Goal: Contribute content: Contribute content

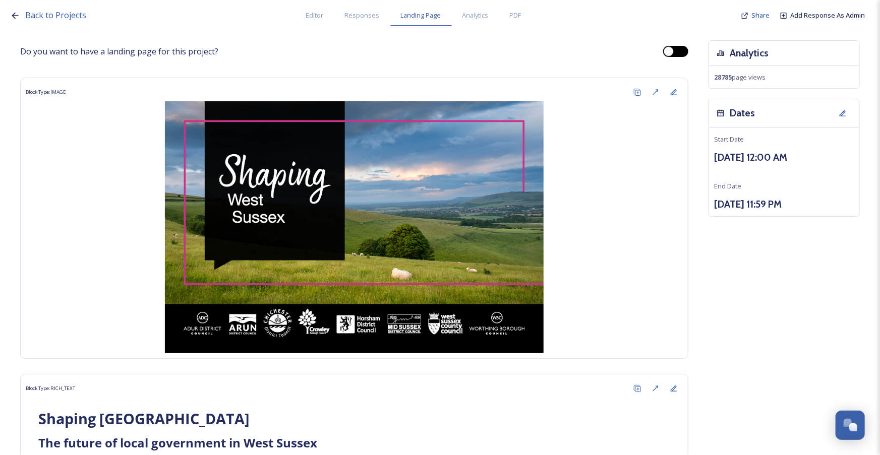
click at [665, 51] on div at bounding box center [669, 51] width 10 height 10
checkbox input "true"
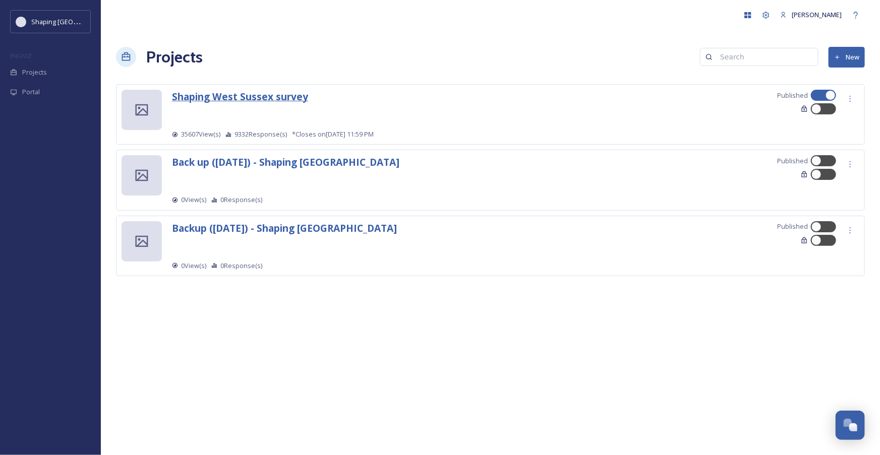
click at [247, 97] on strong "Shaping West Sussex survey" at bounding box center [240, 97] width 136 height 14
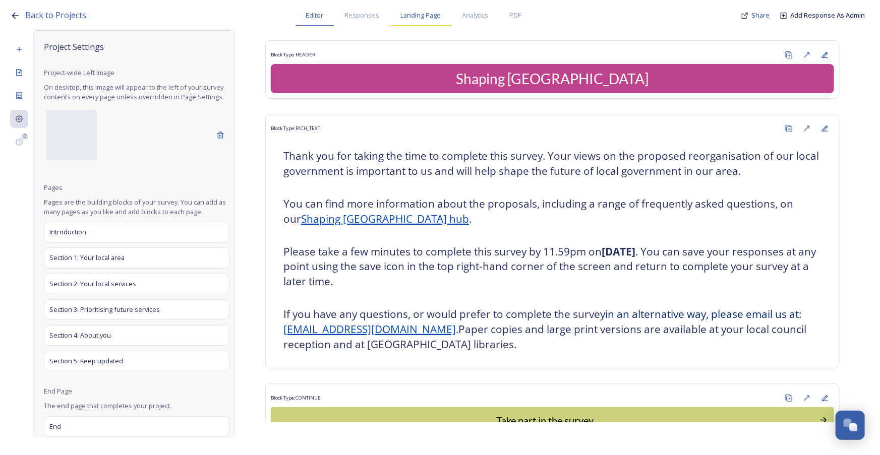
click at [429, 20] on span "Landing Page" at bounding box center [421, 16] width 40 height 10
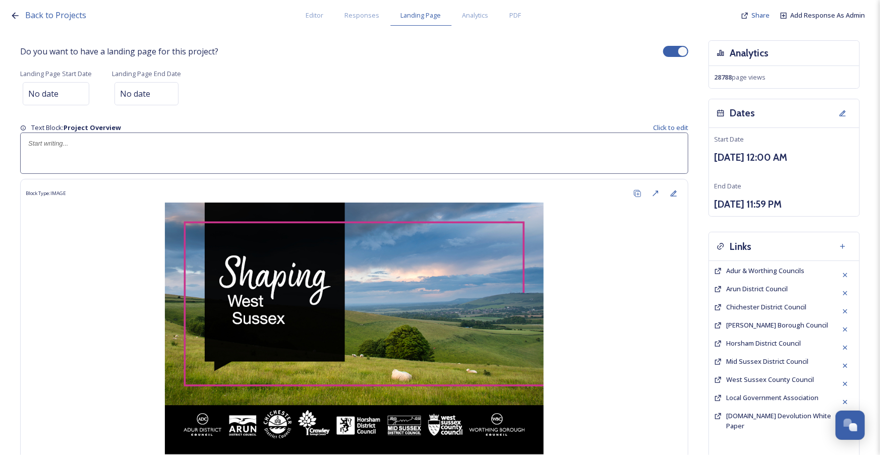
click at [678, 53] on div at bounding box center [683, 51] width 10 height 10
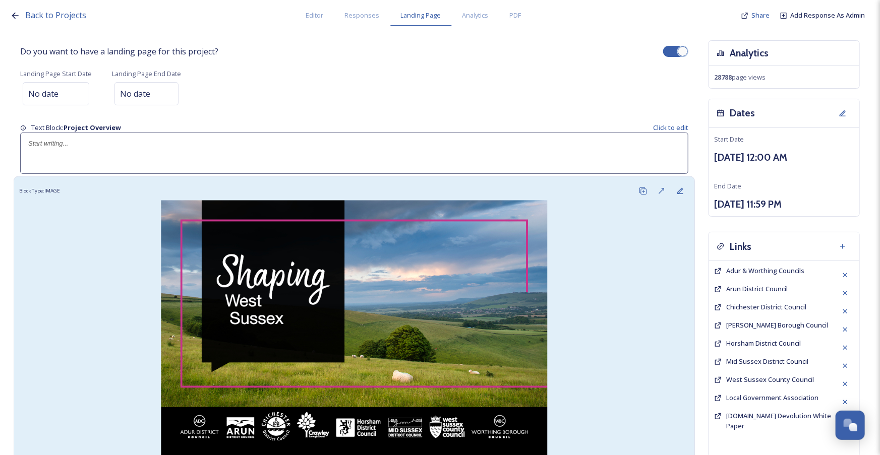
checkbox input "false"
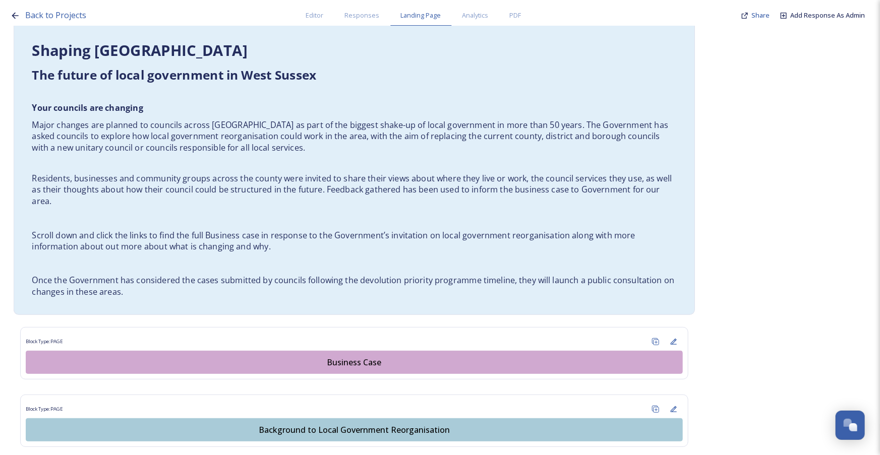
scroll to position [504, 0]
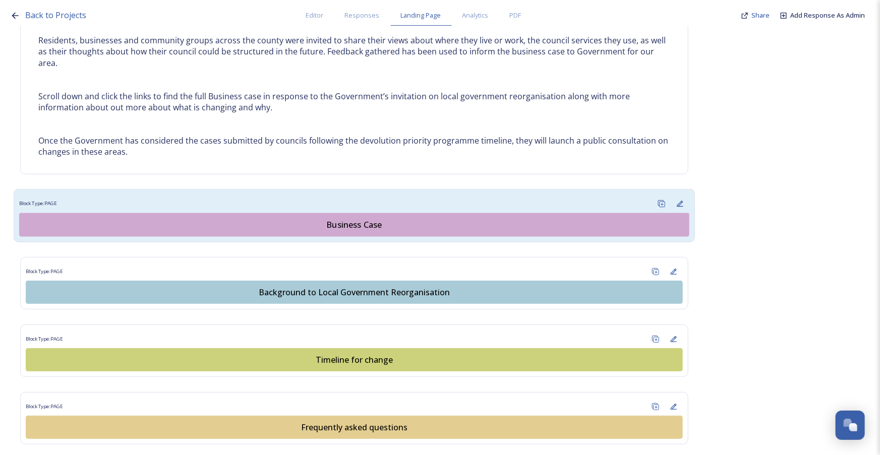
click at [343, 221] on div "Business Case" at bounding box center [354, 225] width 659 height 12
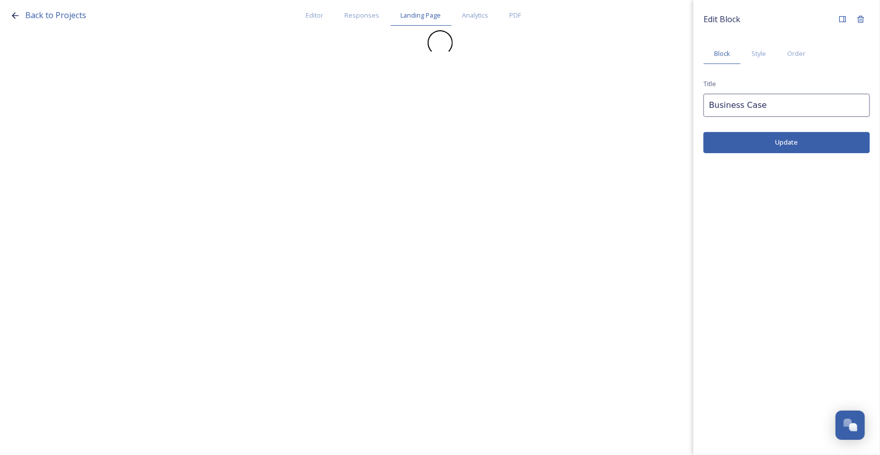
scroll to position [0, 0]
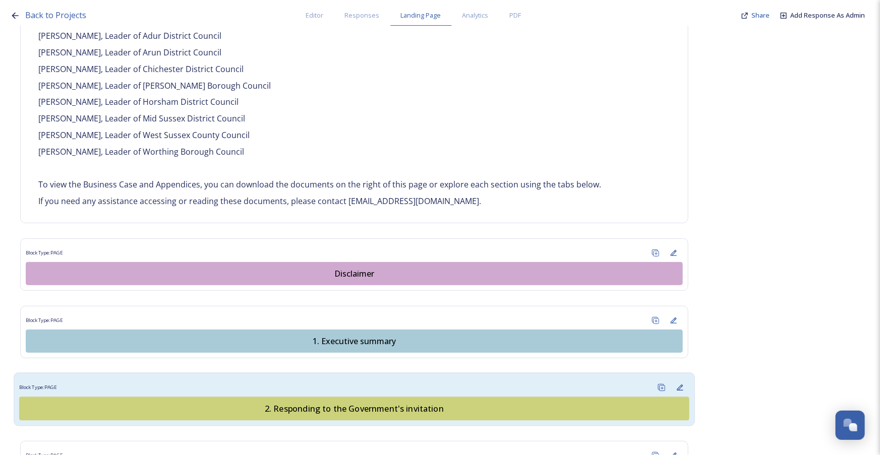
scroll to position [779, 0]
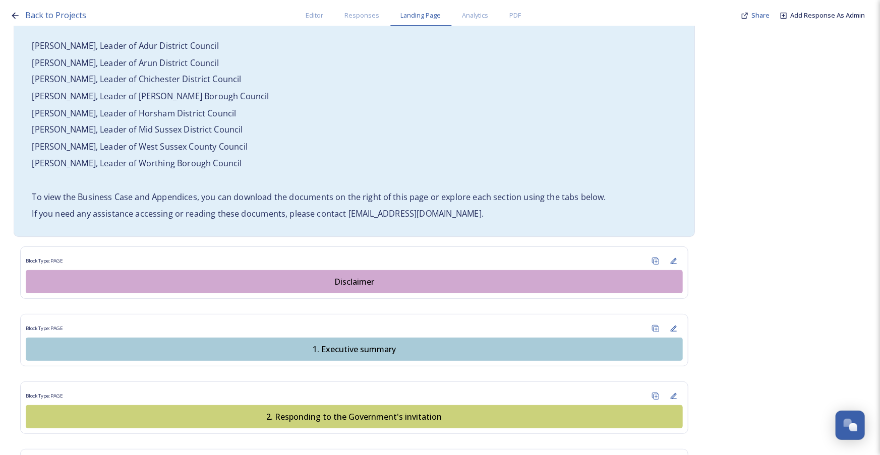
click at [463, 208] on p "If you need any assistance accessing or reading these documents, please contact…" at bounding box center [354, 214] width 644 height 12
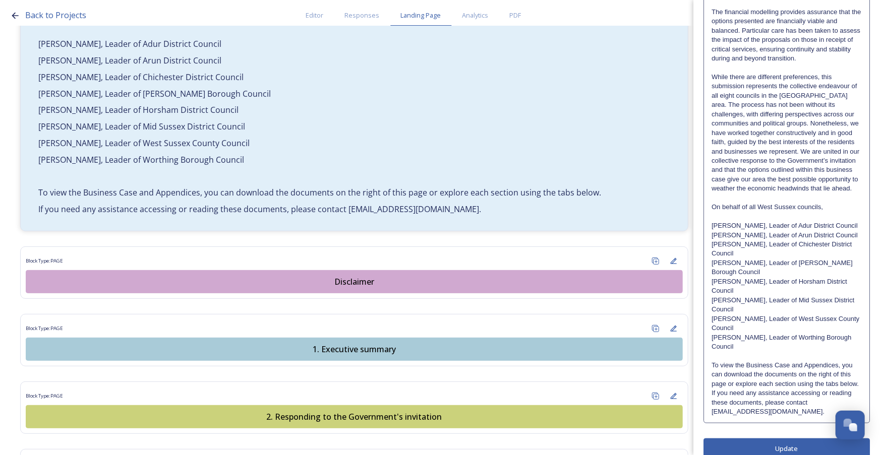
scroll to position [353, 0]
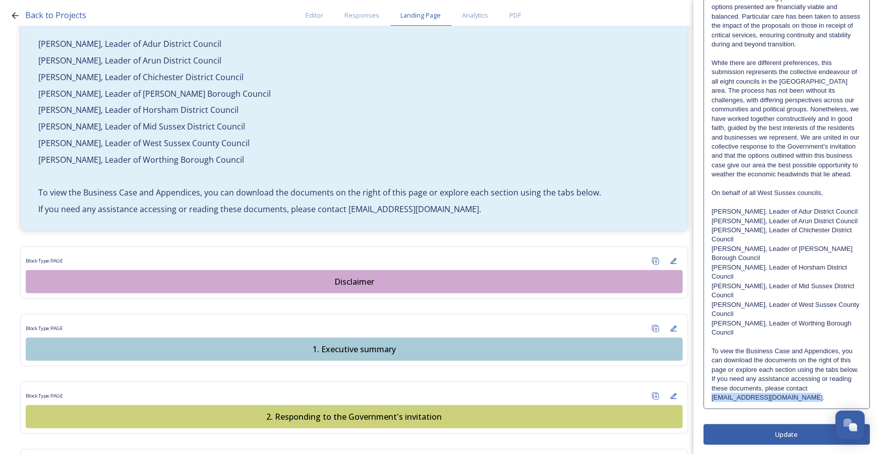
drag, startPoint x: 806, startPoint y: 397, endPoint x: 712, endPoint y: 401, distance: 93.9
click at [712, 401] on p "If you need any assistance accessing or reading these documents, please contact…" at bounding box center [786, 389] width 150 height 28
drag, startPoint x: 711, startPoint y: 398, endPoint x: 807, endPoint y: 398, distance: 95.8
click at [807, 398] on div "It explores options for a sustainable, effective and coherent model of local go…" at bounding box center [786, 81] width 164 height 654
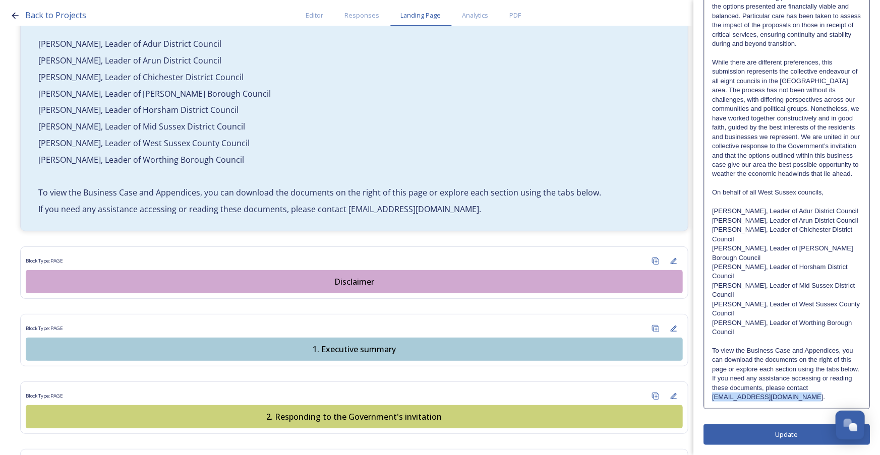
copy p "LGRQuestions@horsham.gov.uk"
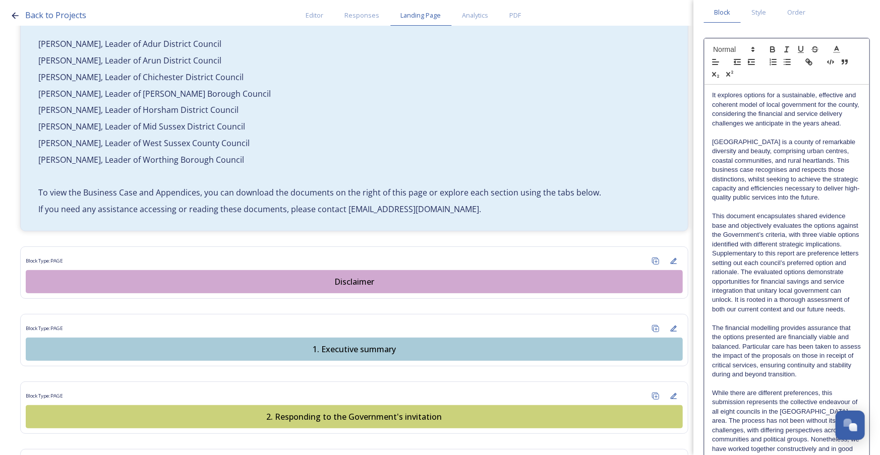
scroll to position [0, 0]
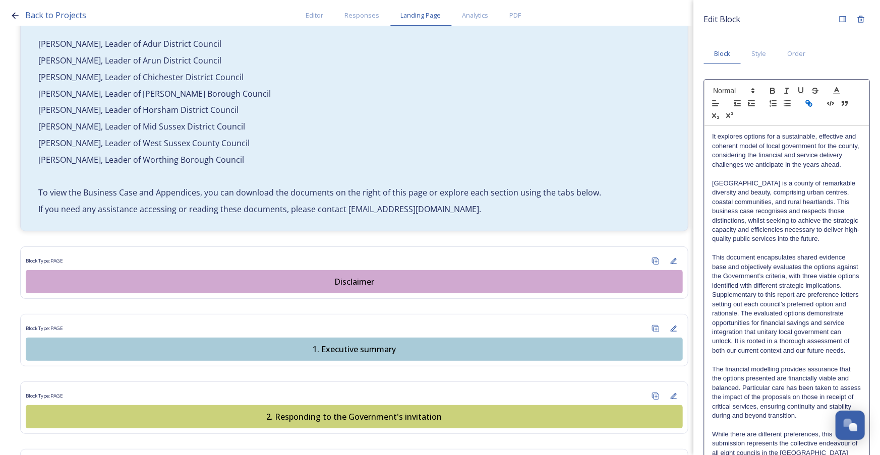
click at [808, 102] on line "button" at bounding box center [809, 103] width 2 height 2
type input "mailto:LGRQuestions@horsham.gov.uk"
click at [808, 102] on line "button" at bounding box center [809, 103] width 2 height 2
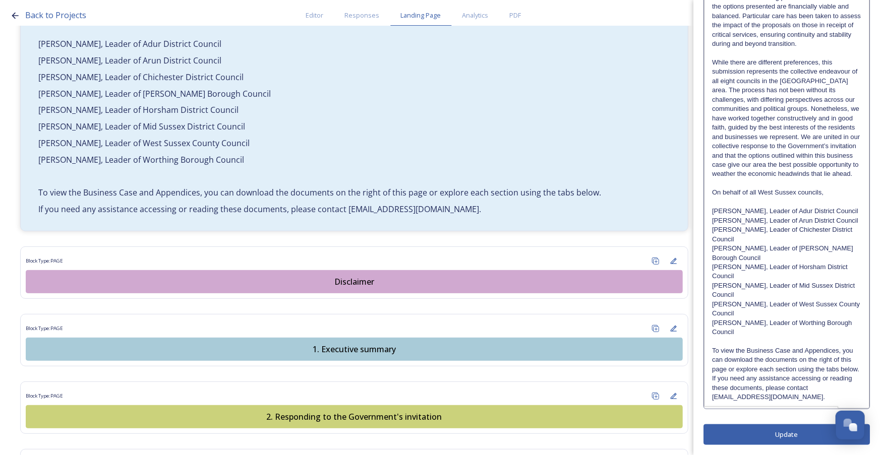
scroll to position [409, 0]
click at [826, 412] on link at bounding box center [819, 416] width 23 height 8
click at [819, 397] on p "If you need any assistance accessing or reading these documents, please contact…" at bounding box center [786, 388] width 149 height 28
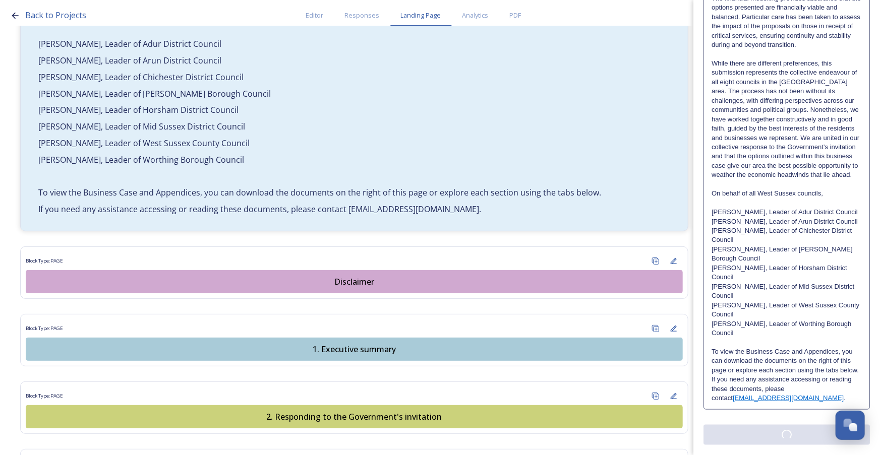
click at [806, 434] on div "Edit Block Block Style Order Text Block: Edit Rich Text Click to edit It explor…" at bounding box center [786, 60] width 166 height 769
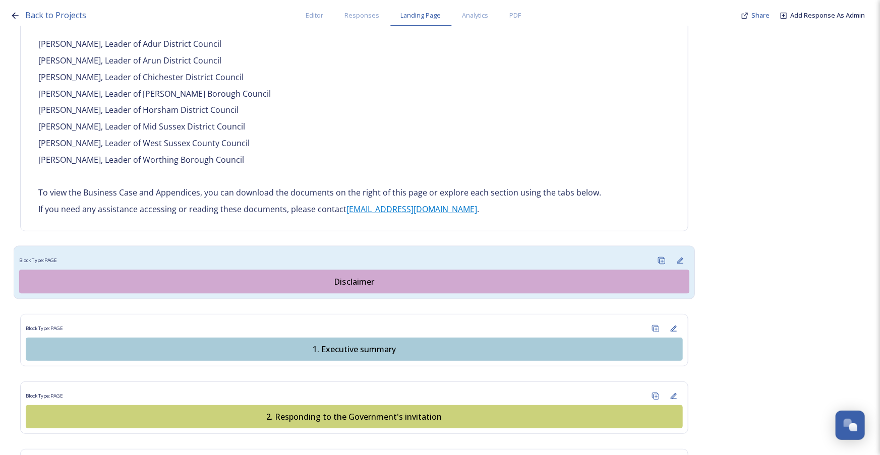
click at [365, 276] on div "Disclaimer" at bounding box center [354, 282] width 659 height 12
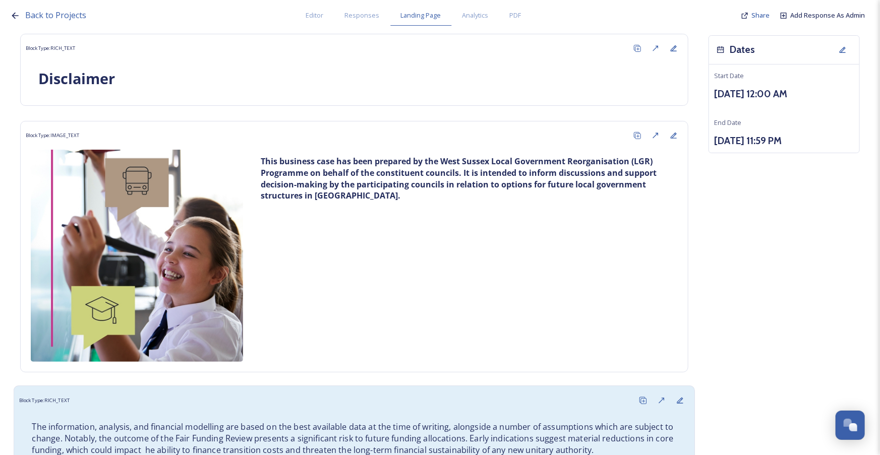
scroll to position [292, 0]
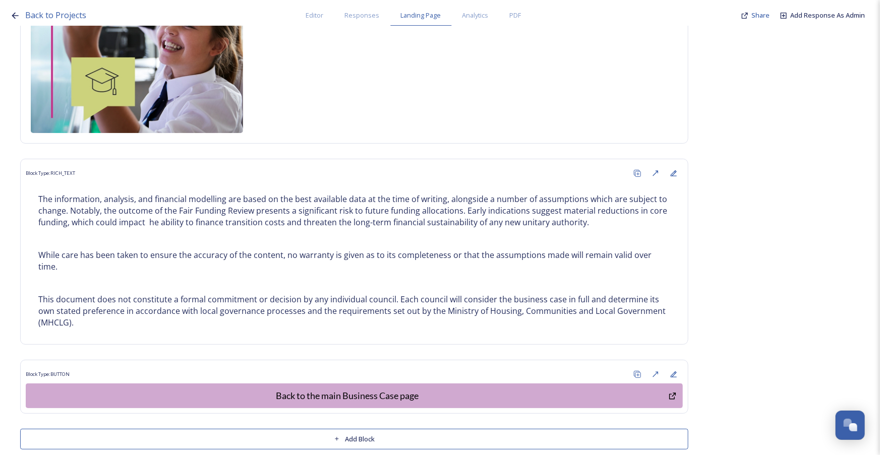
click at [362, 429] on button "Add Block" at bounding box center [354, 439] width 668 height 21
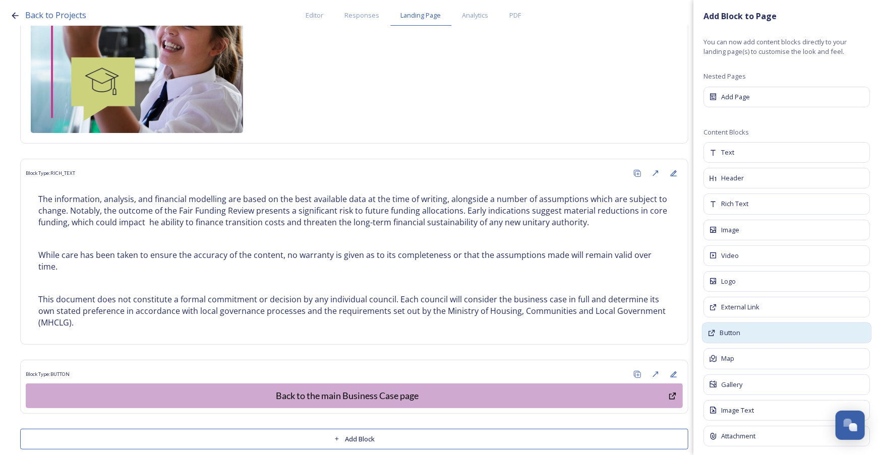
click at [748, 329] on div "Button" at bounding box center [787, 333] width 170 height 21
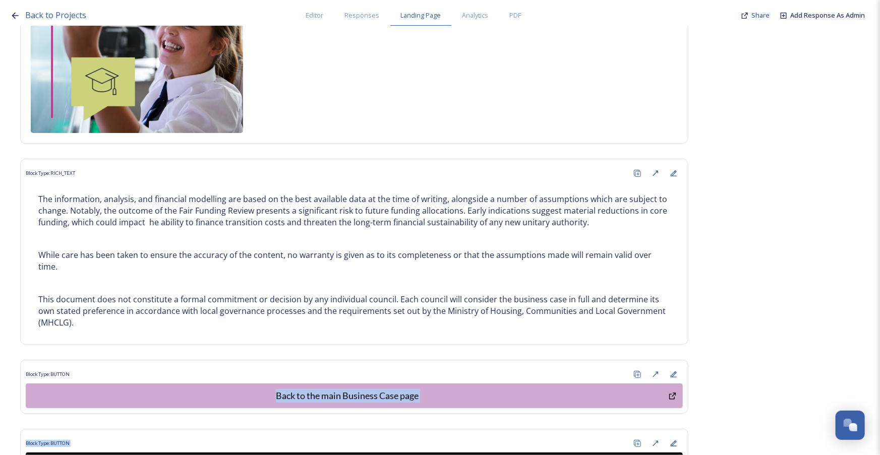
drag, startPoint x: 365, startPoint y: 430, endPoint x: 351, endPoint y: 340, distance: 90.2
click at [351, 340] on div "Do you want to have a landing page for this project? Home Disclaimer Block Type…" at bounding box center [354, 131] width 668 height 766
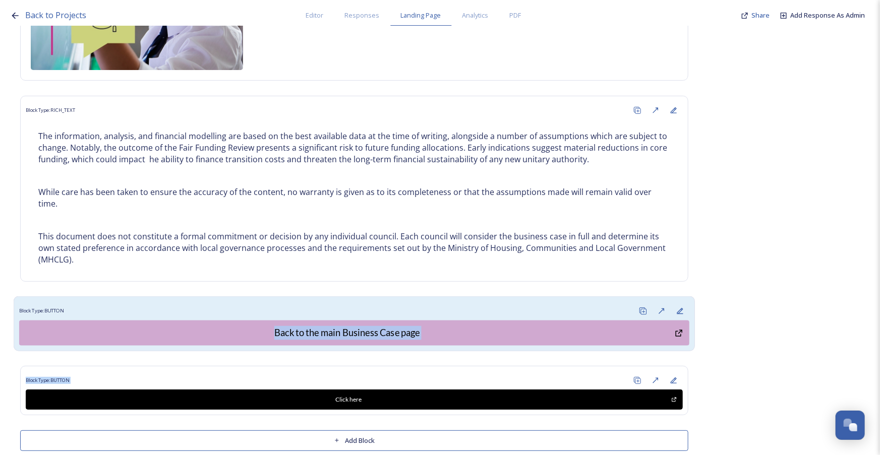
scroll to position [357, 0]
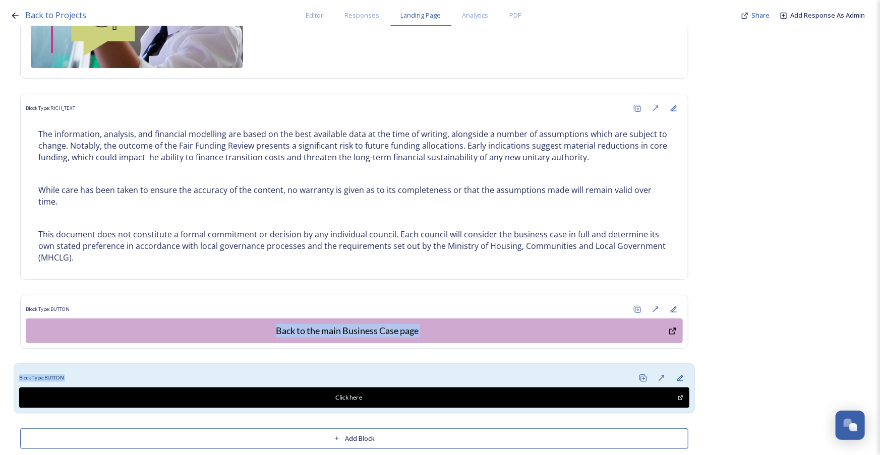
drag, startPoint x: 297, startPoint y: 295, endPoint x: 294, endPoint y: 374, distance: 78.7
click at [294, 374] on div "Do you want to have a landing page for this project? Home Disclaimer Block Type…" at bounding box center [354, 66] width 668 height 766
click at [570, 364] on div "Block Type: BUTTON Click here" at bounding box center [355, 389] width 682 height 50
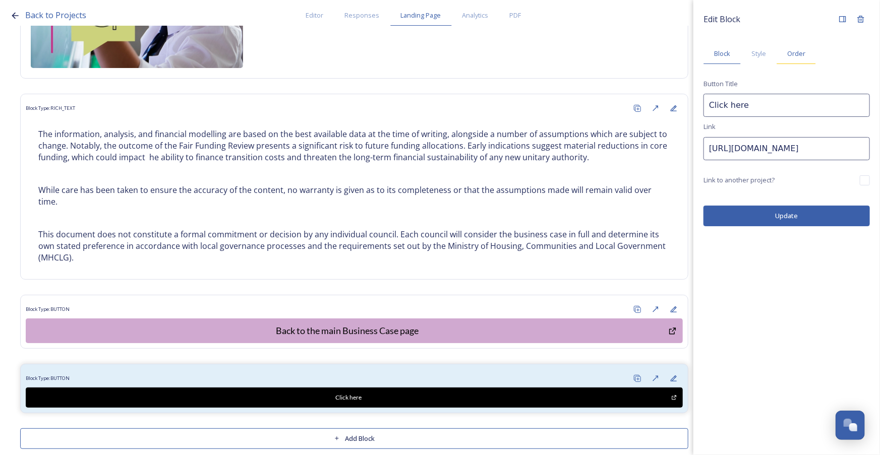
click at [808, 58] on div "Order" at bounding box center [795, 53] width 39 height 21
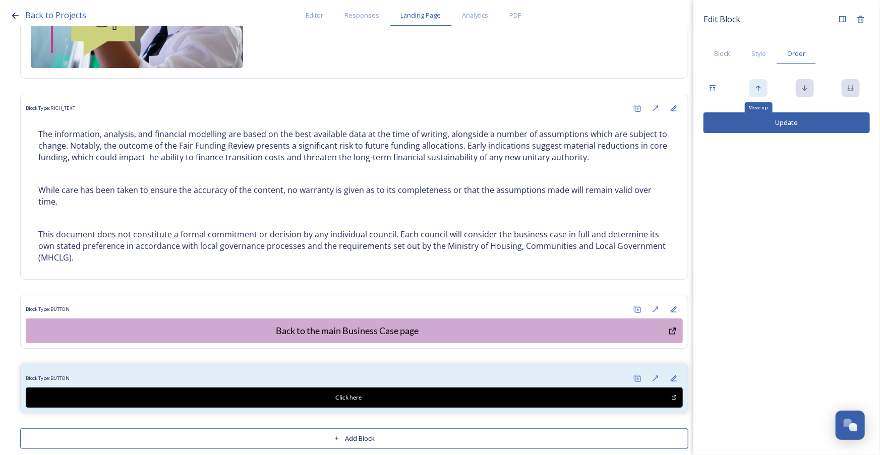
click at [761, 91] on icon at bounding box center [758, 88] width 8 height 8
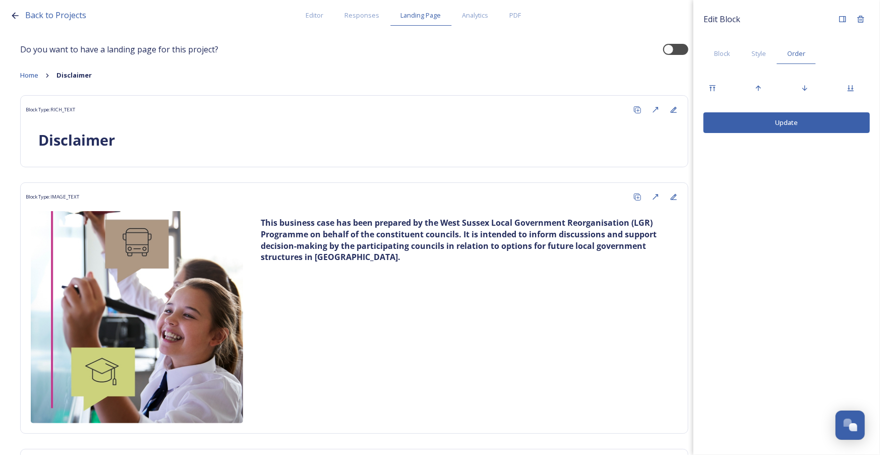
scroll to position [0, 0]
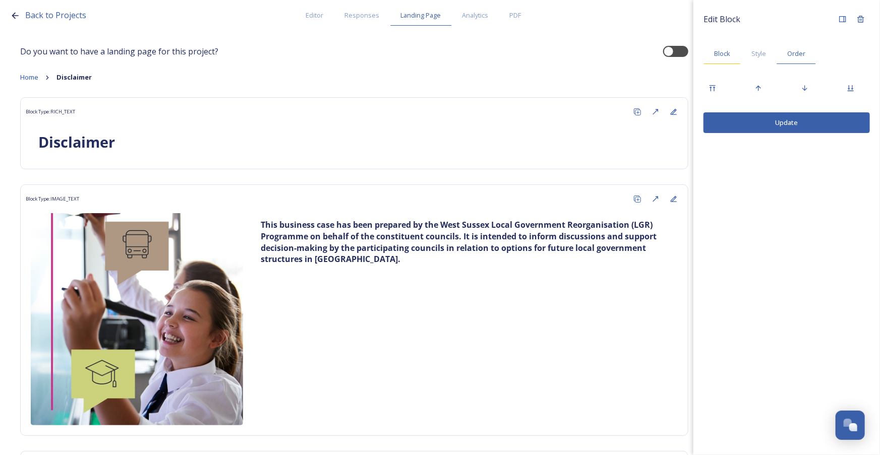
click at [726, 59] on div "Block" at bounding box center [721, 53] width 37 height 21
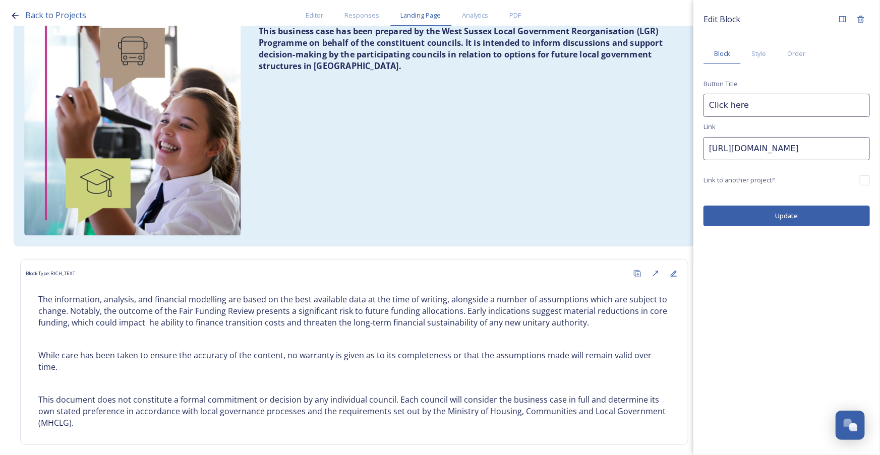
scroll to position [174, 0]
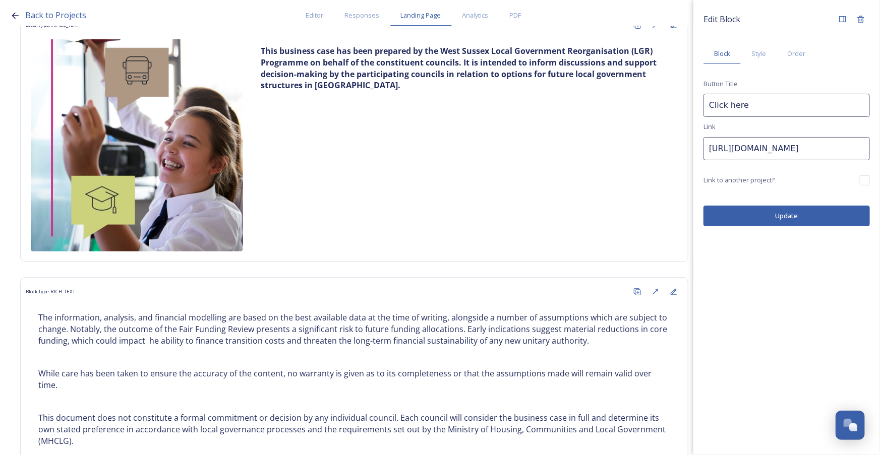
click at [746, 102] on input "Click here" at bounding box center [786, 105] width 166 height 23
type input "C"
type input "Continue to"
drag, startPoint x: 798, startPoint y: 154, endPoint x: 701, endPoint y: 153, distance: 96.8
click at [701, 153] on div "Edit Block Block Style Order Button Title Continue to Link https://snapsea.io L…" at bounding box center [786, 118] width 187 height 236
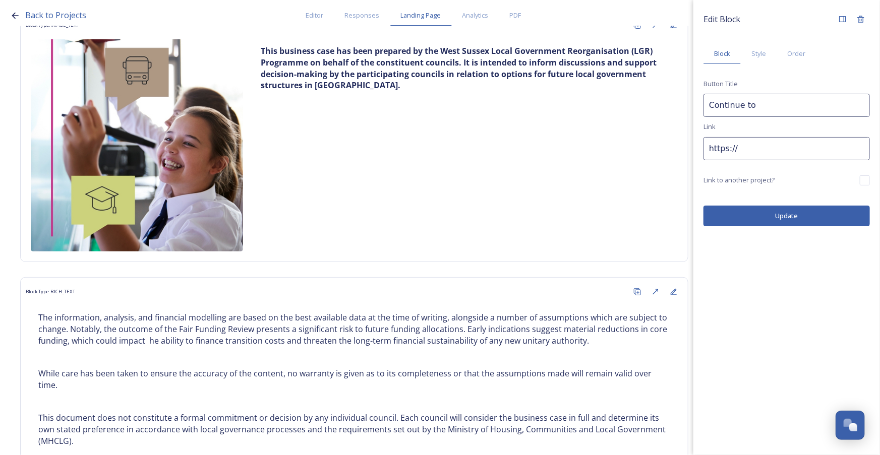
type input "https://"
click at [827, 293] on div "Edit Block Block Style Order Button Title Continue to Link https:// Link to ano…" at bounding box center [786, 227] width 187 height 455
click at [773, 212] on button "Update" at bounding box center [786, 216] width 166 height 21
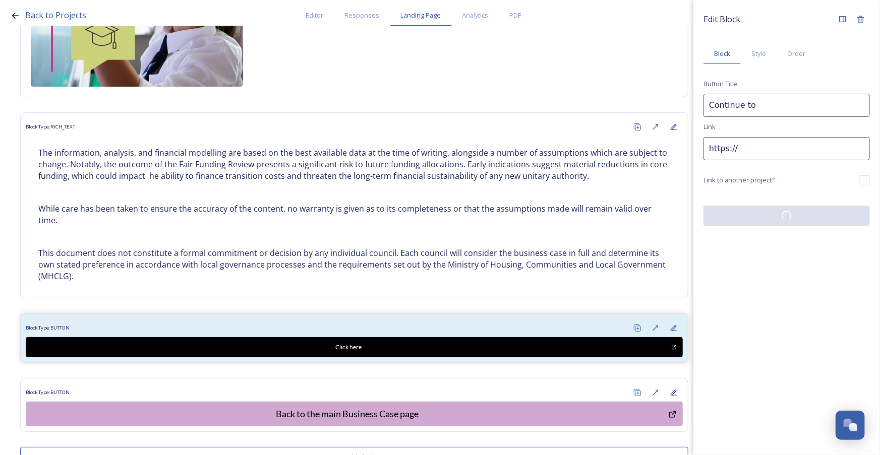
scroll to position [357, 0]
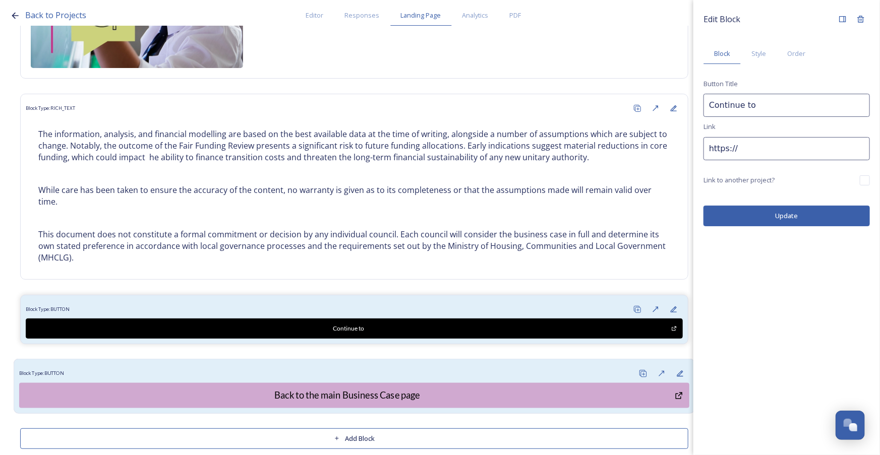
click at [482, 365] on div "Block Type: BUTTON" at bounding box center [354, 374] width 670 height 19
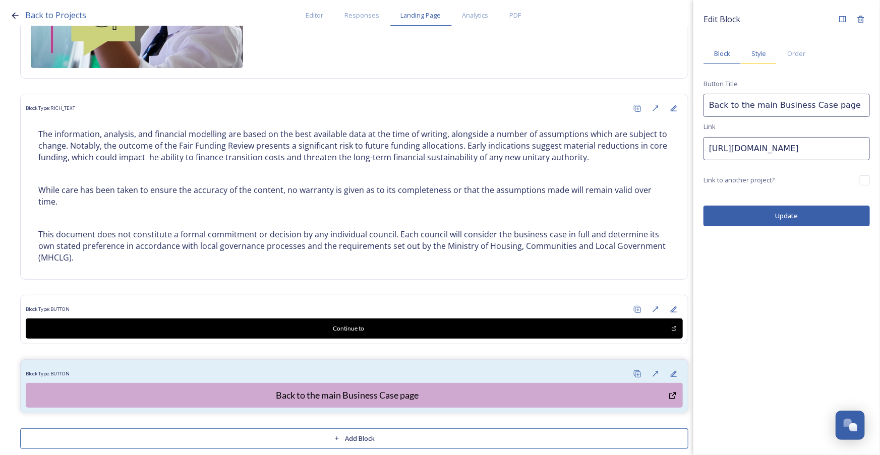
click at [759, 55] on span "Style" at bounding box center [758, 54] width 15 height 10
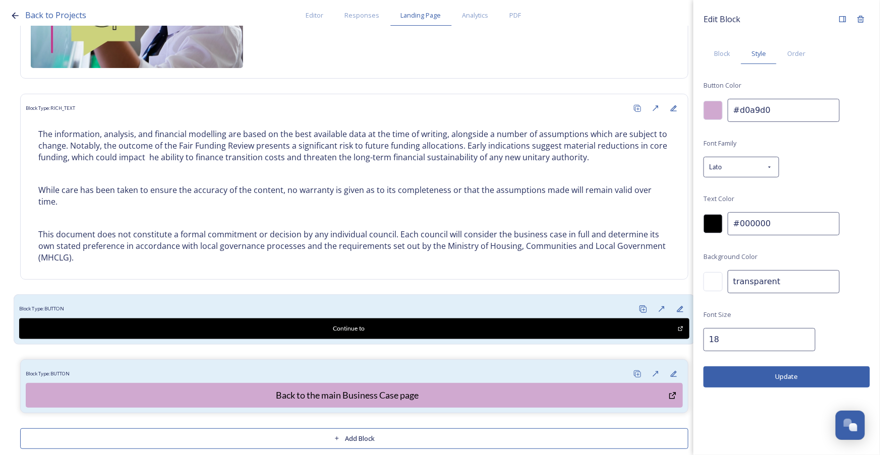
click at [456, 301] on div "Block Type: BUTTON" at bounding box center [354, 310] width 670 height 19
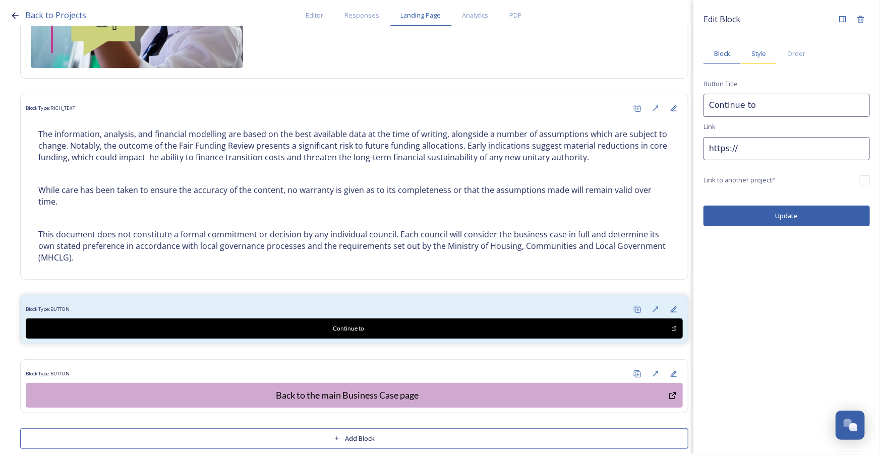
click at [763, 57] on span "Style" at bounding box center [758, 54] width 15 height 10
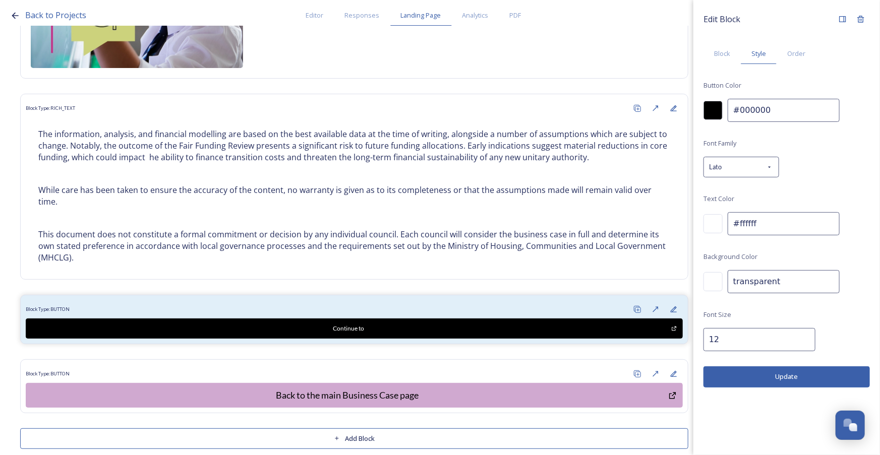
click at [718, 339] on input "12" at bounding box center [759, 339] width 112 height 23
type input "1"
type input "18"
click at [716, 112] on div at bounding box center [712, 110] width 19 height 19
click at [771, 107] on input "#000000" at bounding box center [784, 110] width 112 height 23
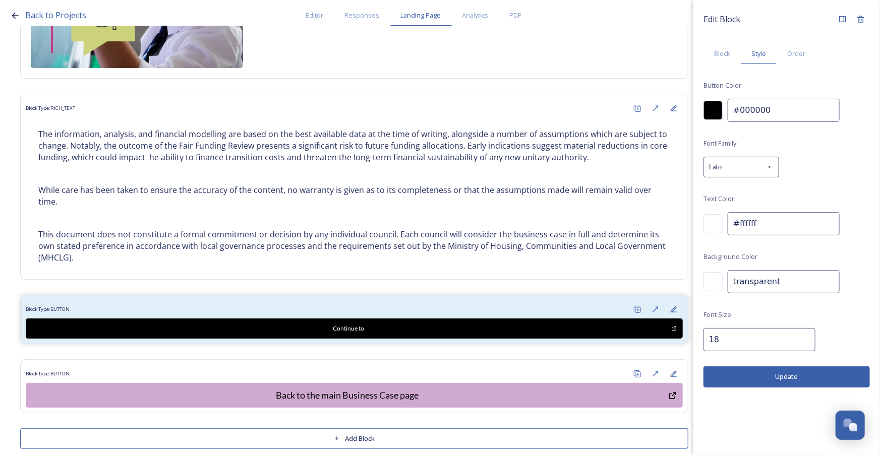
drag, startPoint x: 772, startPoint y: 110, endPoint x: 728, endPoint y: 109, distance: 43.9
click at [728, 109] on input "#000000" at bounding box center [784, 110] width 112 height 23
paste input "a9cbd8"
type input "#a9cbd8"
click at [832, 159] on div "Font Family Lato Text Color #ffffff Background Color transparent Font Size 18" at bounding box center [786, 244] width 166 height 214
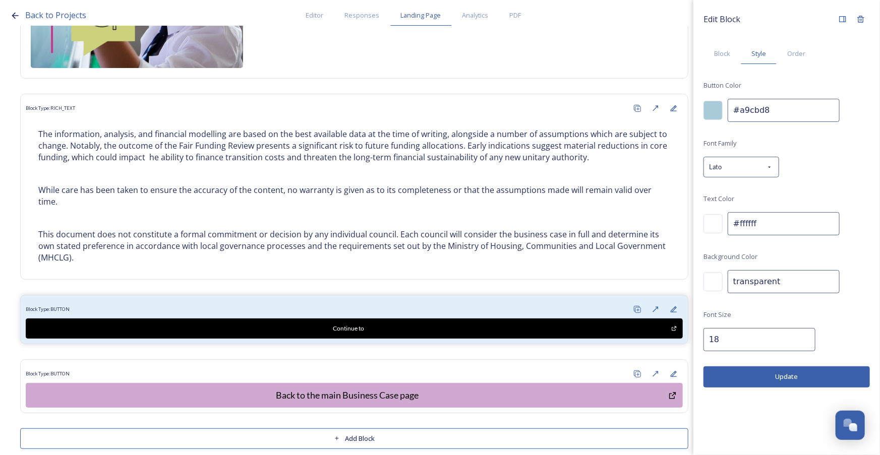
click at [776, 381] on button "Update" at bounding box center [786, 377] width 166 height 21
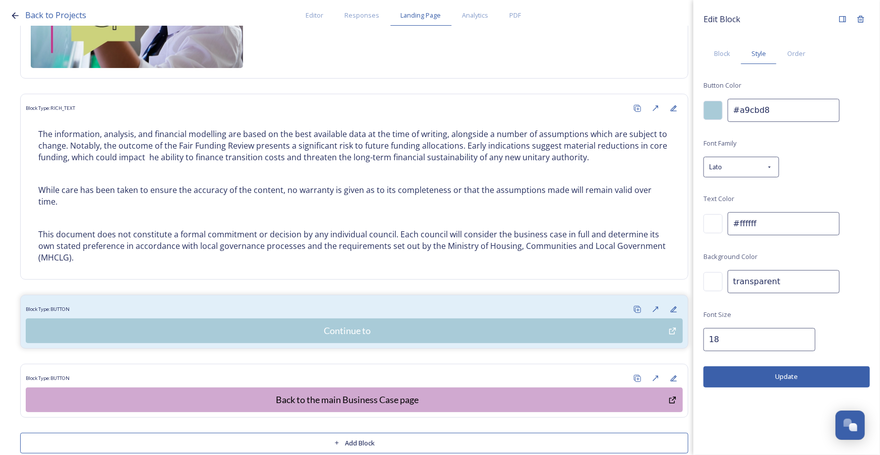
click at [718, 223] on div at bounding box center [712, 223] width 19 height 19
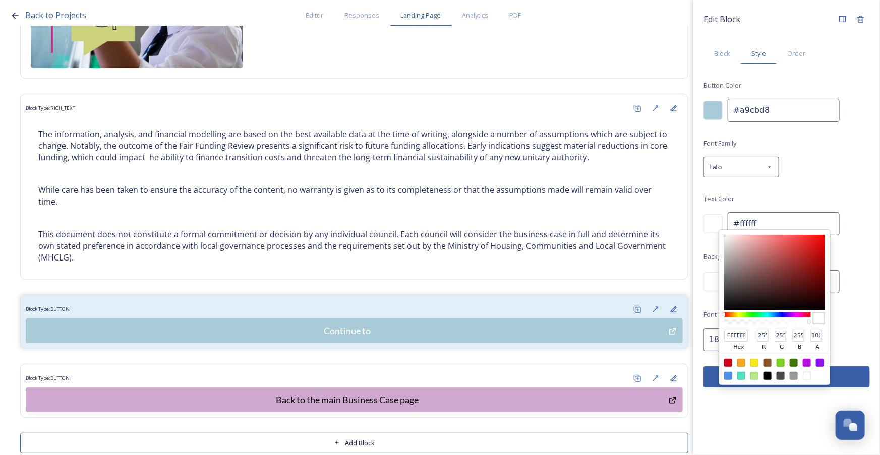
click at [767, 376] on div at bounding box center [767, 376] width 8 height 8
type input "#000000"
type input "000000"
type input "0"
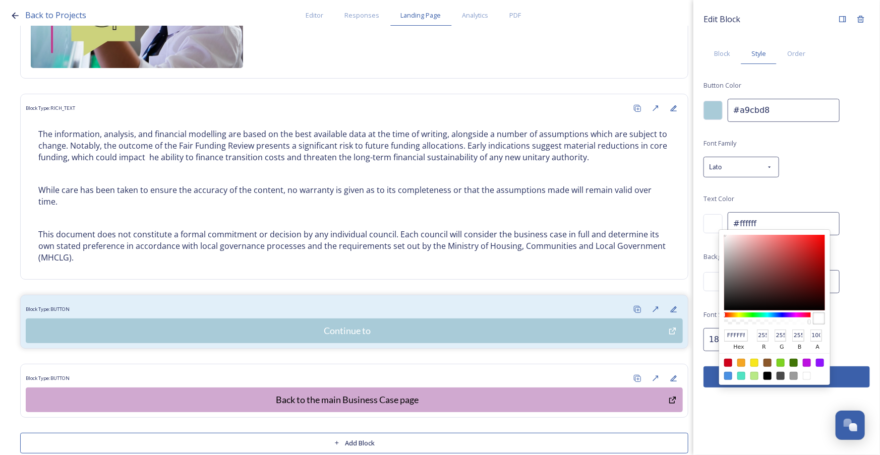
type input "0"
click at [847, 379] on button "Update" at bounding box center [786, 377] width 166 height 21
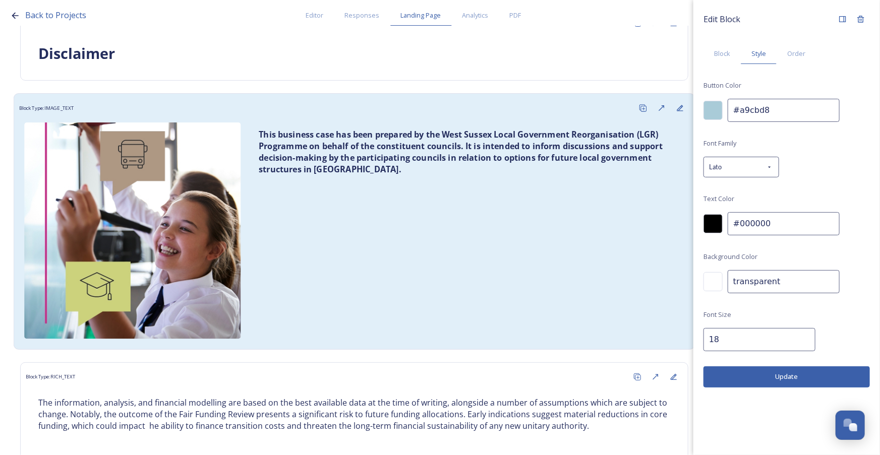
scroll to position [82, 0]
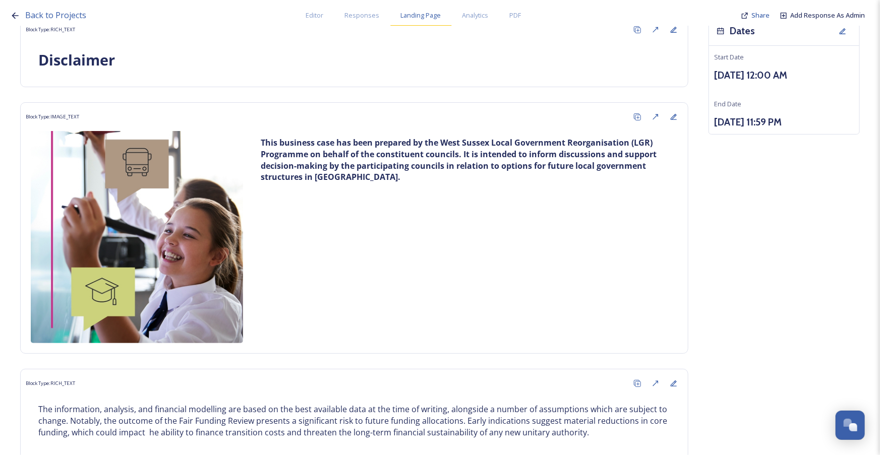
click at [416, 16] on span "Landing Page" at bounding box center [421, 16] width 40 height 10
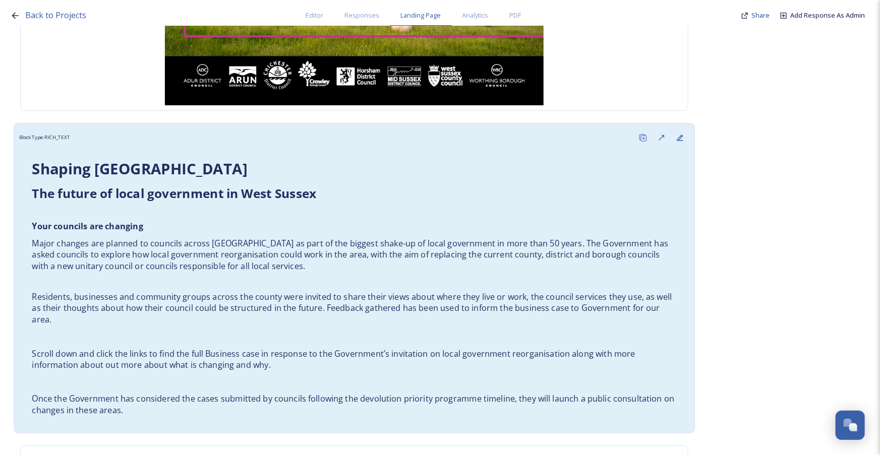
scroll to position [403, 0]
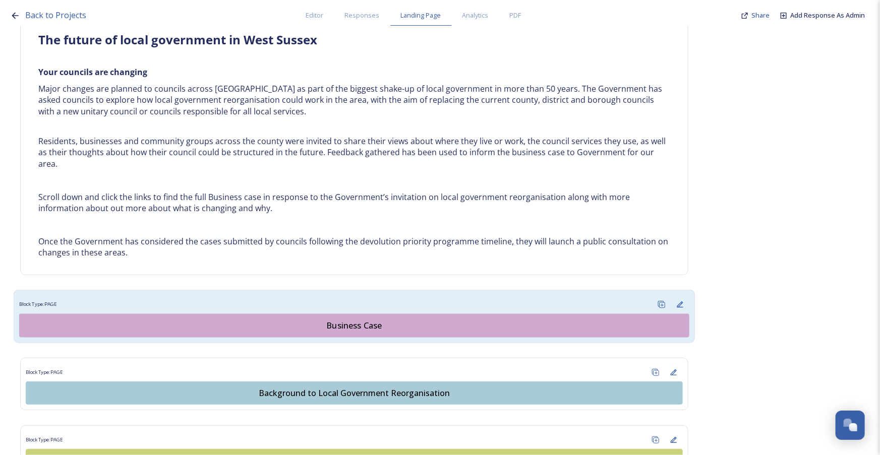
click at [374, 327] on div "Business Case" at bounding box center [354, 326] width 659 height 12
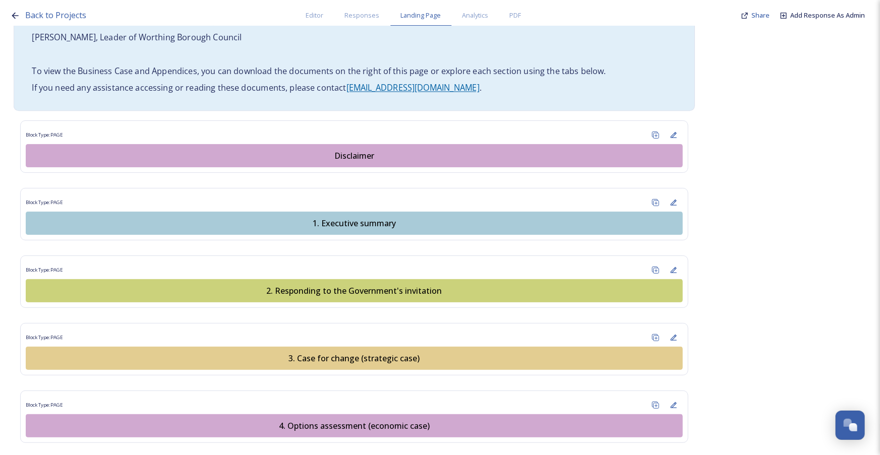
scroll to position [917, 0]
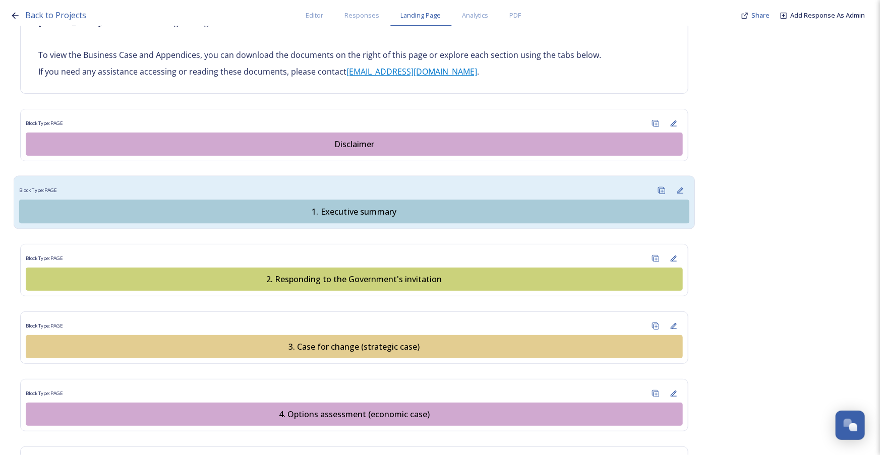
click at [381, 206] on div "1. Executive summary" at bounding box center [354, 212] width 659 height 12
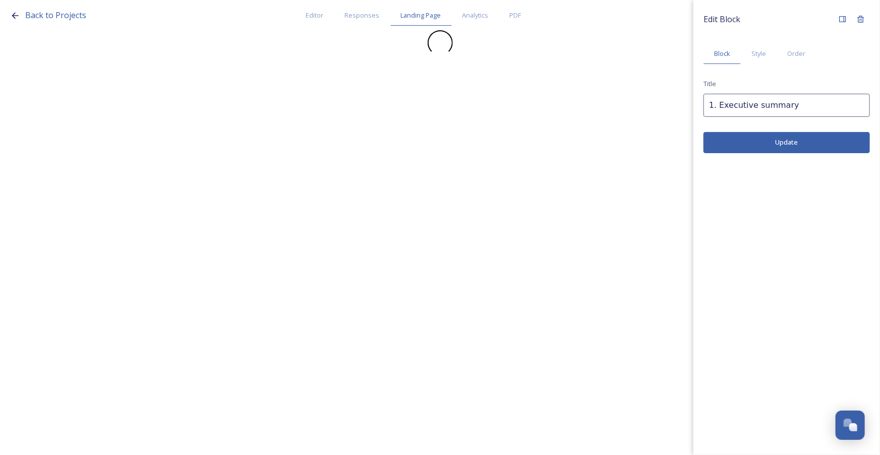
scroll to position [0, 0]
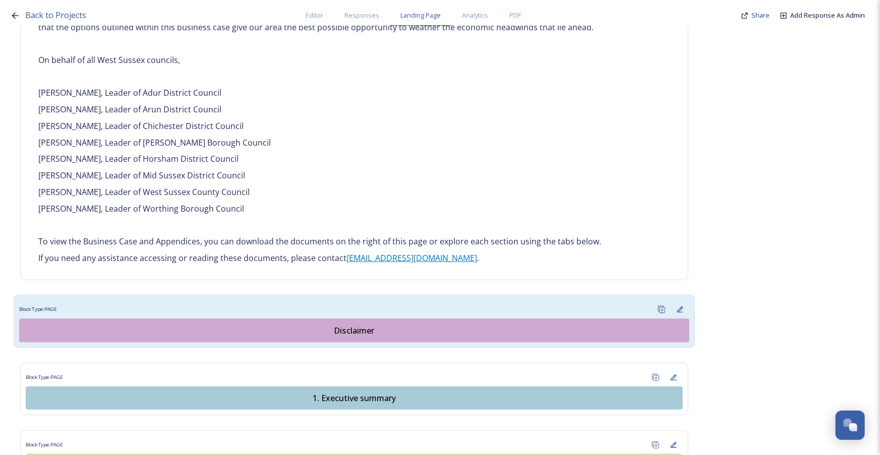
scroll to position [779, 0]
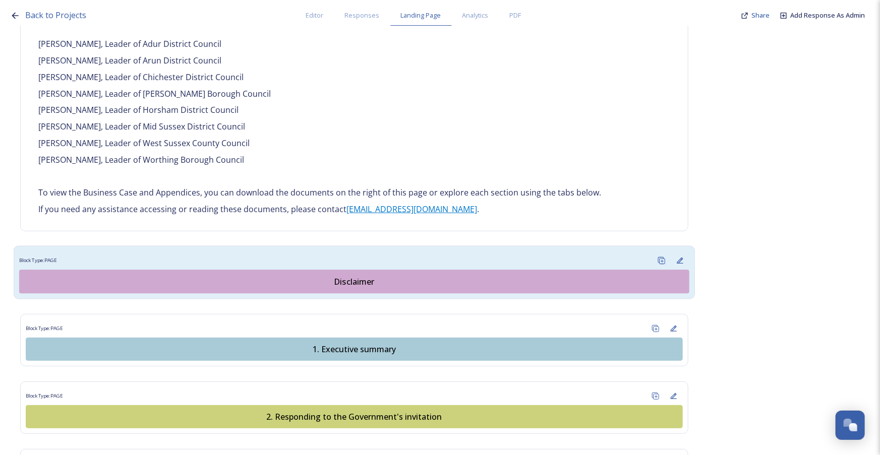
click at [378, 276] on div "Disclaimer" at bounding box center [354, 282] width 659 height 12
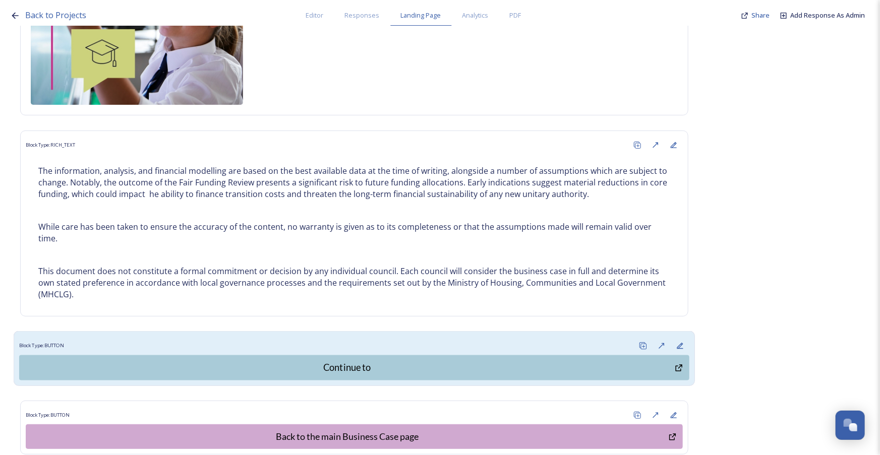
scroll to position [362, 0]
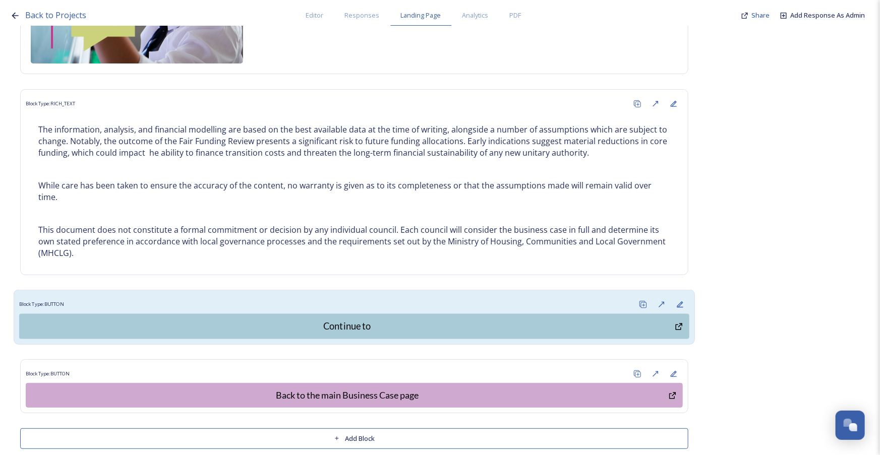
click at [388, 320] on div "Continue to" at bounding box center [347, 327] width 644 height 14
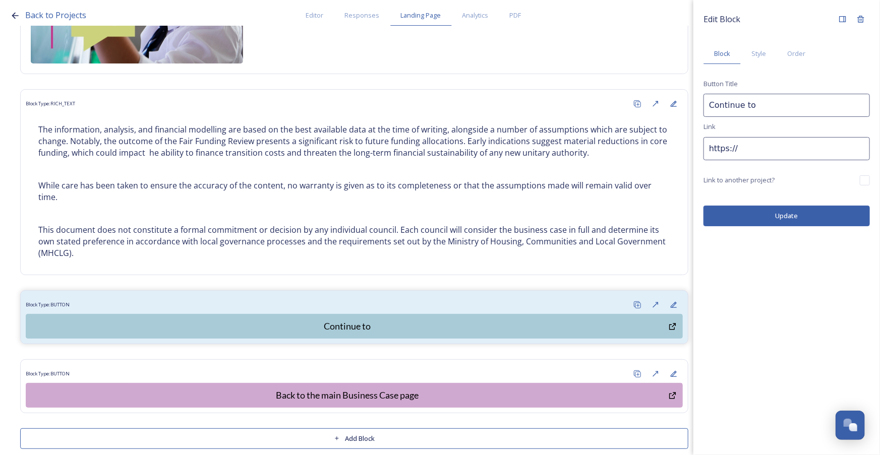
click at [775, 107] on input "Continue to" at bounding box center [786, 105] width 166 height 23
drag, startPoint x: 748, startPoint y: 104, endPoint x: 776, endPoint y: 112, distance: 28.9
click at [749, 105] on input "Continue to Executive Summary" at bounding box center [786, 105] width 166 height 23
type input "Continue to the Executive Summary"
click at [803, 212] on button "Update" at bounding box center [786, 216] width 166 height 21
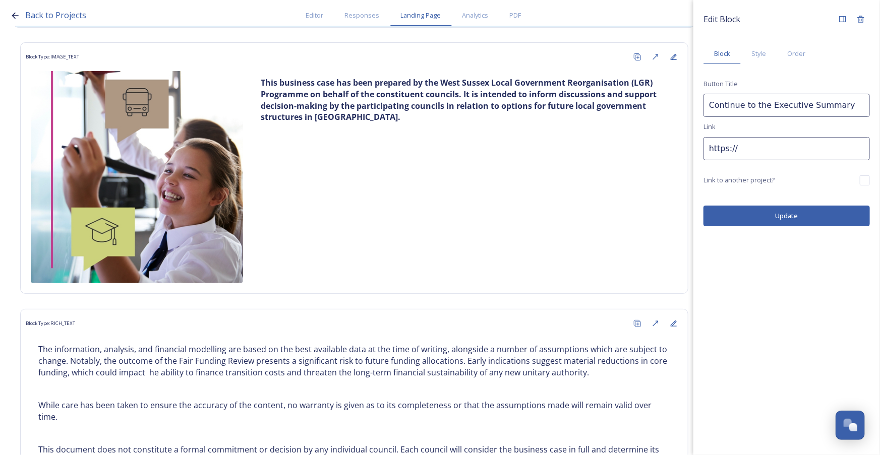
scroll to position [133, 0]
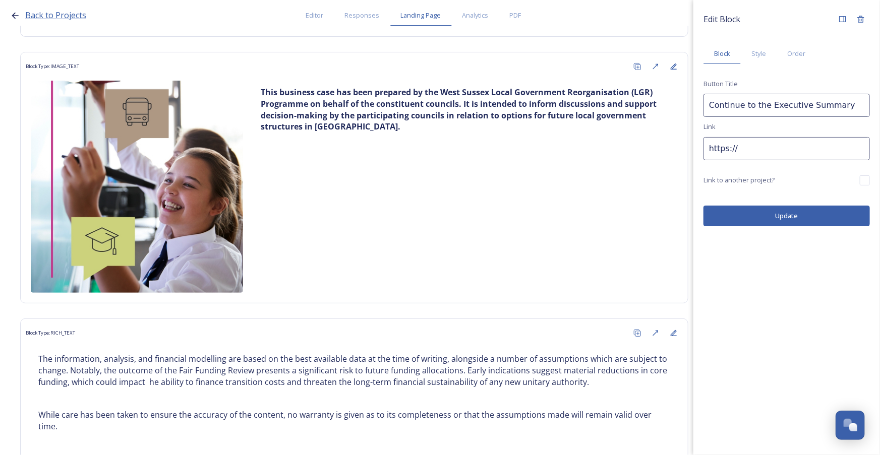
click at [66, 15] on span "Back to Projects" at bounding box center [55, 15] width 61 height 11
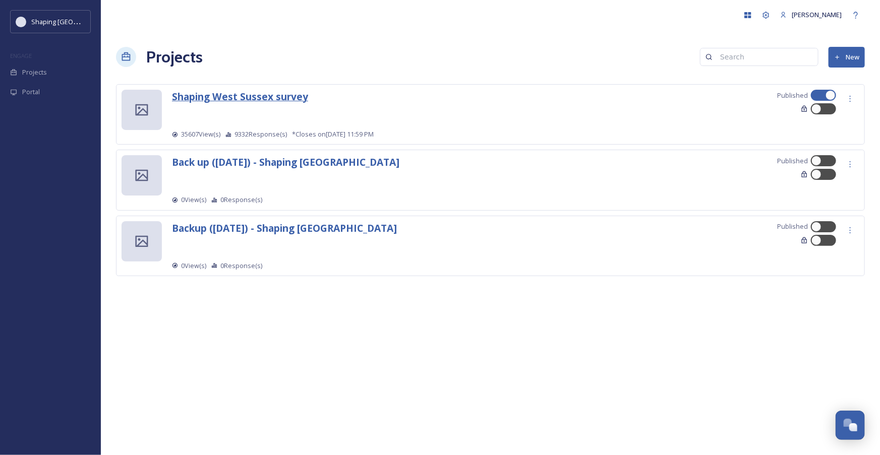
click at [278, 99] on strong "Shaping West Sussex survey" at bounding box center [240, 97] width 136 height 14
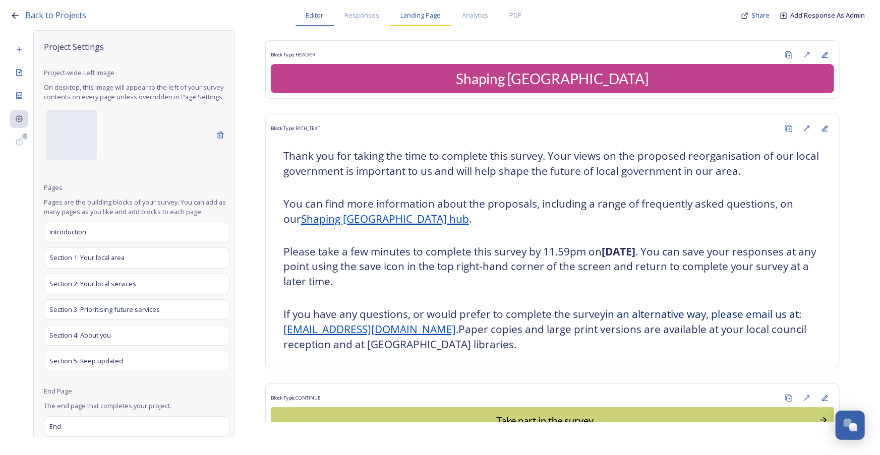
click at [430, 15] on span "Landing Page" at bounding box center [421, 16] width 40 height 10
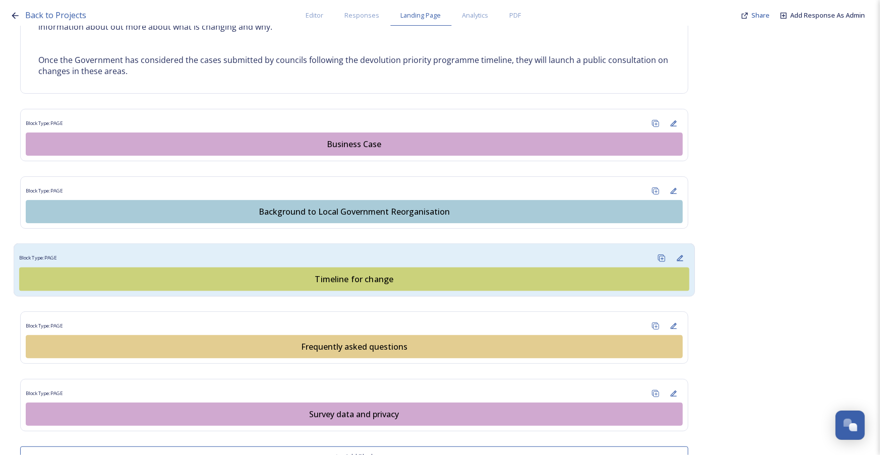
scroll to position [595, 0]
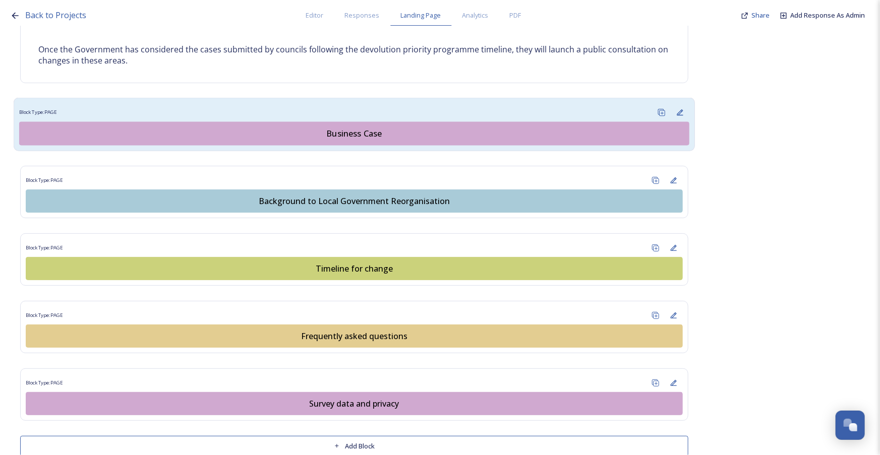
click at [344, 136] on div "Business Case" at bounding box center [354, 134] width 659 height 12
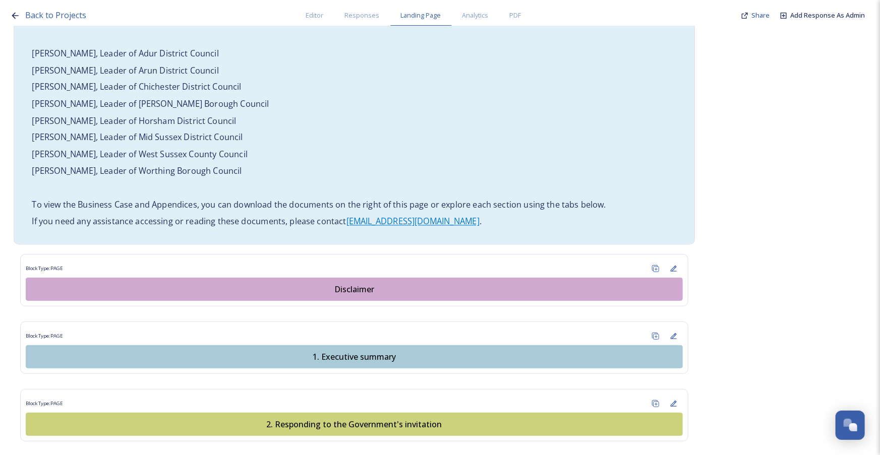
scroll to position [779, 0]
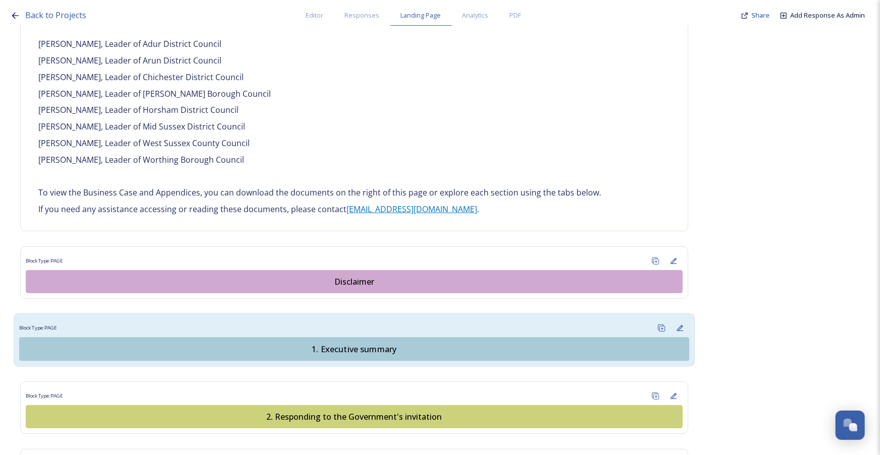
click at [348, 343] on div "1. Executive summary" at bounding box center [354, 349] width 659 height 12
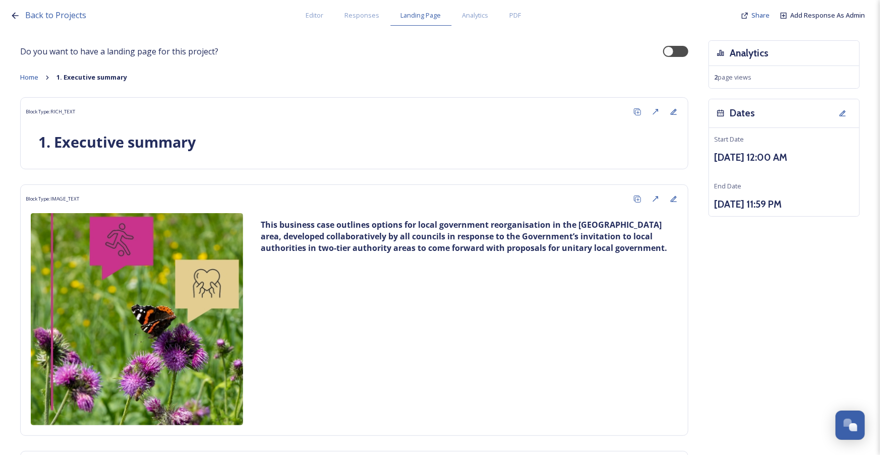
click at [426, 80] on div "Home 1. Executive summary" at bounding box center [354, 78] width 668 height 10
click at [367, 20] on span "Responses" at bounding box center [362, 16] width 35 height 10
click at [423, 15] on span "Landing Page" at bounding box center [421, 16] width 40 height 10
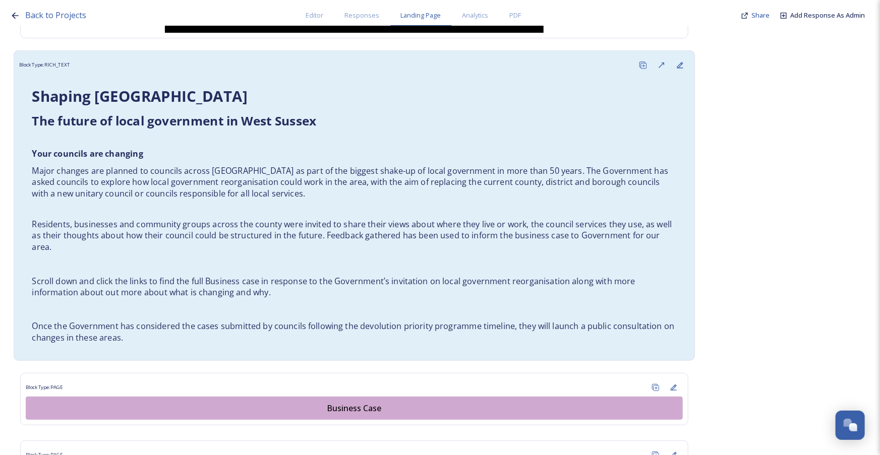
scroll to position [367, 0]
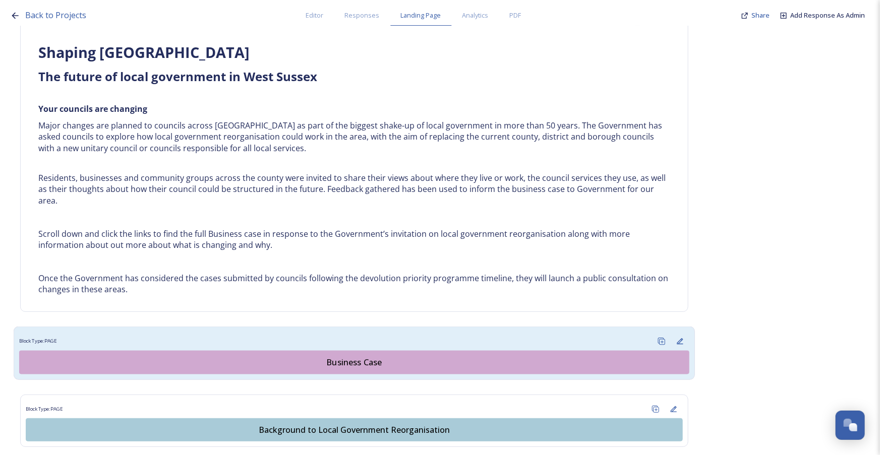
click at [376, 368] on div "Business Case" at bounding box center [354, 362] width 659 height 12
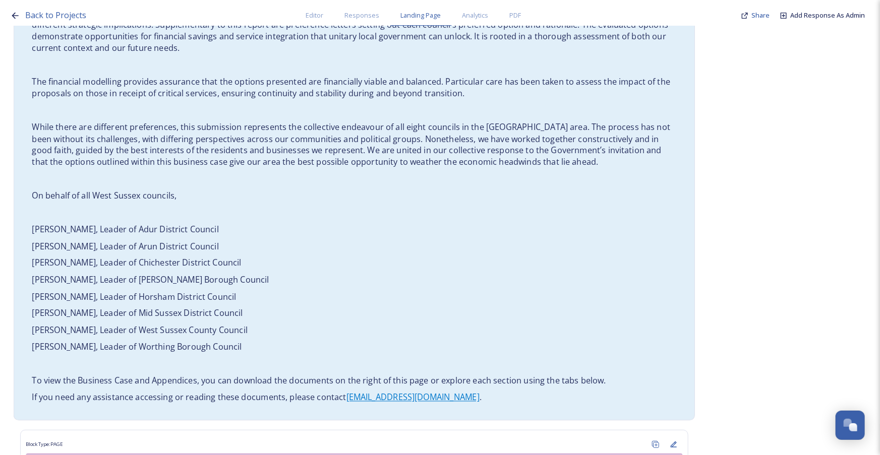
scroll to position [871, 0]
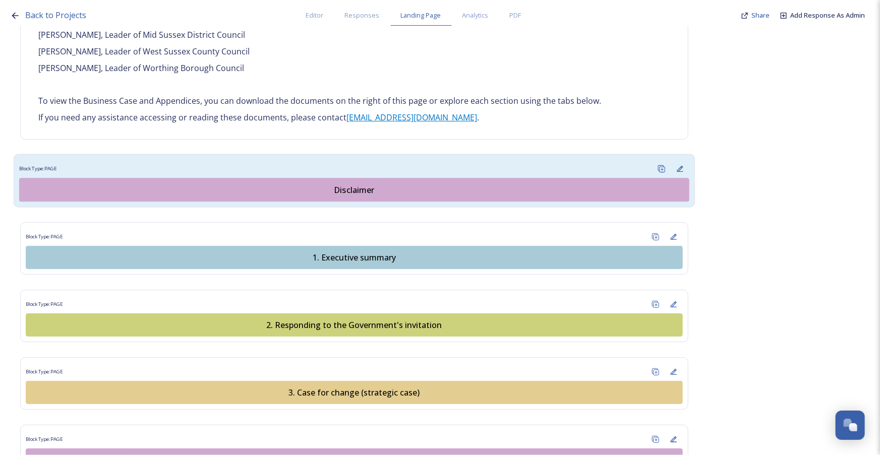
click at [348, 184] on div "Disclaimer" at bounding box center [354, 190] width 659 height 12
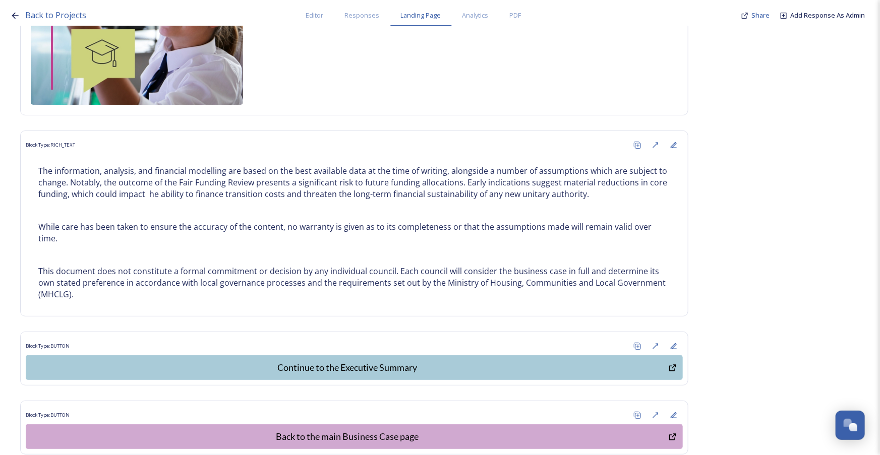
scroll to position [362, 0]
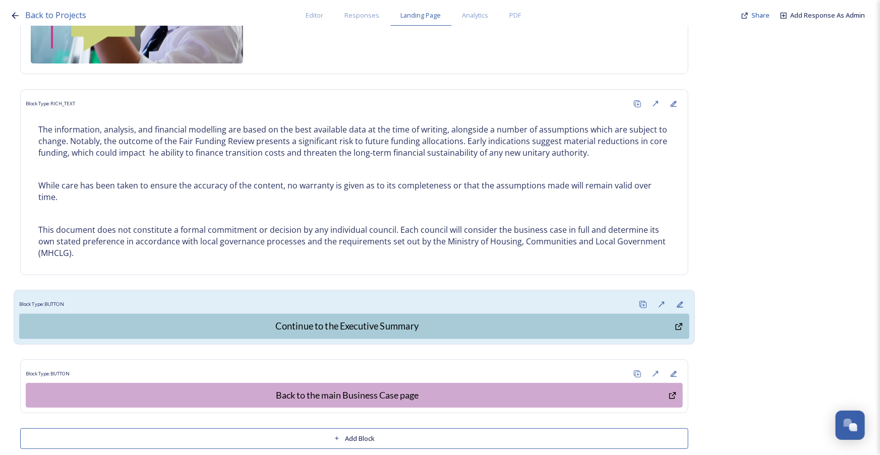
click at [366, 320] on div "Continue to the Executive Summary" at bounding box center [347, 327] width 644 height 14
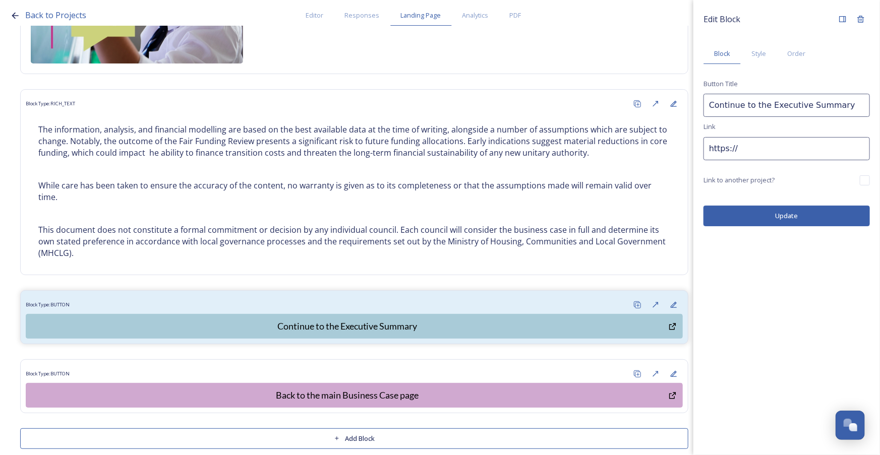
click at [755, 149] on input "https://" at bounding box center [786, 148] width 166 height 23
drag, startPoint x: 755, startPoint y: 149, endPoint x: 681, endPoint y: 148, distance: 73.6
click at [681, 148] on div "Back to Projects Editor Responses Landing Page Analytics PDF Share Add Response…" at bounding box center [440, 227] width 880 height 455
paste input "https://app.snapsea.io/collaborate/projects/93bb312a-2b7d-4e2c-afdb-fcd7fc9752c…"
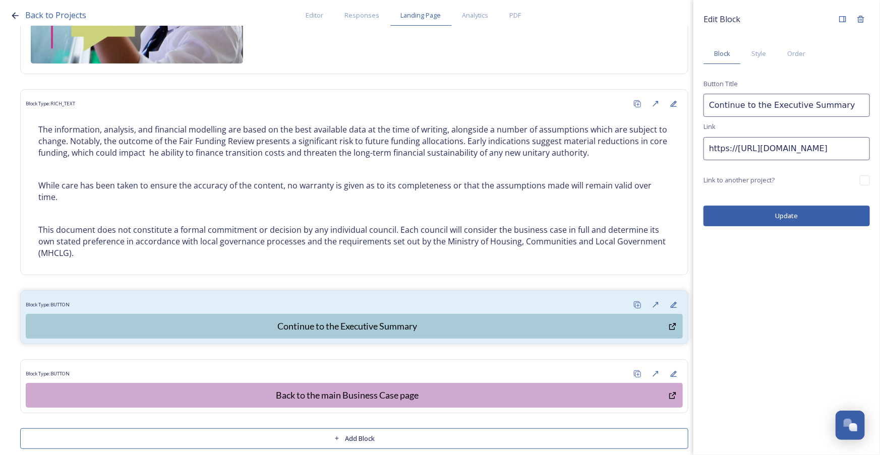
click at [798, 216] on button "Update" at bounding box center [786, 216] width 166 height 21
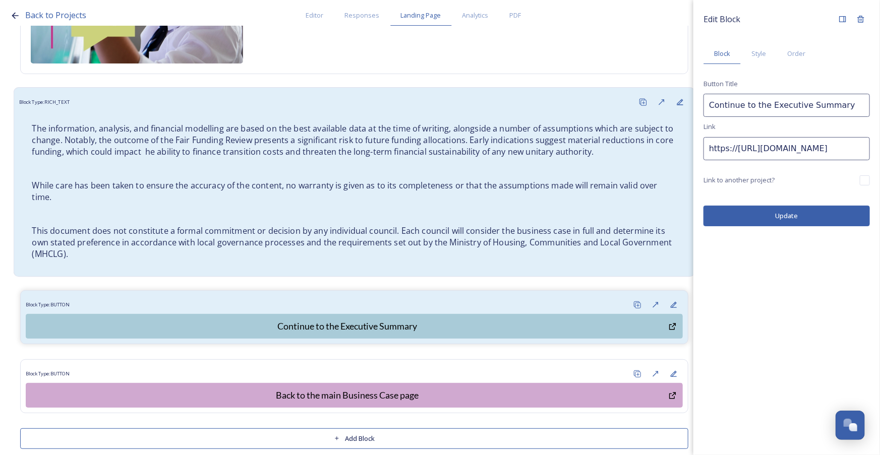
drag, startPoint x: 733, startPoint y: 148, endPoint x: 681, endPoint y: 148, distance: 52.4
click at [681, 148] on div "Back to Projects Editor Responses Landing Page Analytics PDF Share Add Response…" at bounding box center [440, 227] width 880 height 455
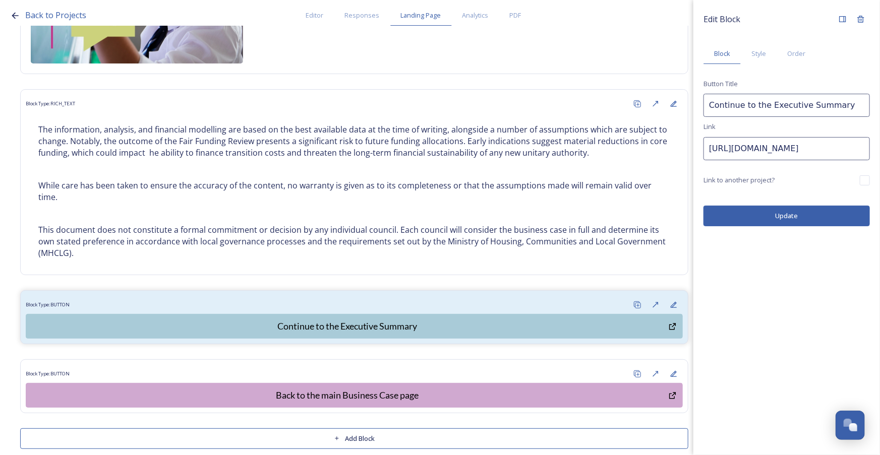
type input "https://app.snapsea.io/collaborate/projects/93bb312a-2b7d-4e2c-afdb-fcd7fc9752c…"
click at [783, 216] on button "Update" at bounding box center [786, 216] width 166 height 21
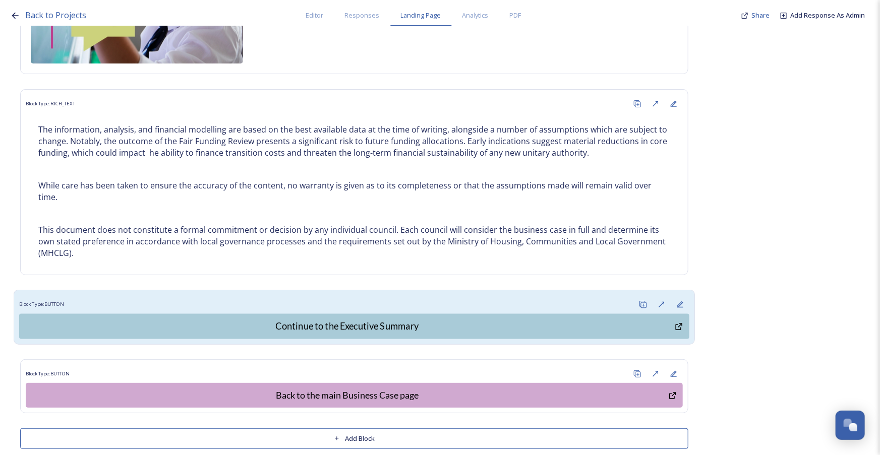
click at [376, 320] on div "Continue to the Executive Summary" at bounding box center [347, 327] width 644 height 14
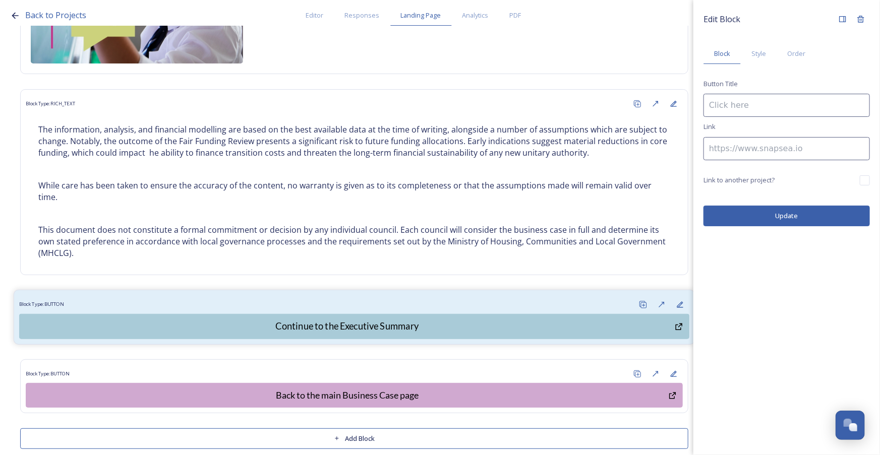
type input "Continue to the Executive Summary"
type input "https://app.snapsea.io/collaborate/projects/93bb312a-2b7d-4e2c-afdb-fcd7fc9752c…"
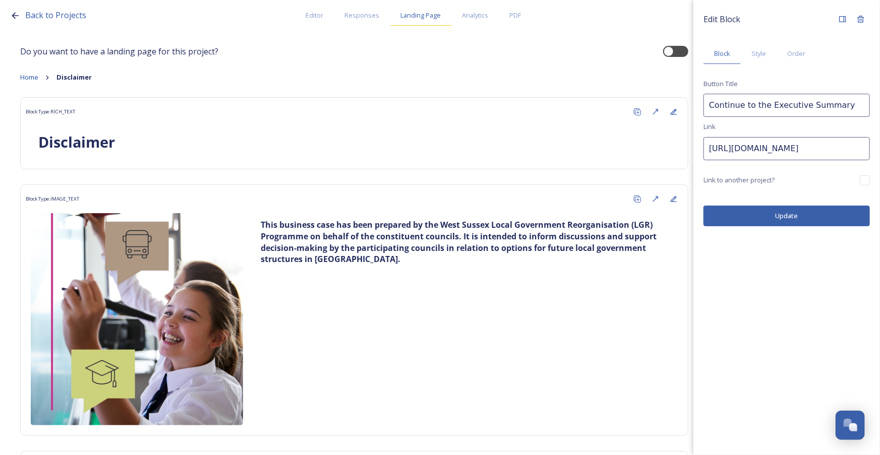
click at [427, 18] on span "Landing Page" at bounding box center [421, 16] width 40 height 10
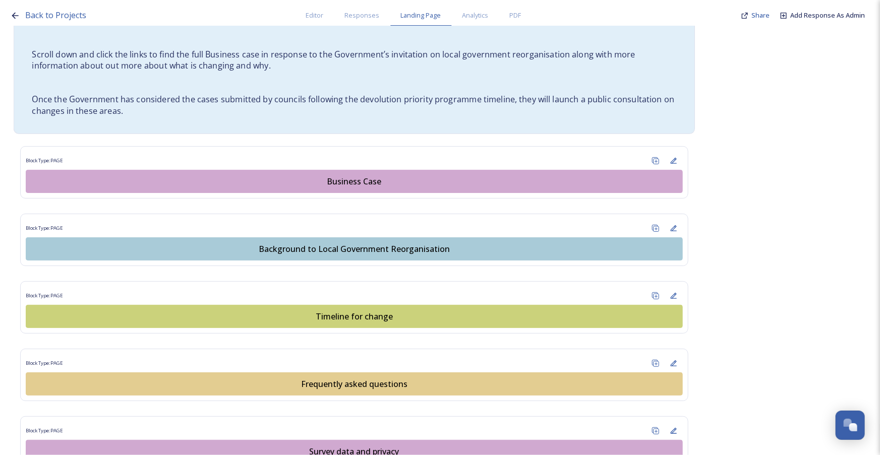
scroll to position [550, 0]
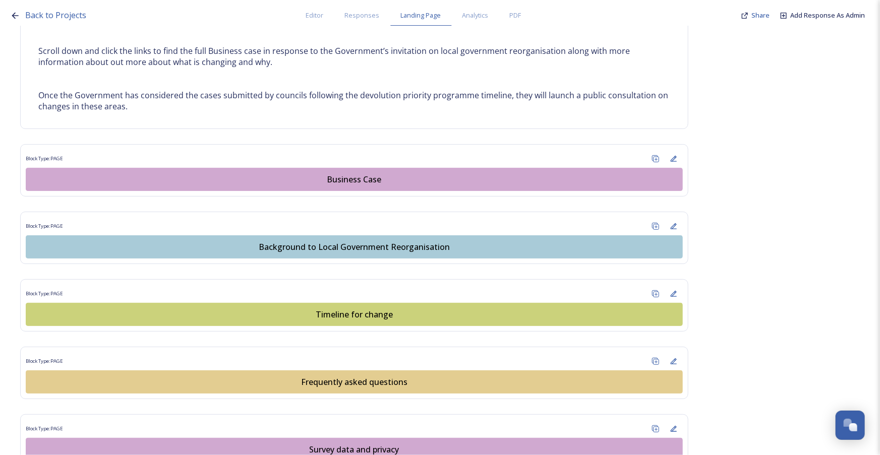
click at [358, 187] on button "Business Case" at bounding box center [354, 179] width 657 height 23
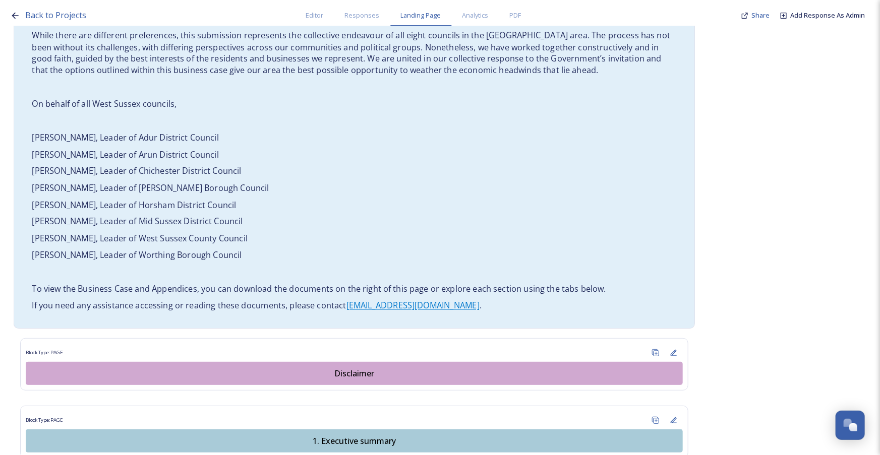
scroll to position [871, 0]
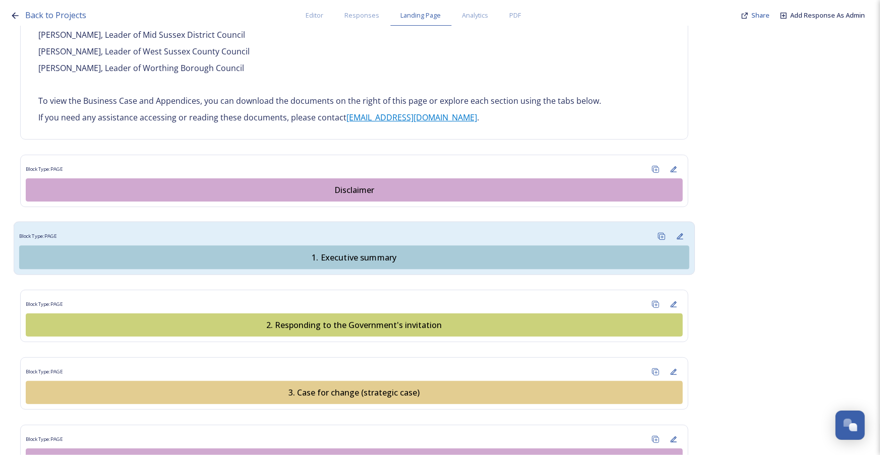
click at [352, 252] on div "1. Executive summary" at bounding box center [354, 258] width 659 height 12
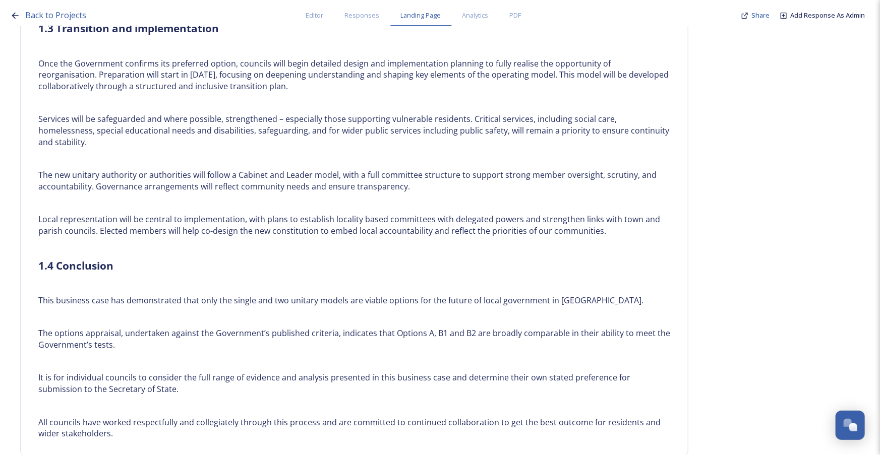
scroll to position [2019, 0]
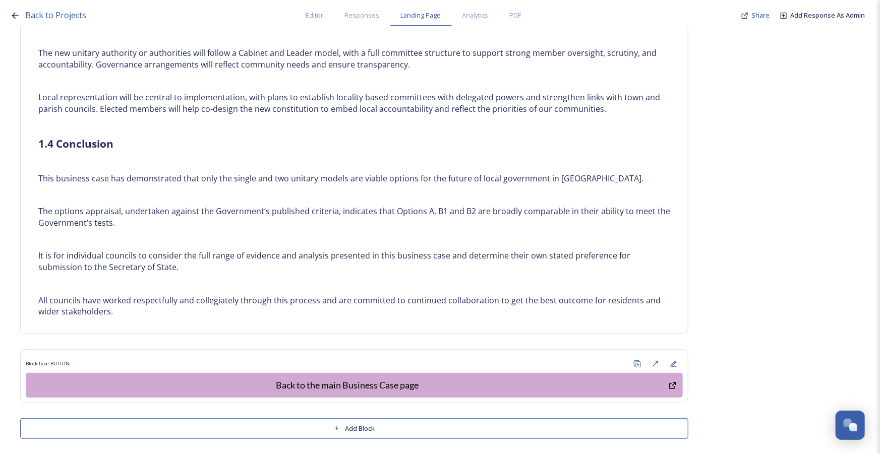
click at [368, 425] on button "Add Block" at bounding box center [354, 428] width 668 height 21
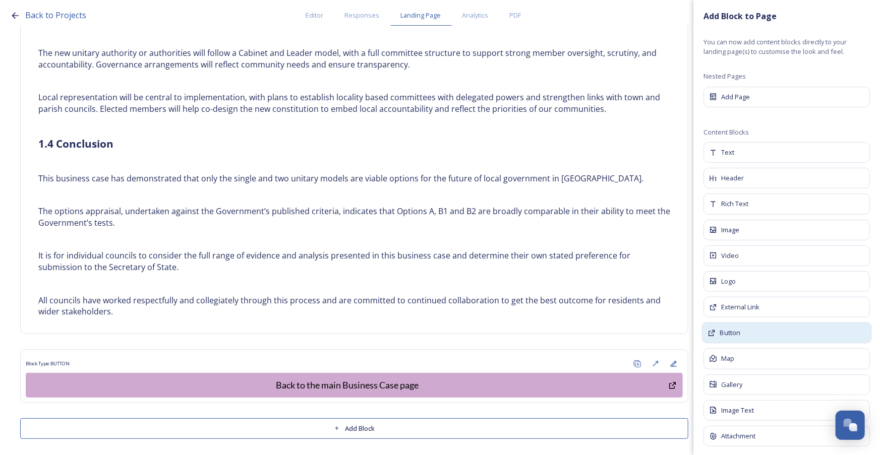
click at [768, 335] on div "Button" at bounding box center [787, 333] width 170 height 21
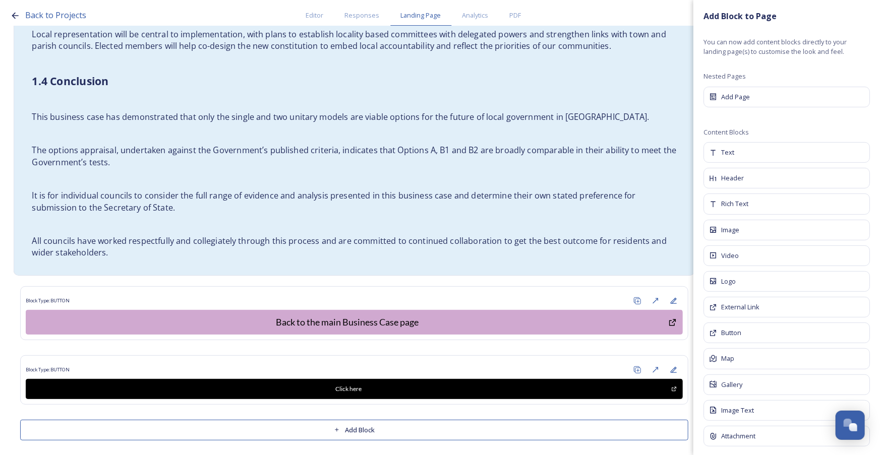
scroll to position [2083, 0]
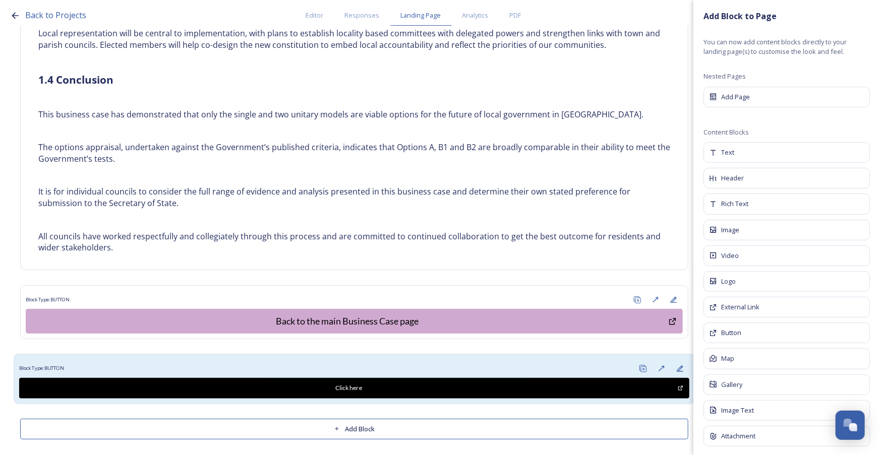
click at [507, 362] on div "Block Type: BUTTON" at bounding box center [354, 369] width 670 height 19
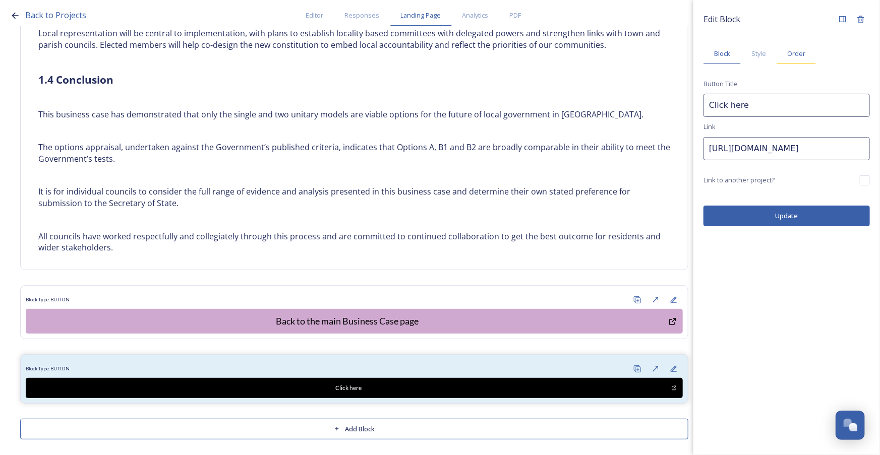
click at [797, 54] on span "Order" at bounding box center [796, 54] width 18 height 10
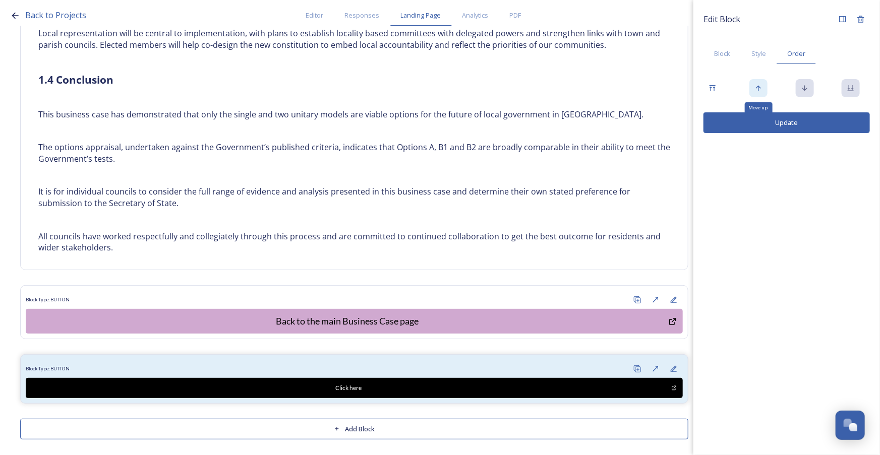
click at [758, 88] on icon at bounding box center [758, 89] width 5 height 6
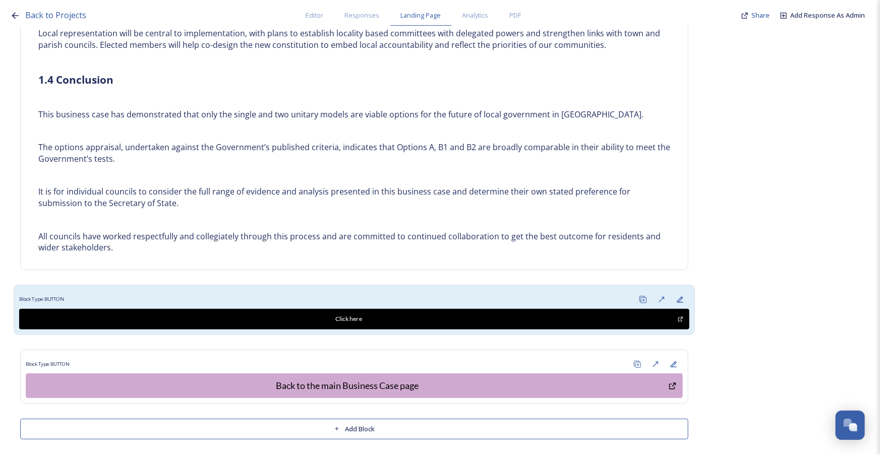
click at [432, 290] on div "Block Type: BUTTON" at bounding box center [354, 299] width 670 height 19
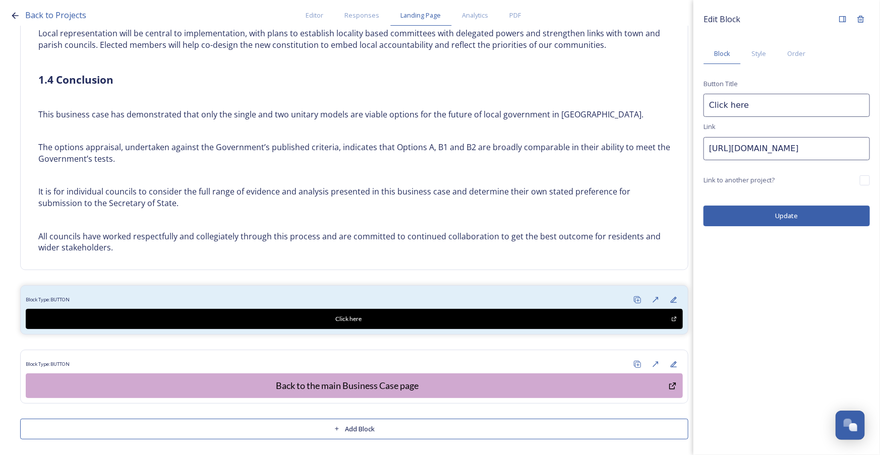
click at [754, 101] on input "Click here" at bounding box center [786, 105] width 166 height 23
drag, startPoint x: 754, startPoint y: 101, endPoint x: 713, endPoint y: 104, distance: 41.0
click at [696, 109] on div "Edit Block Block Style Order Button Title Click here Link https://snapsea.io Li…" at bounding box center [786, 118] width 187 height 236
type input "Continue to read the Response to the Government's Invitation"
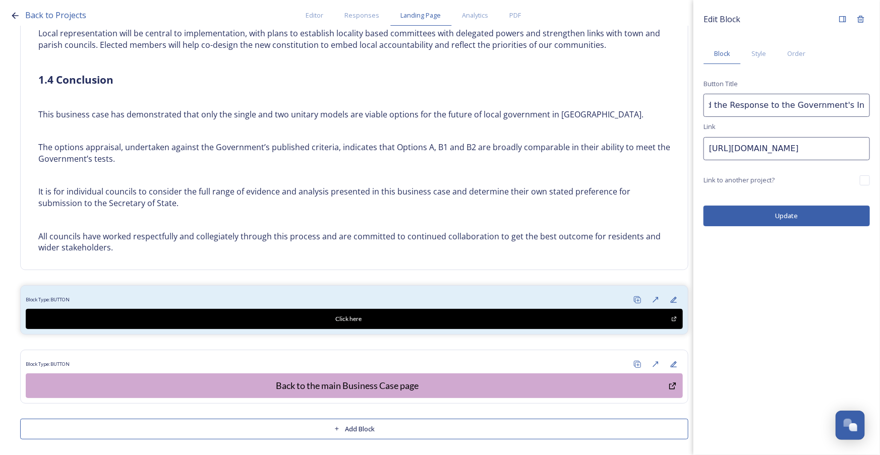
click at [829, 215] on button "Update" at bounding box center [786, 216] width 166 height 21
click at [758, 56] on span "Style" at bounding box center [758, 54] width 15 height 10
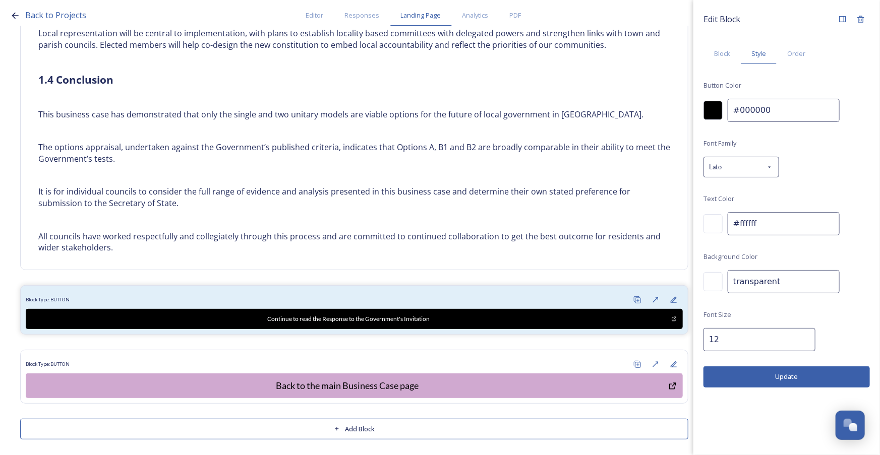
click at [776, 104] on input "#000000" at bounding box center [784, 110] width 112 height 23
drag, startPoint x: 779, startPoint y: 108, endPoint x: 716, endPoint y: 106, distance: 62.0
click at [716, 106] on div "#000000" at bounding box center [786, 110] width 166 height 23
paste input "cbd27b"
type input "#cbd27b"
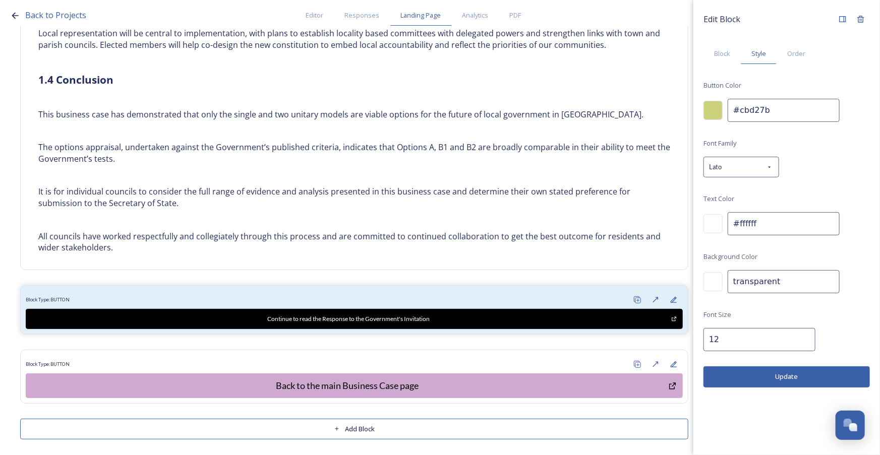
click at [736, 350] on div "Edit Block Block Style Order Button Color #cbd27b Font Family Lato Text Color #…" at bounding box center [786, 199] width 166 height 378
click at [737, 344] on input "12" at bounding box center [759, 339] width 112 height 23
type input "18"
click at [717, 223] on div at bounding box center [712, 223] width 19 height 19
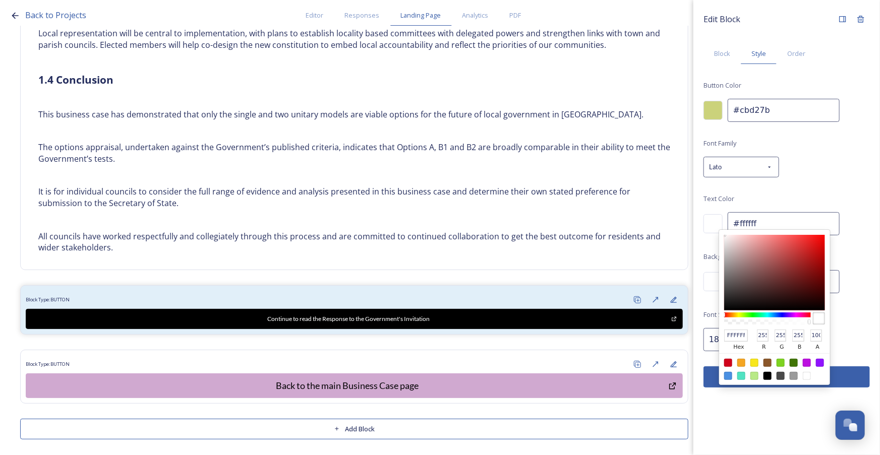
click at [768, 378] on div at bounding box center [767, 376] width 8 height 8
type input "#000000"
type input "000000"
type input "0"
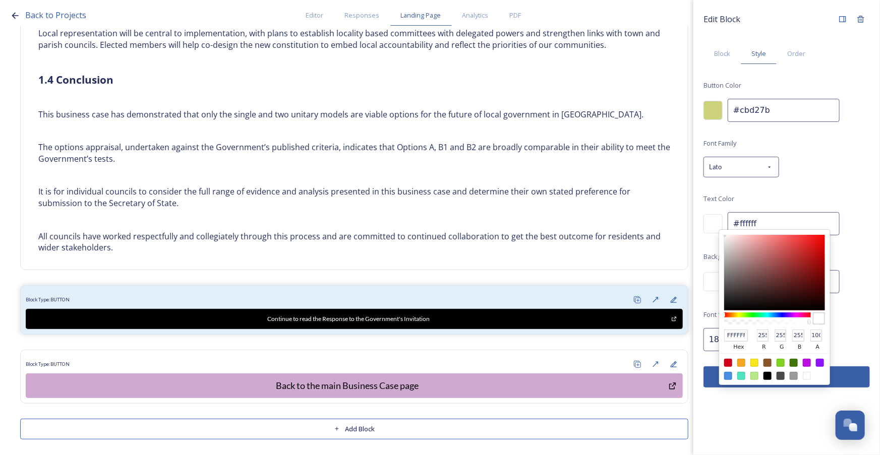
type input "0"
click at [776, 380] on div at bounding box center [774, 369] width 111 height 32
click at [829, 378] on div at bounding box center [774, 369] width 111 height 32
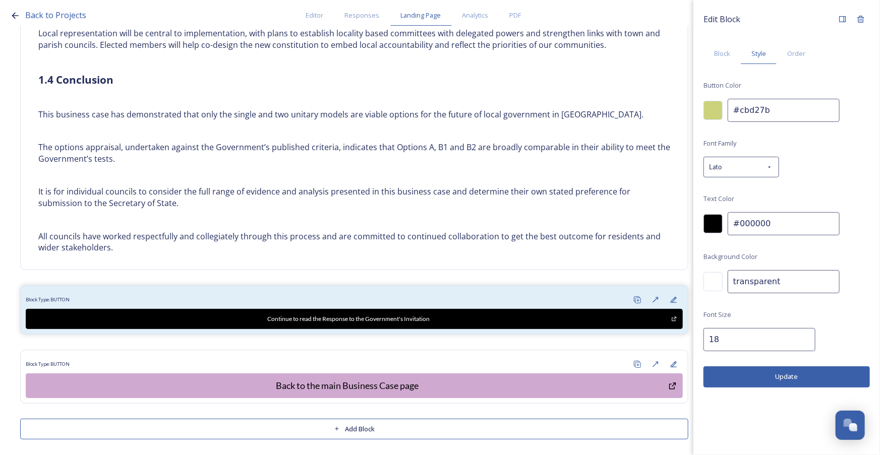
click at [850, 373] on button "Update" at bounding box center [786, 377] width 166 height 21
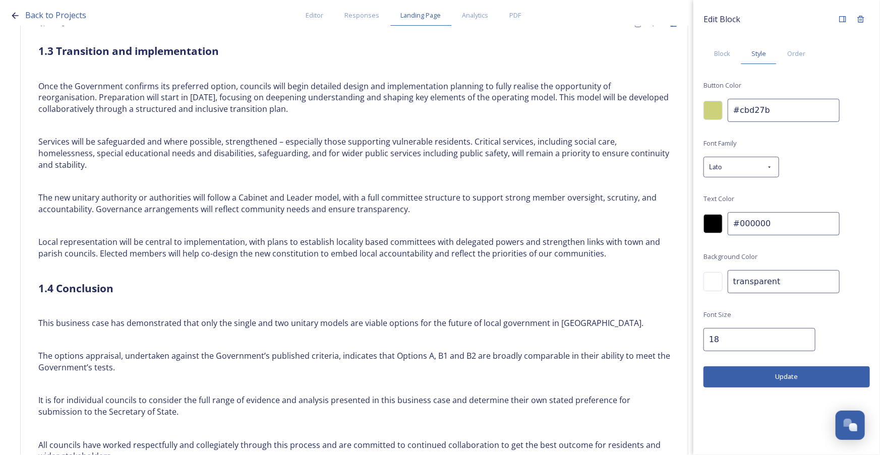
scroll to position [1854, 0]
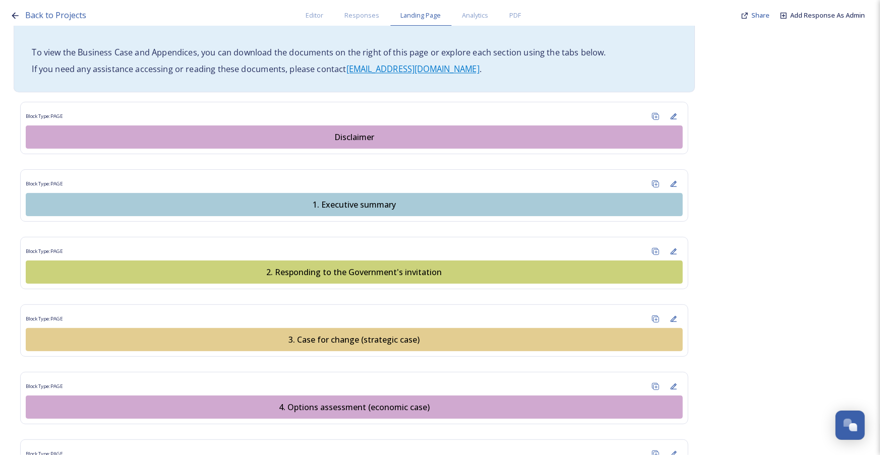
scroll to position [825, 0]
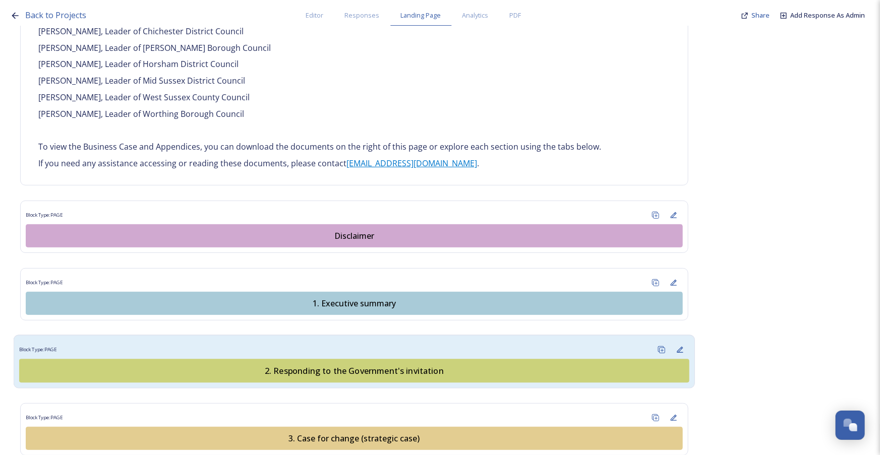
click at [362, 365] on div "2. Responding to the Government's invitation" at bounding box center [354, 371] width 659 height 12
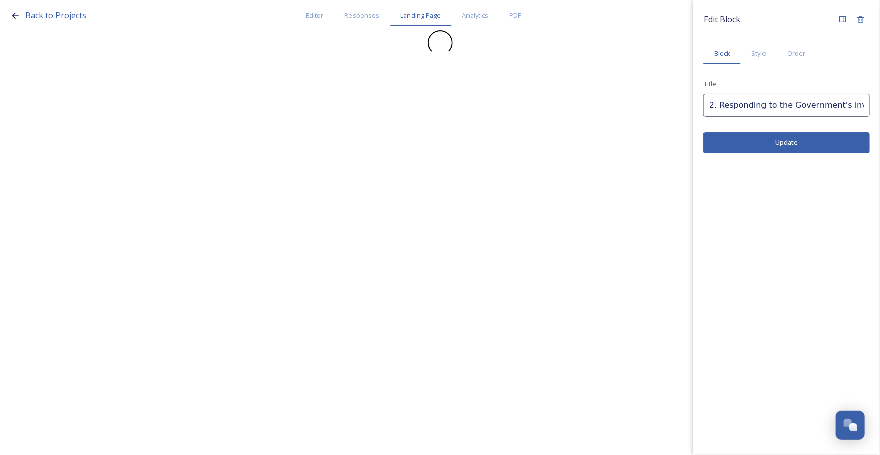
scroll to position [0, 0]
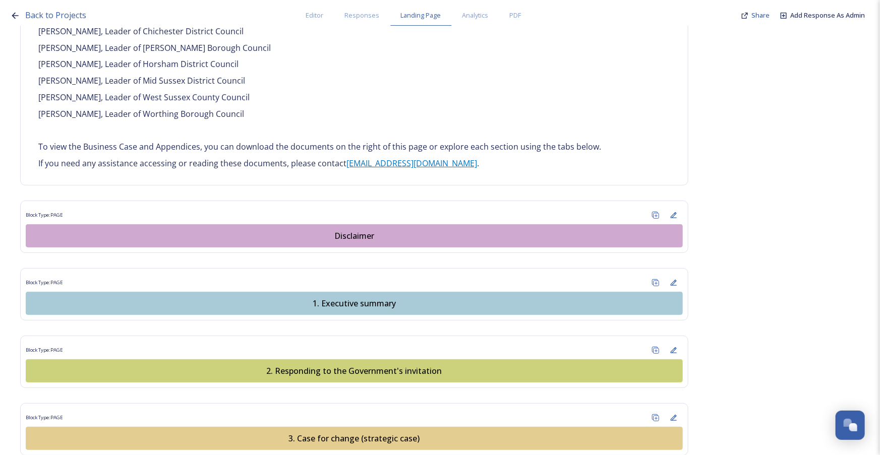
scroll to position [871, 0]
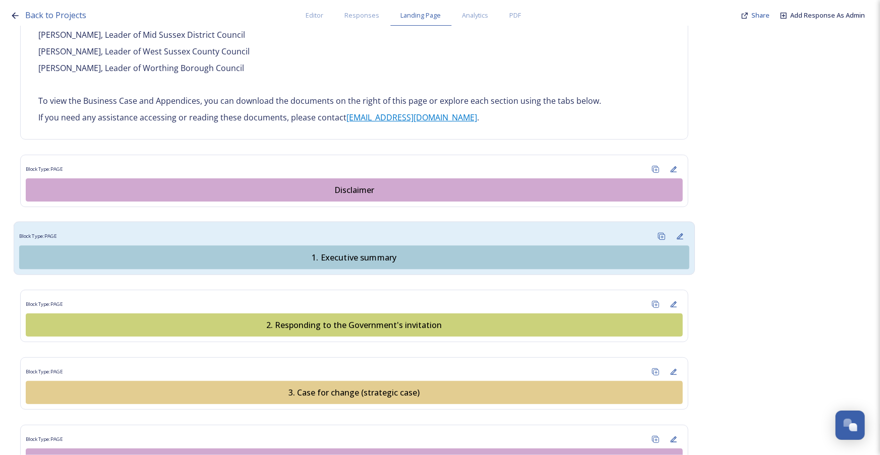
click at [350, 252] on div "1. Executive summary" at bounding box center [354, 258] width 659 height 12
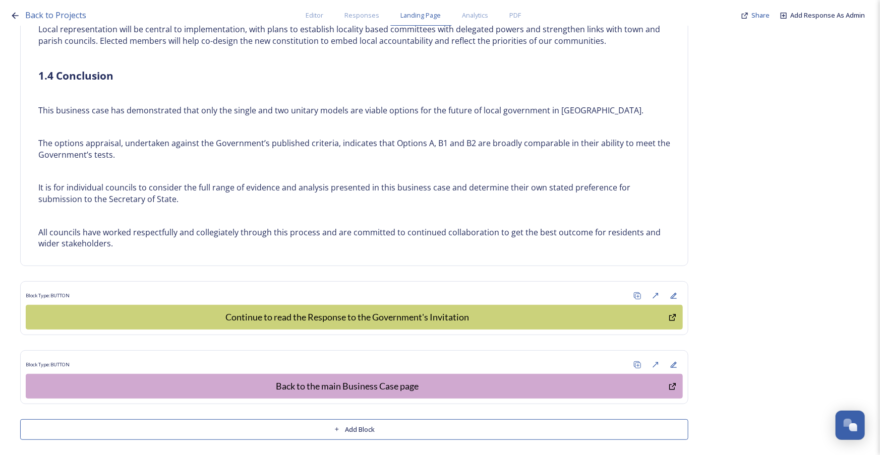
scroll to position [2088, 0]
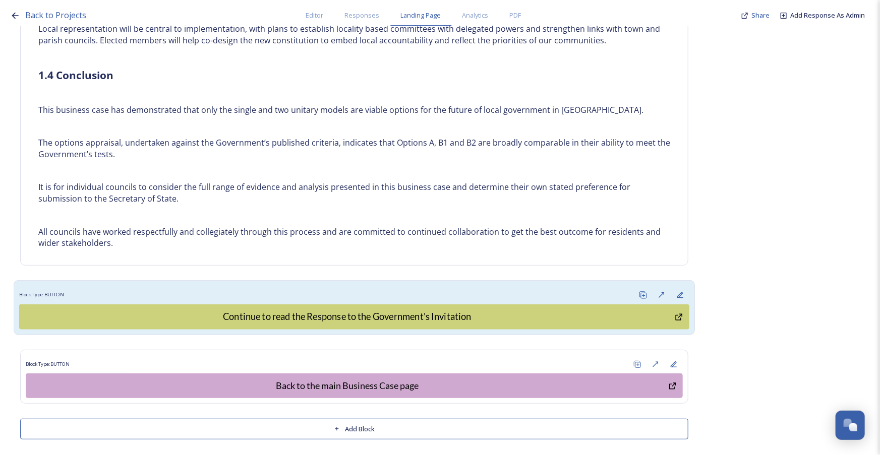
click at [381, 288] on div "Block Type: BUTTON" at bounding box center [354, 295] width 670 height 19
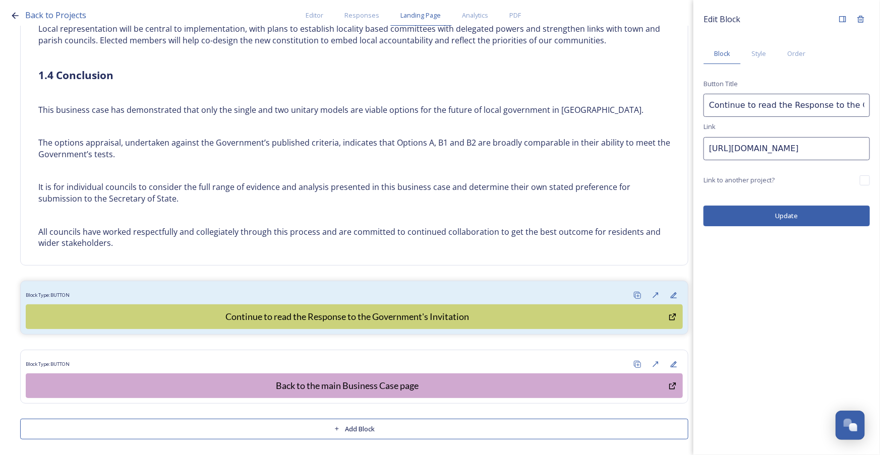
drag, startPoint x: 817, startPoint y: 103, endPoint x: 839, endPoint y: 124, distance: 29.6
click at [818, 104] on input "Continue to read the Response to the Government's Invitation" at bounding box center [786, 105] width 166 height 23
type input "Continue to read the Responding to the Government's Invitation"
drag, startPoint x: 789, startPoint y: 146, endPoint x: 698, endPoint y: 146, distance: 90.8
click at [698, 146] on div "Edit Block Block Style Order Button Title Continue to read the Responding to th…" at bounding box center [786, 118] width 187 height 236
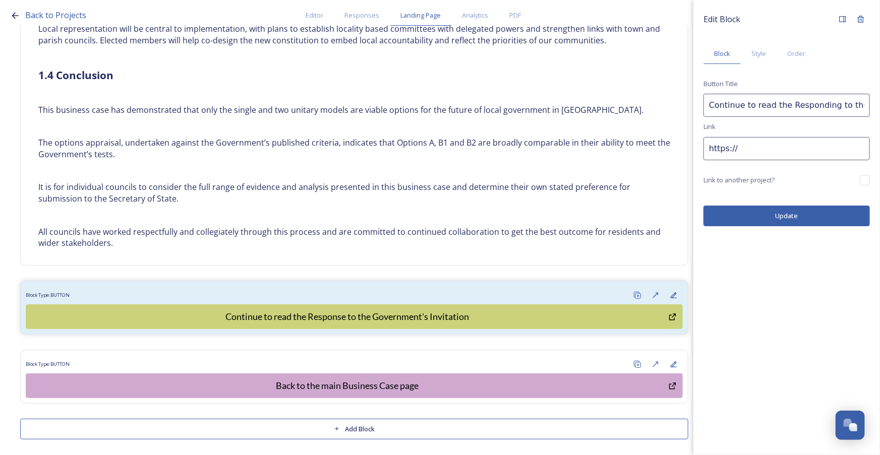
paste input "https://app.snapsea.io/collaborate/projects/93bb312a-2b7d-4e2c-afdb-fcd7fc9752c…"
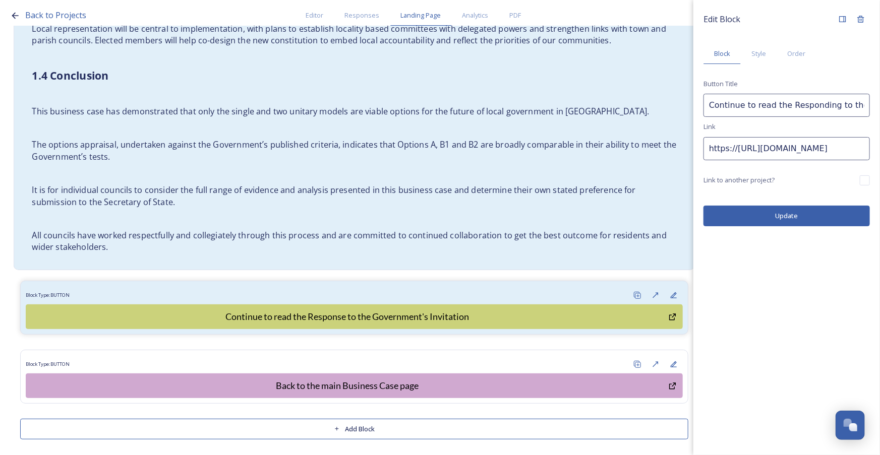
scroll to position [0, 0]
drag, startPoint x: 718, startPoint y: 149, endPoint x: 630, endPoint y: 151, distance: 87.8
click at [630, 151] on div "Back to Projects Editor Responses Landing Page Analytics PDF Share Add Response…" at bounding box center [440, 227] width 880 height 455
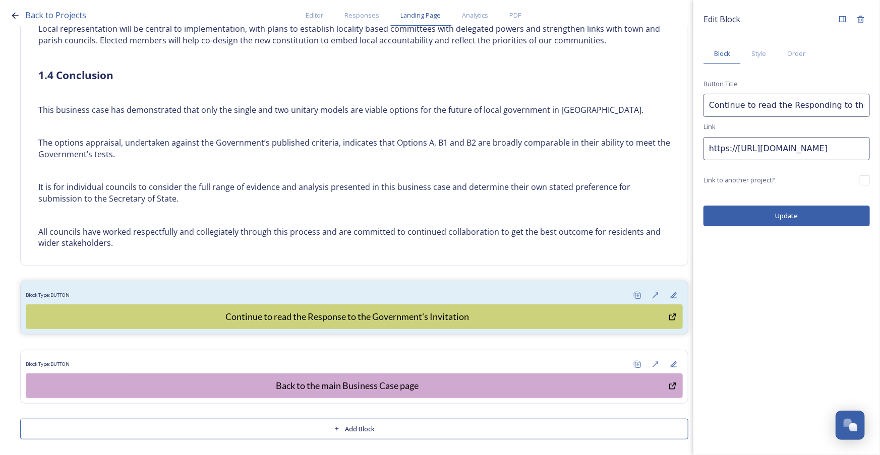
click at [734, 148] on input "https://https://app.snapsea.io/collaborate/projects/93bb312a-2b7d-4e2c-afdb-fcd…" at bounding box center [786, 148] width 166 height 23
drag, startPoint x: 736, startPoint y: 149, endPoint x: 695, endPoint y: 146, distance: 41.0
click at [693, 149] on div "Edit Block Block Style Order Button Title Continue to read the Responding to th…" at bounding box center [786, 118] width 187 height 236
type input "https://app.snapsea.io/collaborate/projects/93bb312a-2b7d-4e2c-afdb-fcd7fc9752c…"
click at [785, 215] on button "Update" at bounding box center [786, 216] width 166 height 21
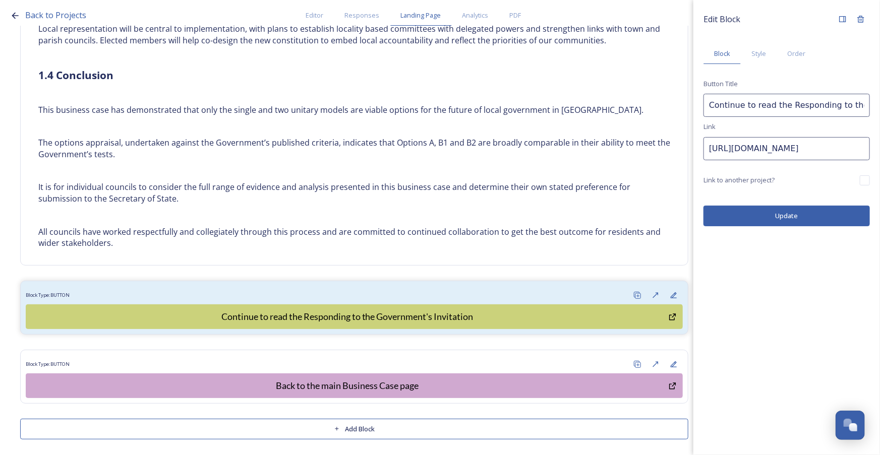
click at [785, 105] on input "Continue to read the Responding to the Government's Invitation" at bounding box center [786, 105] width 166 height 23
click at [770, 217] on button "Update" at bounding box center [786, 216] width 166 height 21
drag, startPoint x: 834, startPoint y: 103, endPoint x: 889, endPoint y: 108, distance: 55.1
click at [879, 108] on html "Back to Projects Editor Responses Landing Page Analytics PDF Share Add Response…" at bounding box center [440, 227] width 880 height 455
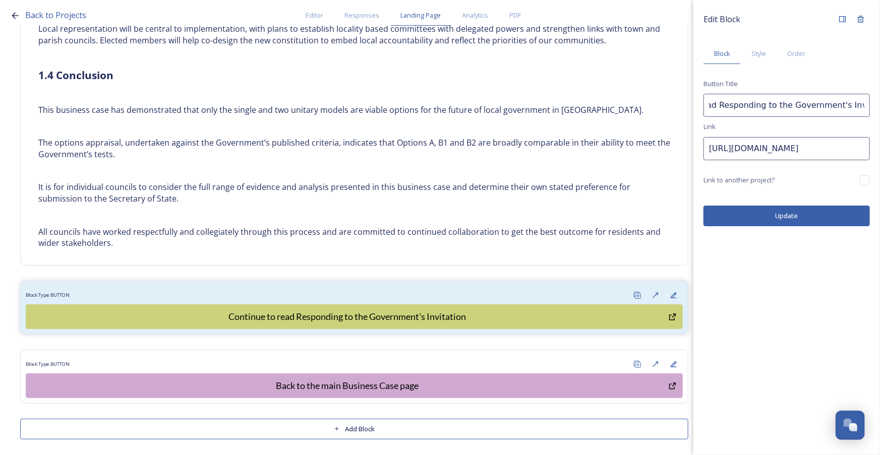
click at [834, 107] on input "Continue to read Responding to the Government's Invitation" at bounding box center [786, 105] width 166 height 23
click at [777, 216] on button "Update" at bounding box center [786, 216] width 166 height 21
click at [773, 106] on input "Continue to read Responding to the Government's invitation" at bounding box center [786, 105] width 166 height 23
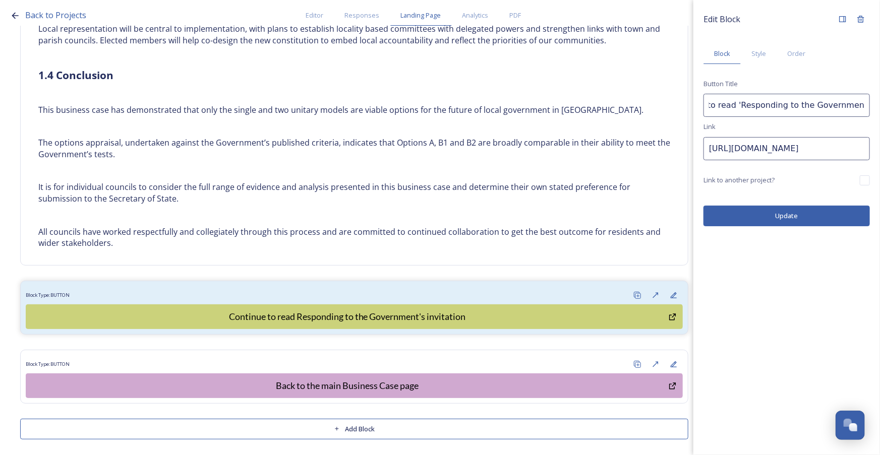
scroll to position [0, 61]
drag, startPoint x: 842, startPoint y: 109, endPoint x: 885, endPoint y: 108, distance: 43.4
click at [879, 108] on html "Back to Projects Editor Responses Landing Page Analytics PDF Share Add Response…" at bounding box center [440, 227] width 880 height 455
drag, startPoint x: 858, startPoint y: 101, endPoint x: 865, endPoint y: 102, distance: 7.6
click at [858, 101] on input "Continue to read 'Responding to the Government's invitation" at bounding box center [786, 105] width 166 height 23
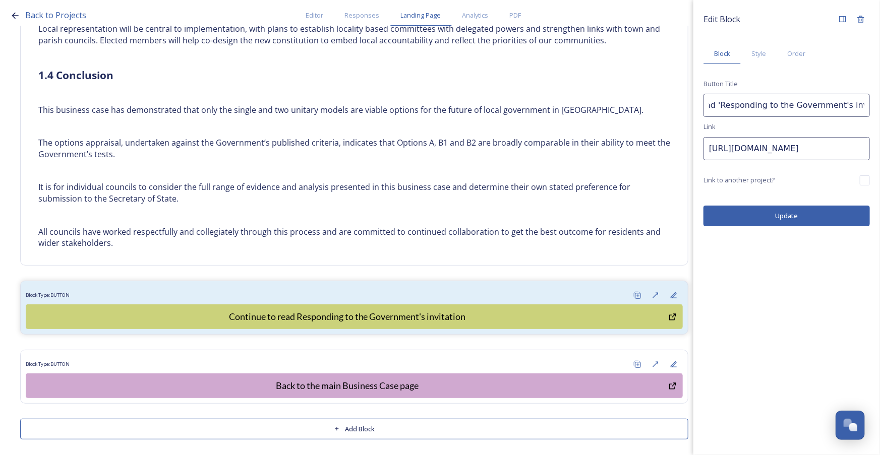
click at [865, 106] on input "Continue to read 'Responding to the Government's invitation" at bounding box center [786, 105] width 166 height 23
click at [812, 216] on button "Update" at bounding box center [786, 216] width 166 height 21
click at [772, 105] on input "Continue to read 'Responding to the Government's invitation'" at bounding box center [786, 105] width 166 height 23
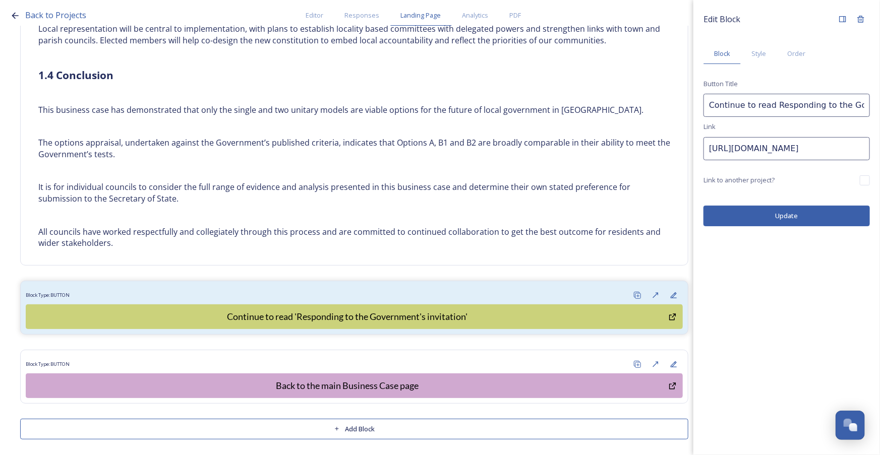
scroll to position [0, 61]
drag, startPoint x: 789, startPoint y: 106, endPoint x: 910, endPoint y: 112, distance: 121.2
click at [879, 112] on html "Back to Projects Editor Responses Landing Page Analytics PDF Share Add Response…" at bounding box center [440, 227] width 880 height 455
click at [862, 106] on input "Continue to read Responding to the Government's invitation'" at bounding box center [786, 105] width 166 height 23
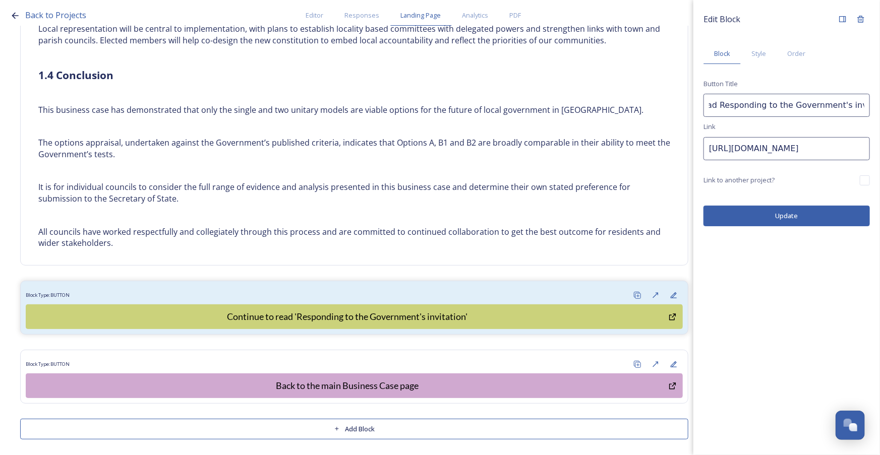
type input "Continue to read Responding to the Government's invitation"
click at [812, 214] on button "Update" at bounding box center [786, 216] width 166 height 21
click at [765, 327] on div "Edit Block Block Style Order Button Title Continue to read Responding to the Go…" at bounding box center [786, 227] width 187 height 455
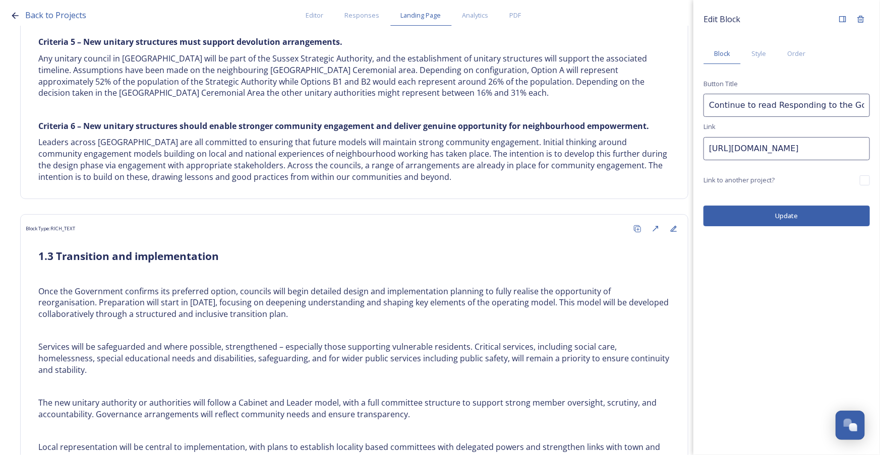
scroll to position [1538, 0]
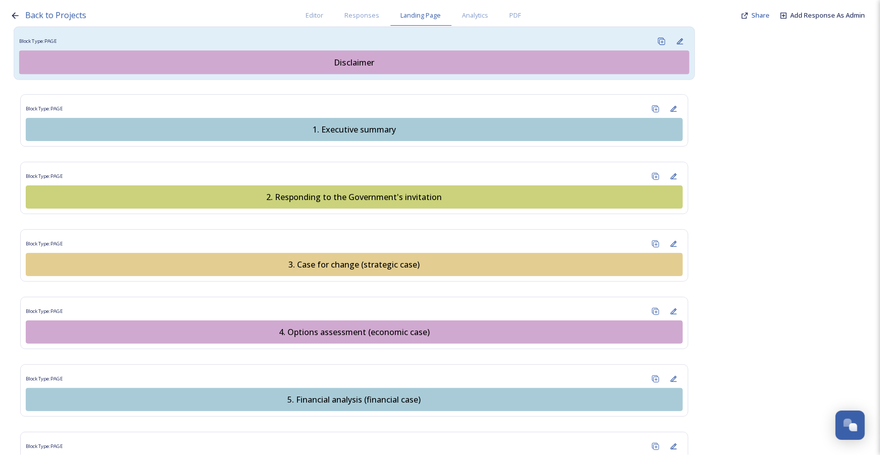
scroll to position [1008, 0]
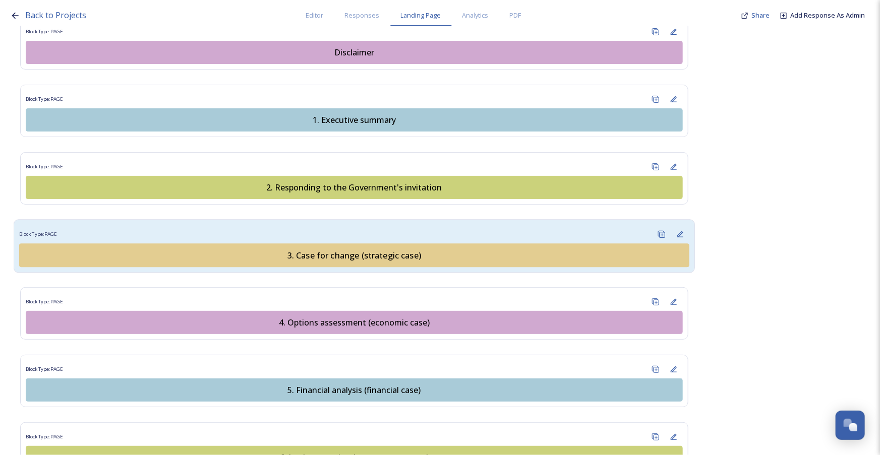
click at [395, 249] on div "3. Case for change (strategic case)" at bounding box center [354, 255] width 659 height 12
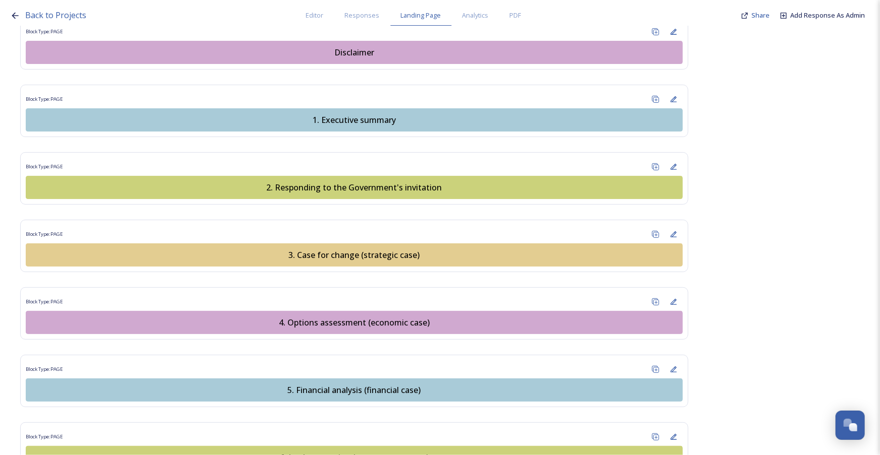
scroll to position [0, 0]
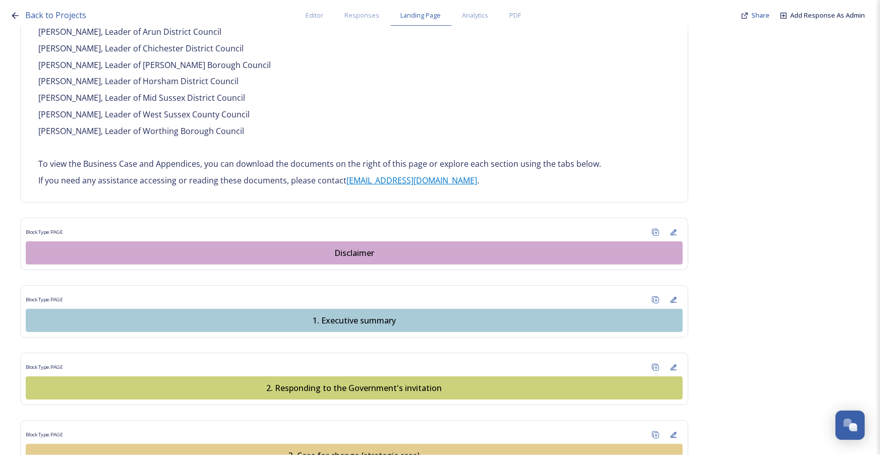
scroll to position [1008, 0]
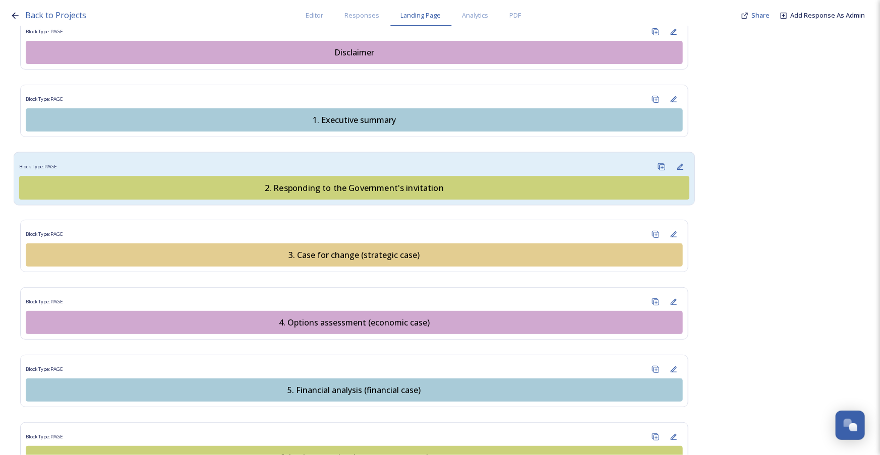
click at [343, 182] on div "2. Responding to the Government's invitation" at bounding box center [354, 188] width 659 height 12
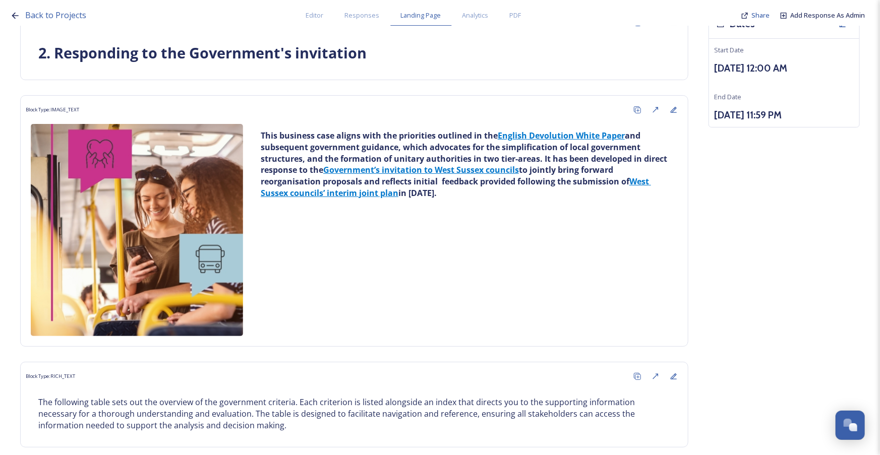
scroll to position [290, 0]
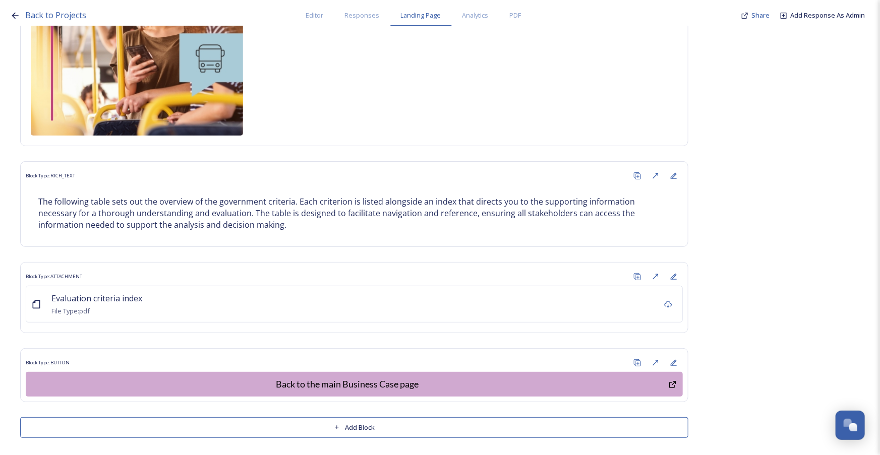
click at [357, 426] on button "Add Block" at bounding box center [354, 427] width 668 height 21
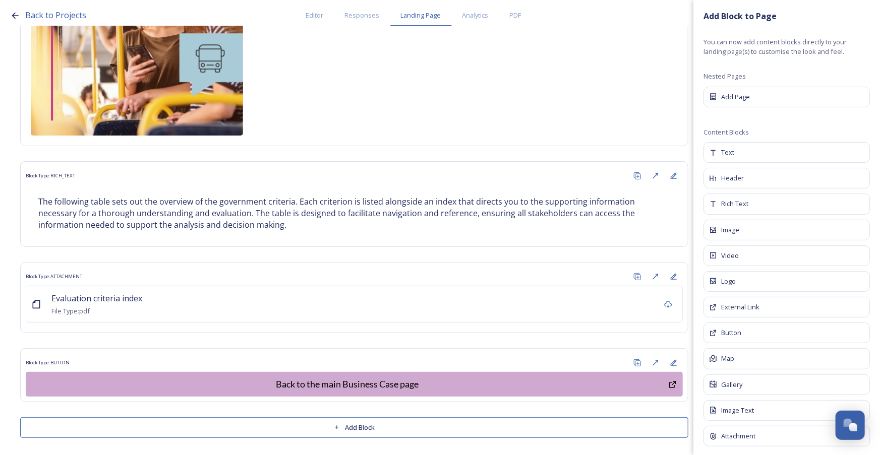
click at [757, 337] on div "Button" at bounding box center [786, 333] width 166 height 21
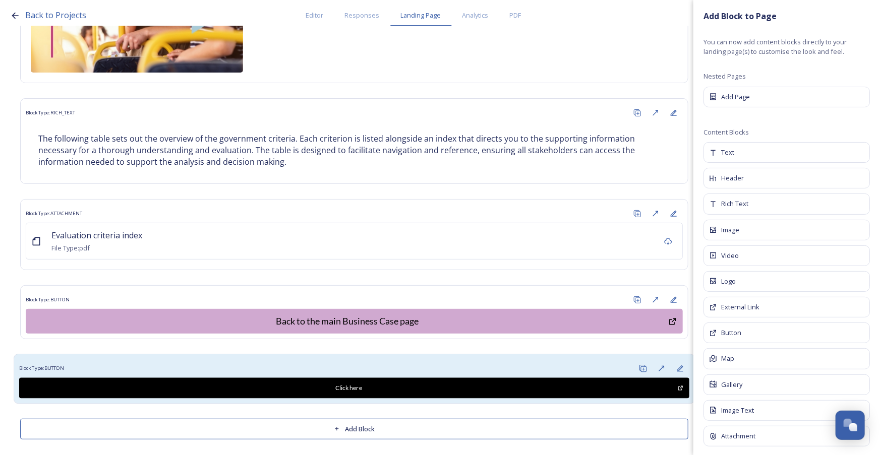
scroll to position [354, 0]
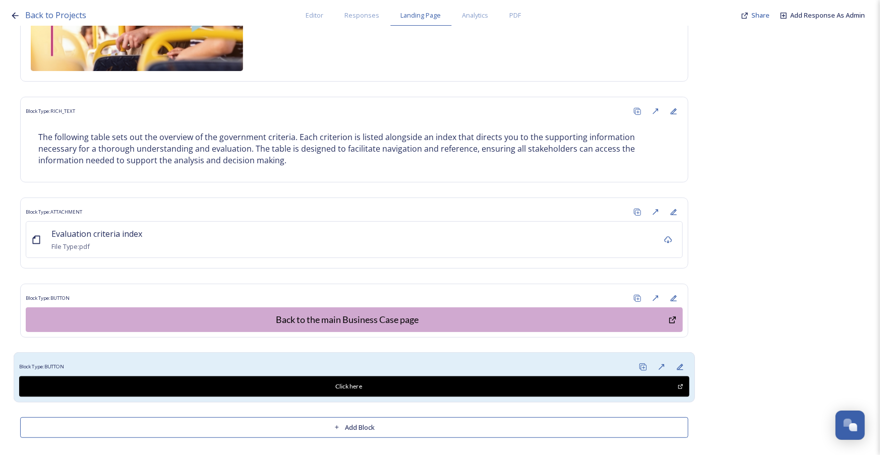
click at [365, 354] on div "Block Type: BUTTON Click here" at bounding box center [355, 377] width 682 height 50
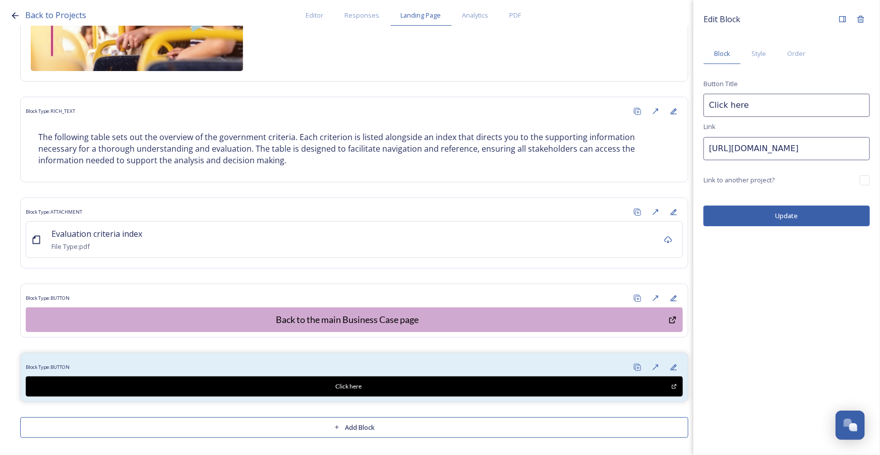
drag, startPoint x: 772, startPoint y: 104, endPoint x: 706, endPoint y: 103, distance: 66.6
click at [699, 105] on div "Edit Block Block Style Order Button Title Click here Link https://snapsea.io Li…" at bounding box center [786, 118] width 187 height 236
type input "Continue to read Case for change (strategic case)"
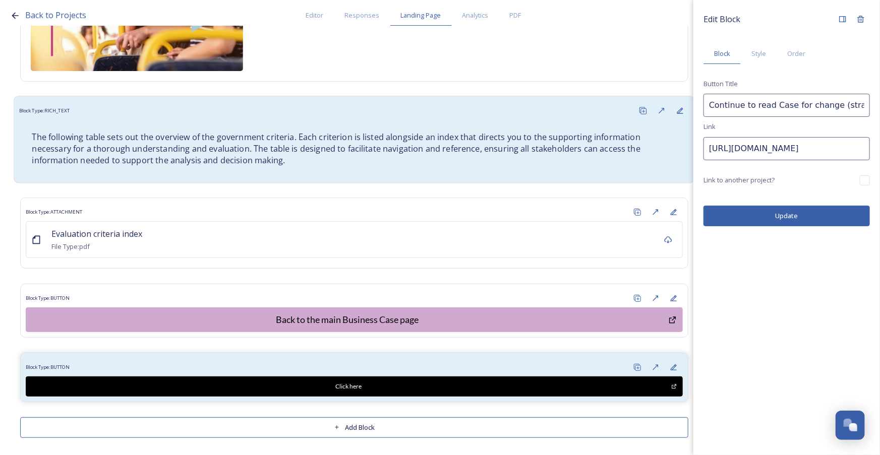
drag, startPoint x: 802, startPoint y: 140, endPoint x: 657, endPoint y: 142, distance: 144.2
click at [657, 142] on div "Back to Projects Editor Responses Landing Page Analytics PDF Share Add Response…" at bounding box center [440, 227] width 880 height 455
paste input "app.snapsea.io/collaborate/projects/93bb312a-2b7d-4e2c-afdb-fcd7fc9752c7/landin…"
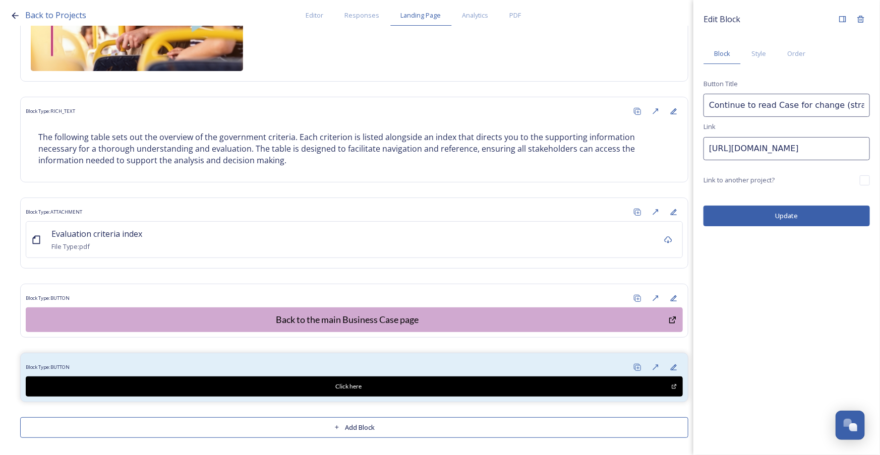
type input "https://app.snapsea.io/collaborate/projects/93bb312a-2b7d-4e2c-afdb-fcd7fc9752c…"
click at [810, 216] on button "Update" at bounding box center [786, 216] width 166 height 21
click at [775, 108] on input "Continue to read Case for change (strategic case)" at bounding box center [786, 105] width 166 height 23
click at [772, 106] on input "Continue to read case for change (strategic case)" at bounding box center [786, 105] width 166 height 23
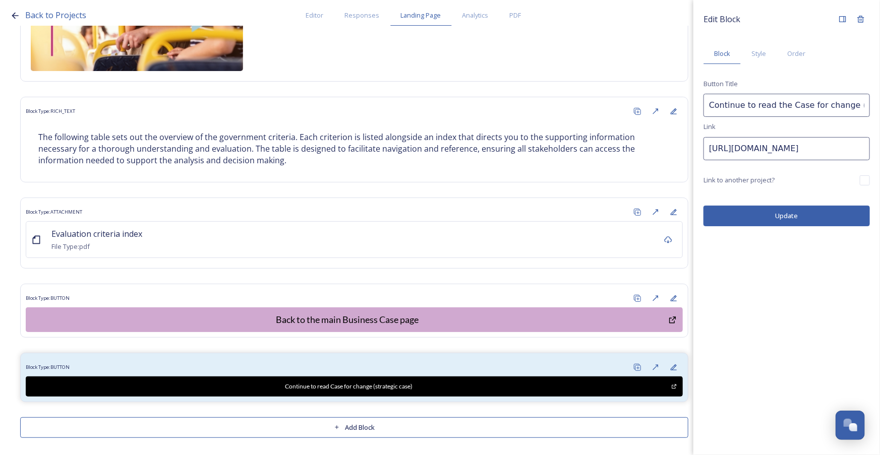
click at [794, 212] on button "Update" at bounding box center [786, 216] width 166 height 21
click at [789, 103] on input "Continue to read the Case for change (strategic case)" at bounding box center [786, 105] width 166 height 23
type input "Continue to read the case for change (strategic case)"
click at [807, 211] on button "Update" at bounding box center [786, 216] width 166 height 21
click at [756, 53] on span "Style" at bounding box center [758, 54] width 15 height 10
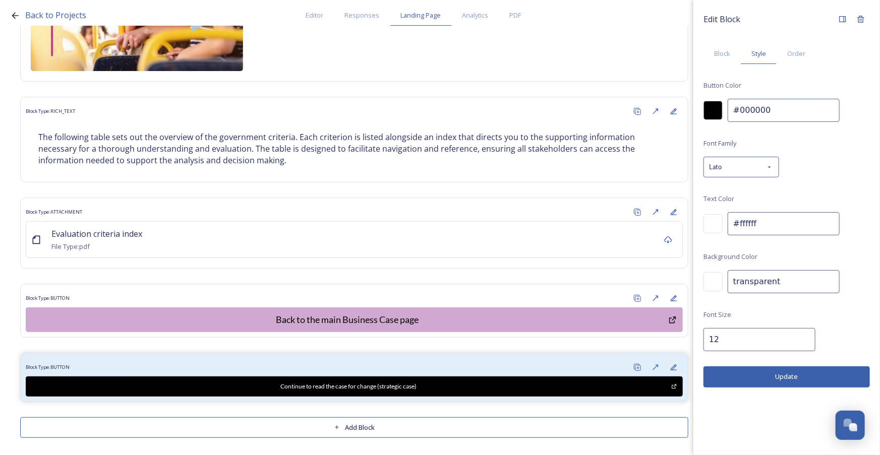
click at [748, 340] on input "12" at bounding box center [759, 339] width 112 height 23
type input "18"
click at [707, 225] on div at bounding box center [712, 223] width 19 height 19
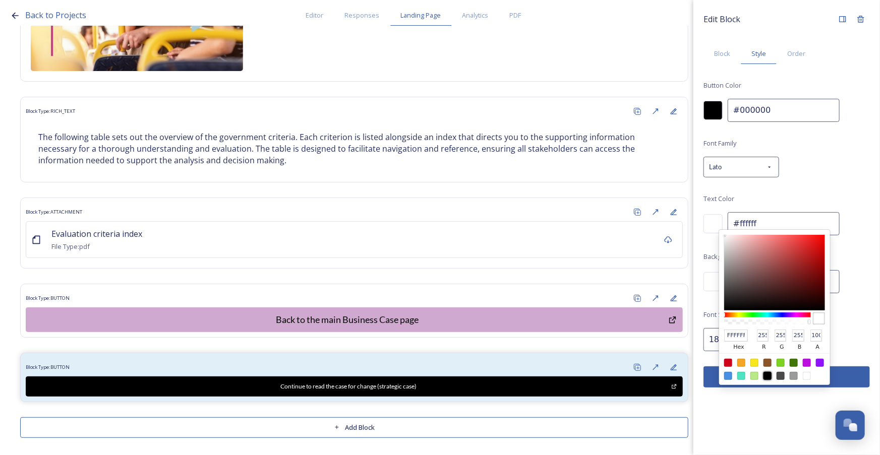
click at [769, 378] on div at bounding box center [767, 376] width 8 height 8
type input "#000000"
type input "000000"
type input "0"
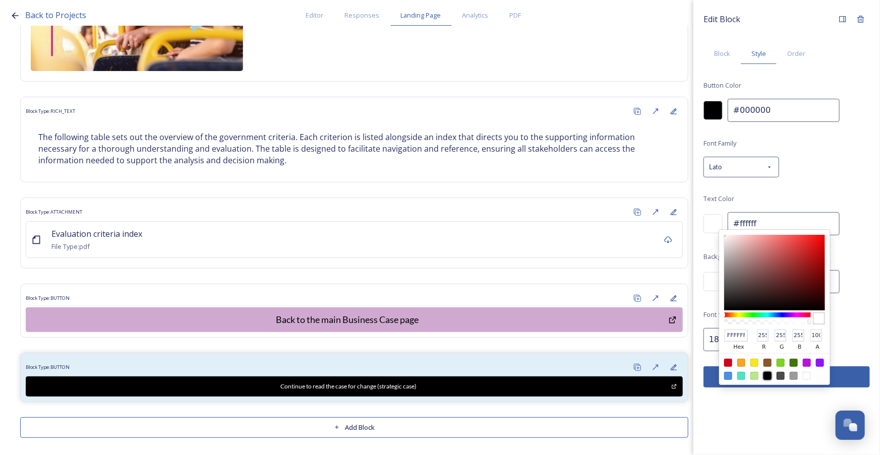
type input "0"
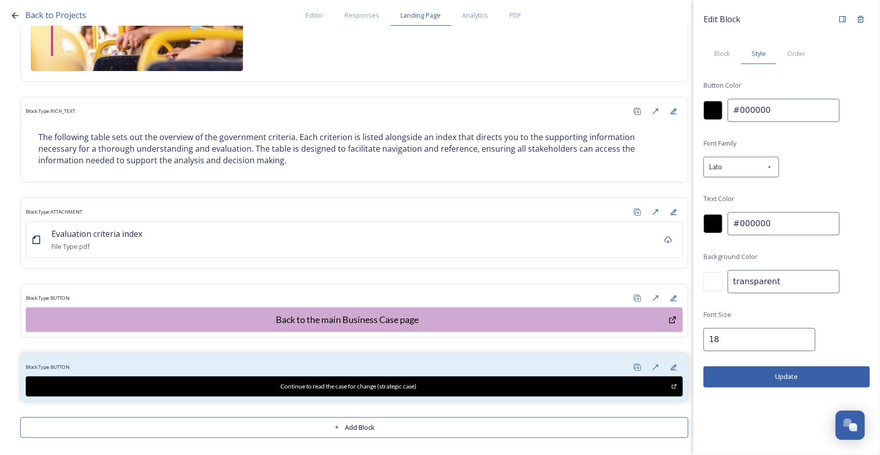
drag, startPoint x: 793, startPoint y: 111, endPoint x: 730, endPoint y: 111, distance: 62.5
click at [730, 111] on input "#000000" at bounding box center [784, 110] width 112 height 23
paste input "ae9783"
drag, startPoint x: 765, startPoint y: 110, endPoint x: 771, endPoint y: 109, distance: 6.7
click at [766, 109] on input "#ae9783" at bounding box center [784, 110] width 112 height 23
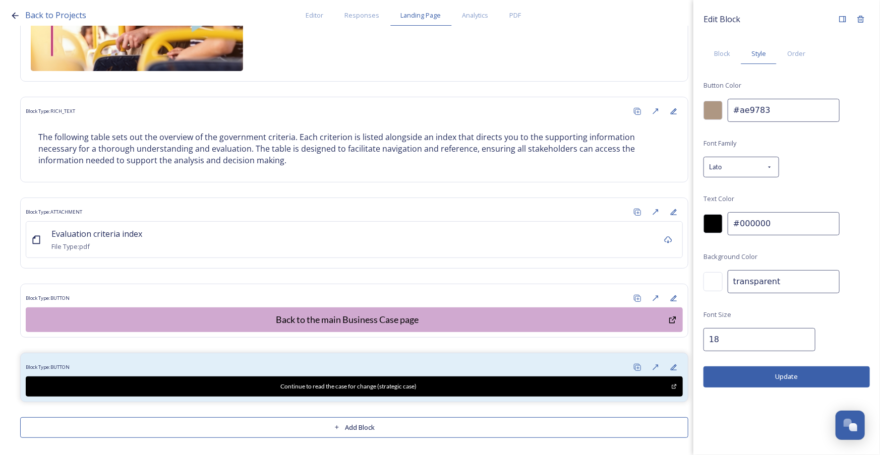
drag, startPoint x: 771, startPoint y: 109, endPoint x: 726, endPoint y: 105, distance: 45.5
click at [726, 105] on div "#ae9783" at bounding box center [786, 110] width 166 height 23
paste input "e3cd91"
type input "#e3cd91"
click at [797, 381] on button "Update" at bounding box center [786, 377] width 166 height 21
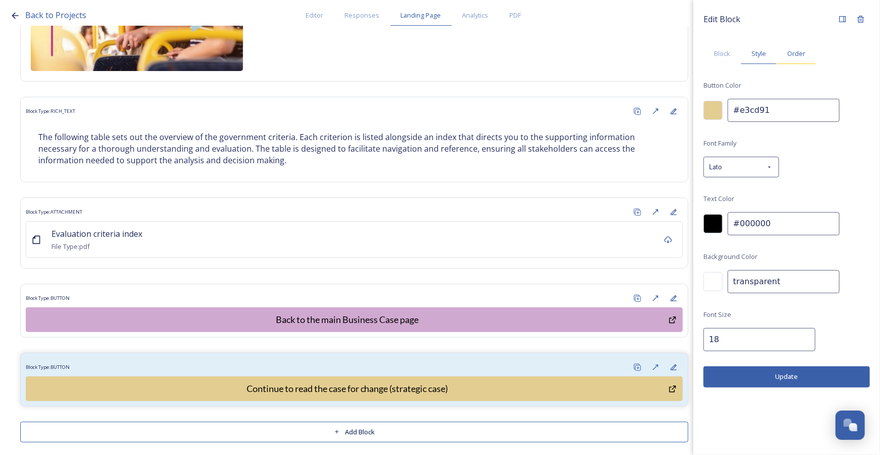
click at [793, 54] on span "Order" at bounding box center [796, 54] width 18 height 10
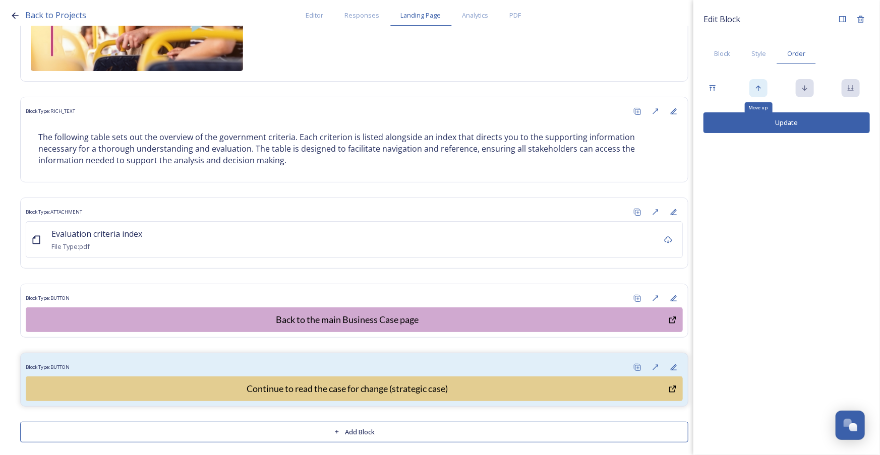
click at [762, 90] on icon at bounding box center [758, 88] width 8 height 8
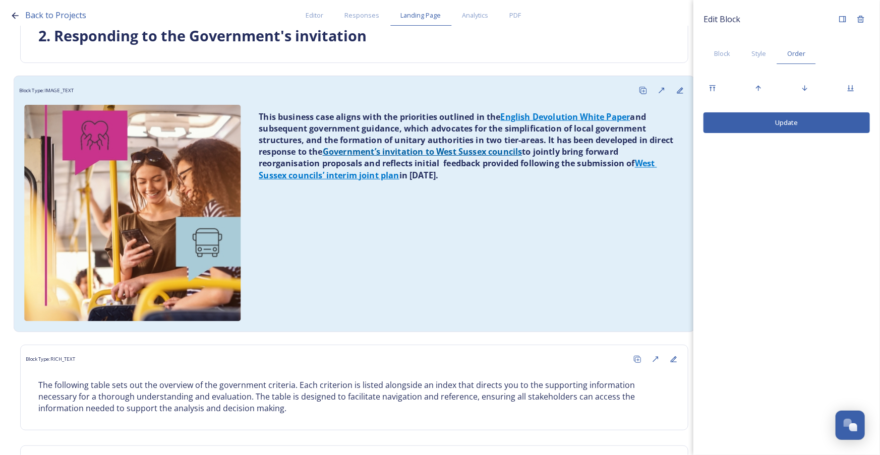
scroll to position [84, 0]
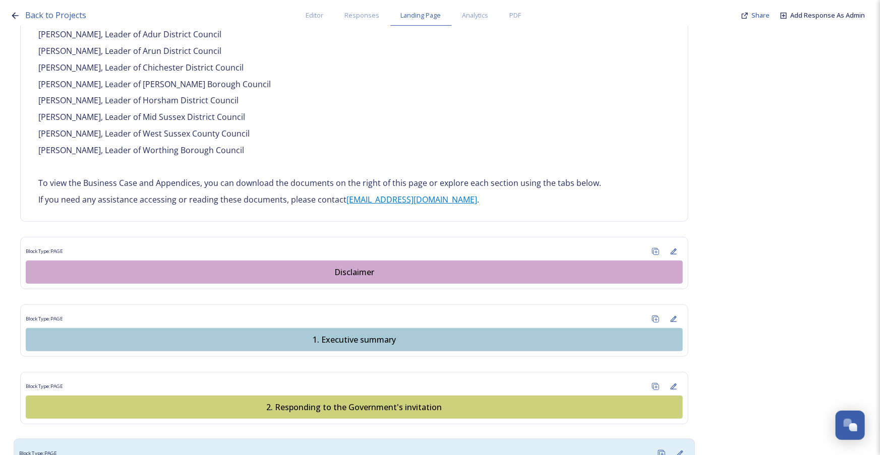
scroll to position [917, 0]
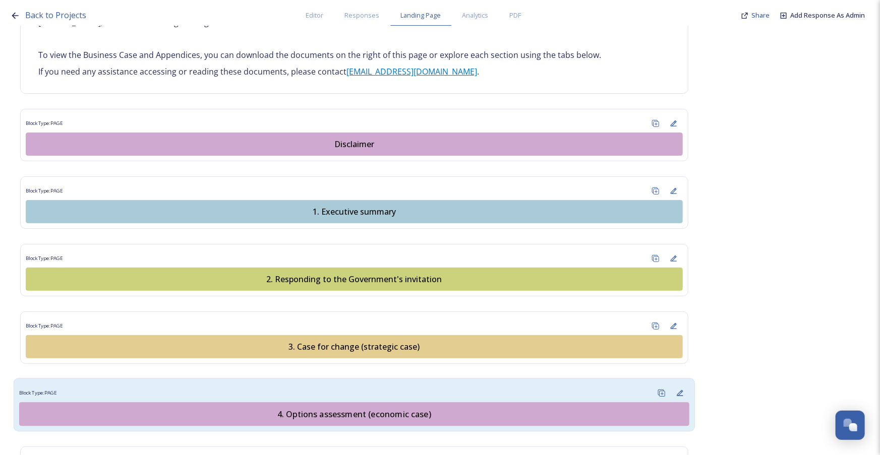
click at [378, 408] on div "4. Options assessment (economic case)" at bounding box center [354, 414] width 659 height 12
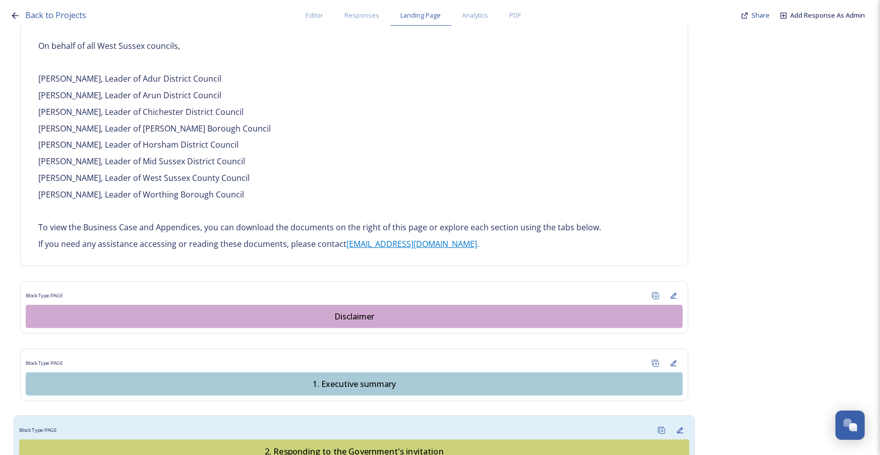
scroll to position [963, 0]
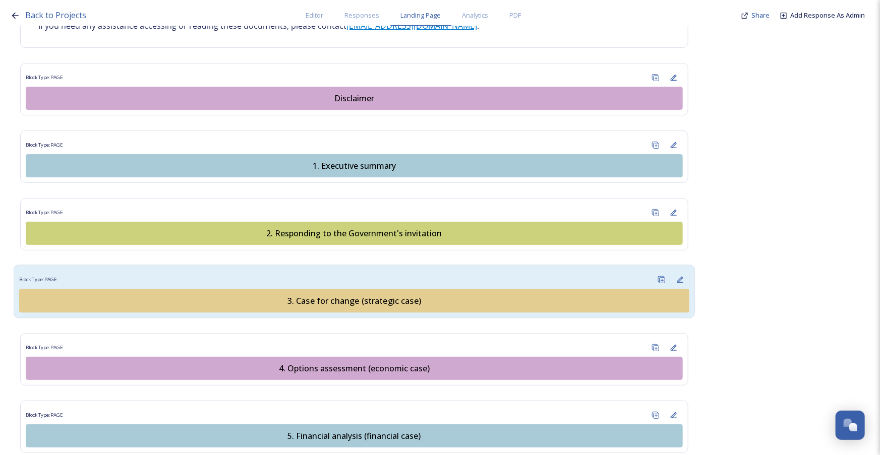
click at [377, 271] on div "Block Type: PAGE" at bounding box center [354, 280] width 670 height 19
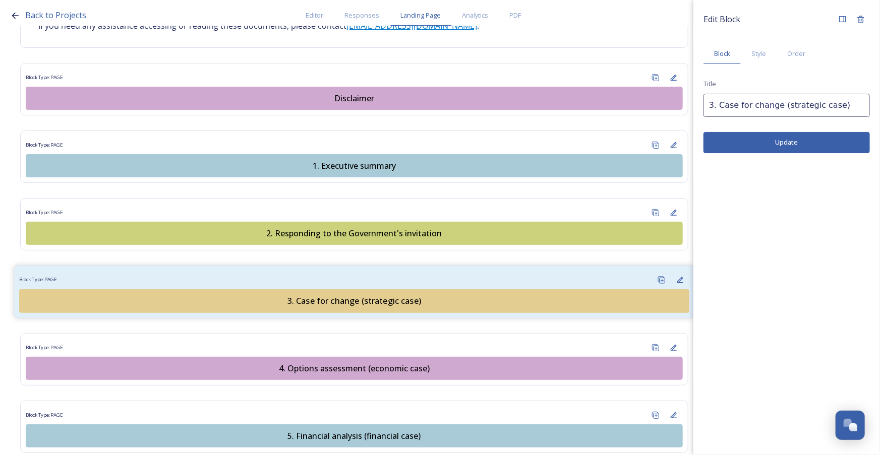
click at [391, 271] on div "Block Type: PAGE" at bounding box center [354, 280] width 670 height 19
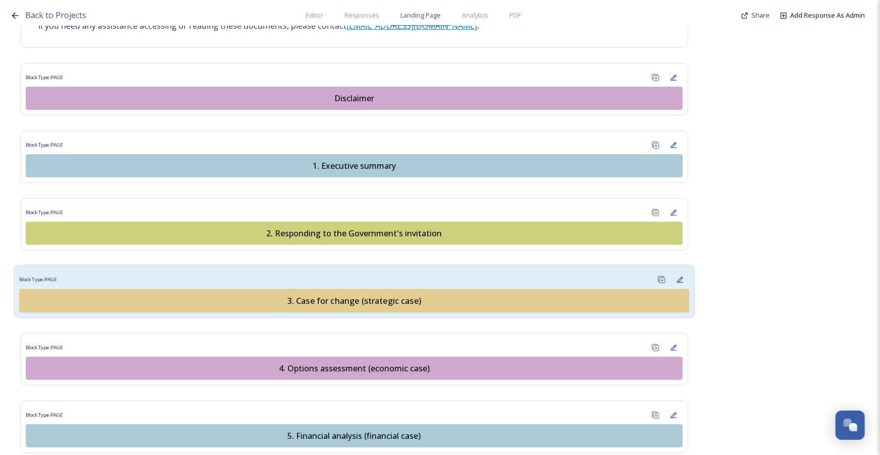
click at [393, 295] on div "3. Case for change (strategic case)" at bounding box center [354, 301] width 659 height 12
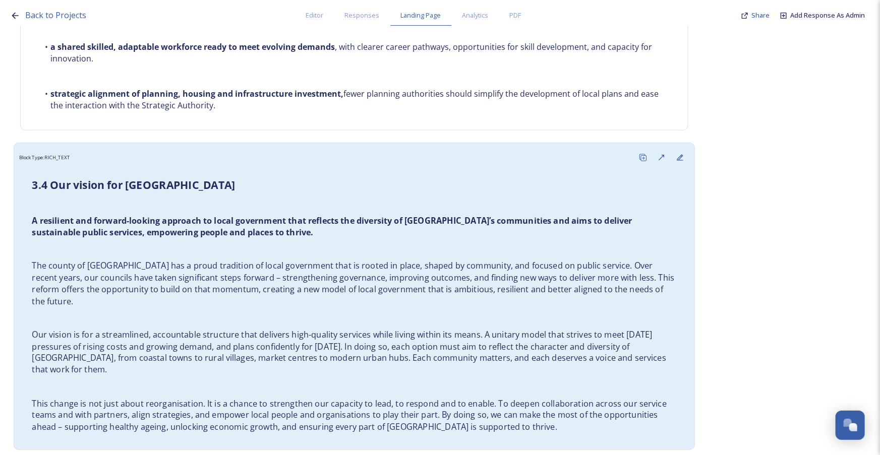
scroll to position [2662, 0]
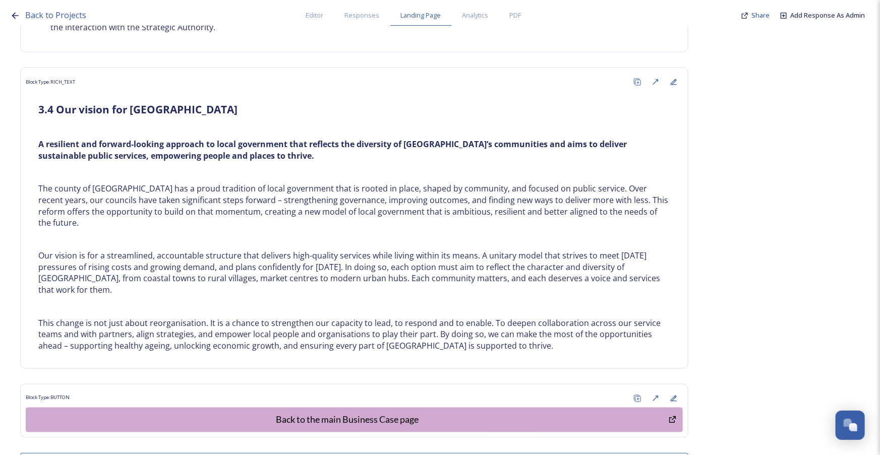
click at [344, 453] on button "Add Block" at bounding box center [354, 463] width 668 height 21
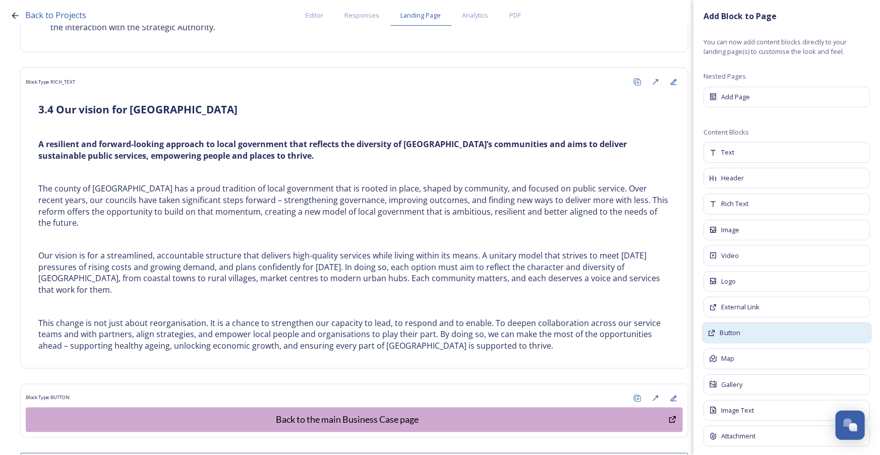
click at [764, 328] on div "Button" at bounding box center [787, 333] width 170 height 21
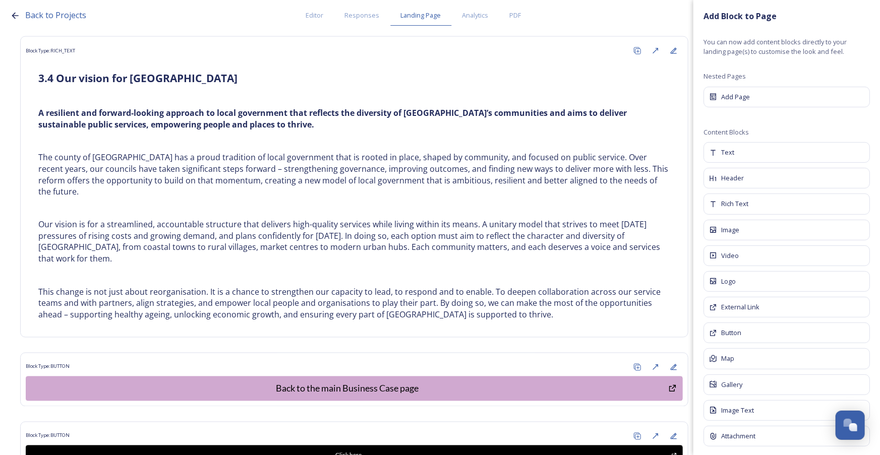
scroll to position [2726, 0]
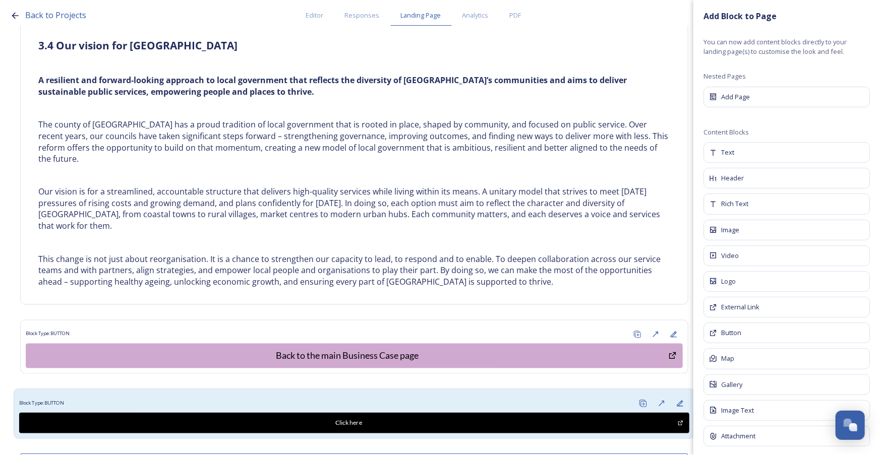
click at [404, 394] on div "Block Type: BUTTON" at bounding box center [354, 403] width 670 height 19
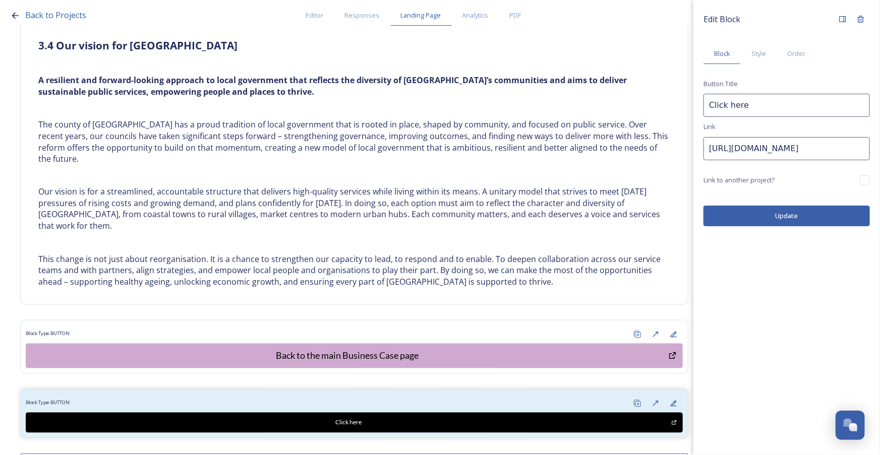
click at [776, 101] on input "Click here" at bounding box center [786, 105] width 166 height 23
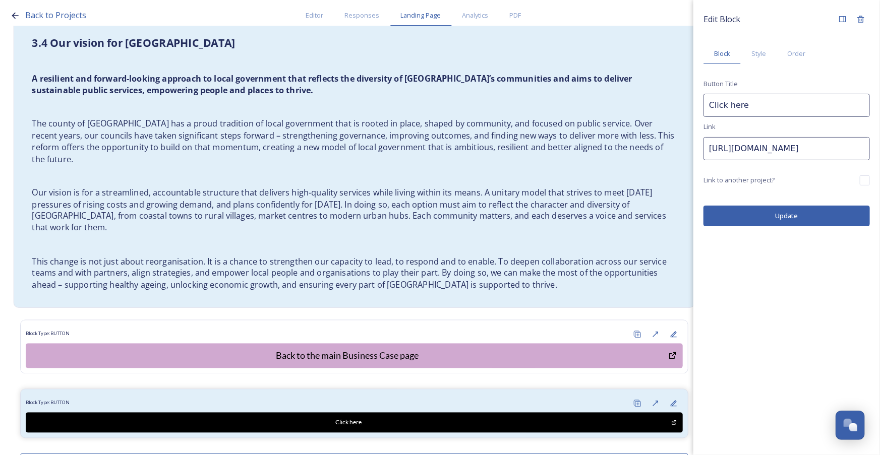
drag, startPoint x: 775, startPoint y: 107, endPoint x: 673, endPoint y: 101, distance: 102.5
click at [686, 109] on div "Back to Projects Editor Responses Landing Page Analytics PDF Share Add Response…" at bounding box center [440, 227] width 880 height 455
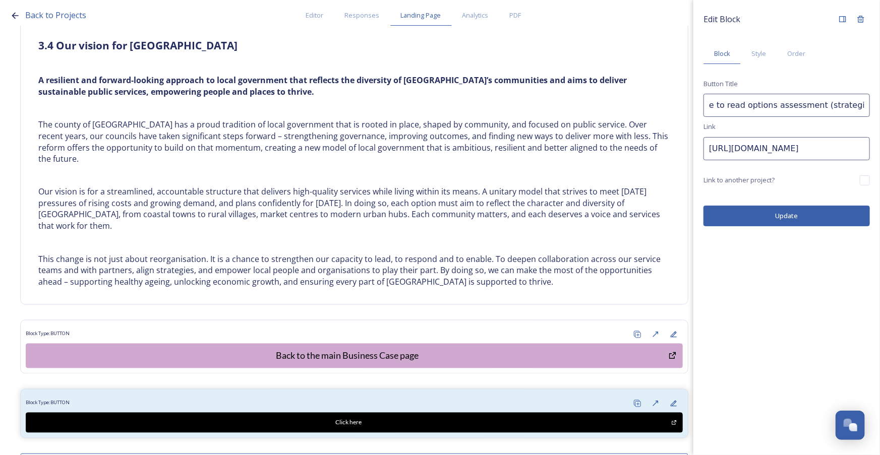
type input "Continue to read options assessment (strategic case)"
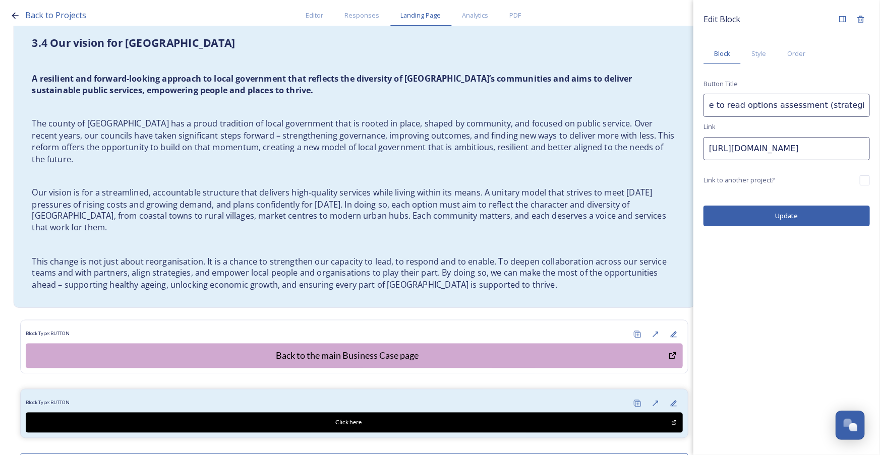
scroll to position [0, 0]
drag, startPoint x: 797, startPoint y: 152, endPoint x: 675, endPoint y: 148, distance: 122.1
click at [675, 148] on div "Back to Projects Editor Responses Landing Page Analytics PDF Share Add Response…" at bounding box center [440, 227] width 880 height 455
paste input "app.snapsea.io/collaborate/projects/93bb312a-2b7d-4e2c-afdb-fcd7fc9752c7/landin…"
drag, startPoint x: 700, startPoint y: 150, endPoint x: 658, endPoint y: 149, distance: 41.9
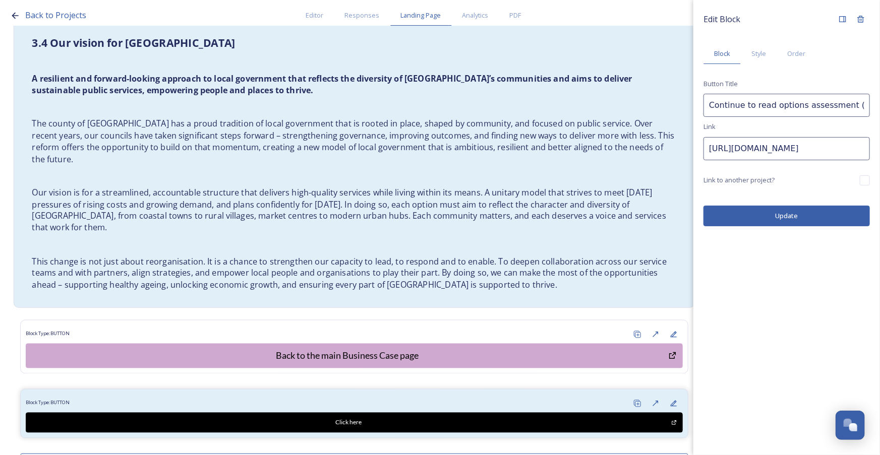
click at [656, 149] on div "Back to Projects Editor Responses Landing Page Analytics PDF Share Add Response…" at bounding box center [440, 227] width 880 height 455
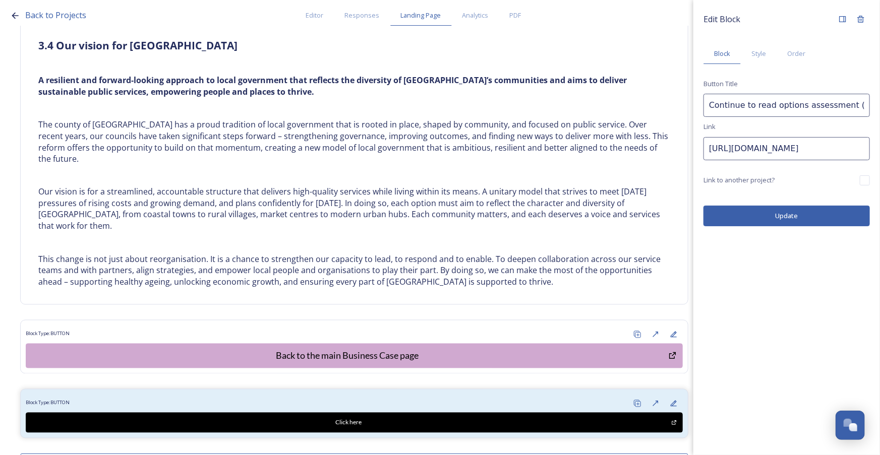
click at [741, 155] on input "https://app.snapsea.io/collaborate/projects/93bb312a-2b7d-4e2c-afdb-fcd7fc9752c…" at bounding box center [786, 148] width 166 height 23
type input "https://app.snapsea.io/collaborate/projects/93bb312a-2b7d-4e2c-afdb-fcd7fc9752c…"
click at [759, 54] on span "Style" at bounding box center [758, 54] width 15 height 10
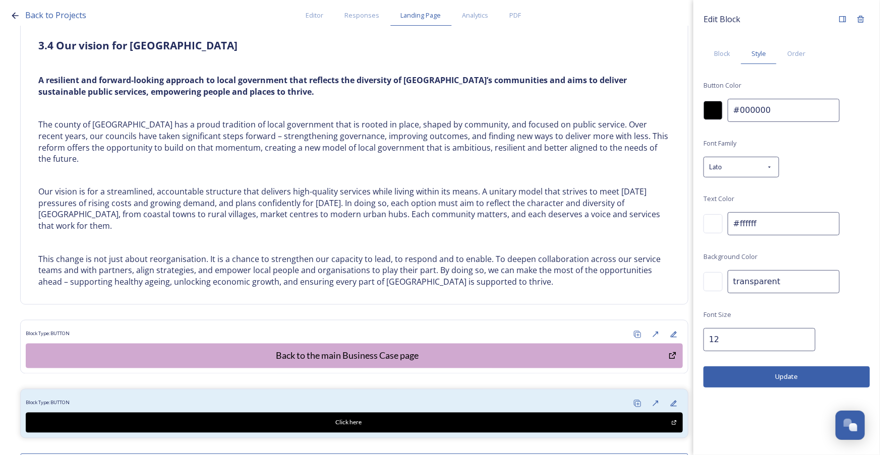
drag, startPoint x: 759, startPoint y: 111, endPoint x: 734, endPoint y: 111, distance: 25.2
click at [734, 111] on input "#000000" at bounding box center [784, 110] width 112 height 23
paste input "a9cbd8"
type input "#a9cbd8"
click at [790, 333] on input "12" at bounding box center [759, 339] width 112 height 23
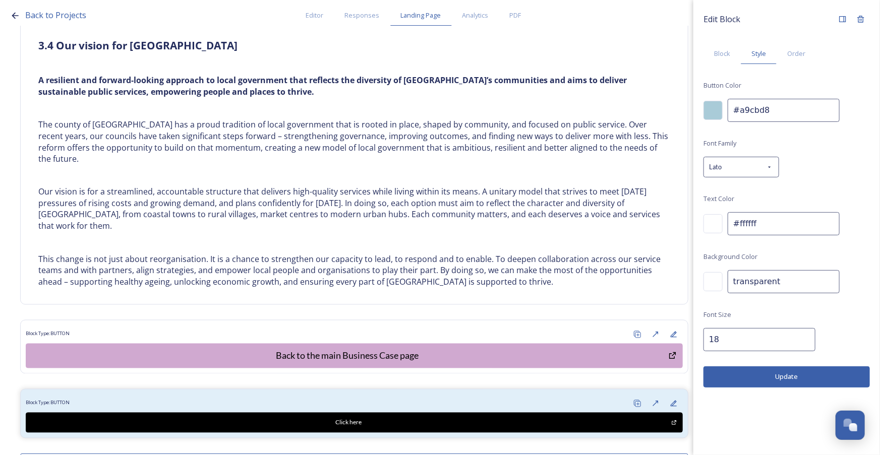
type input "18"
click at [714, 229] on div at bounding box center [712, 223] width 19 height 19
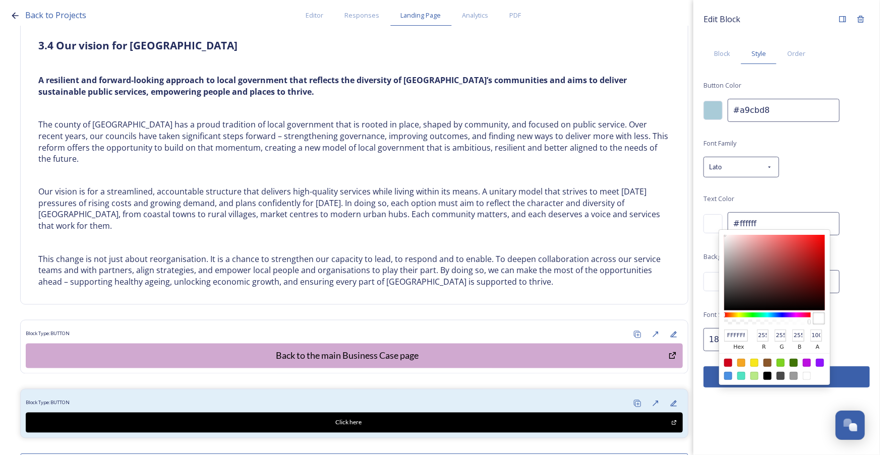
click at [766, 372] on div at bounding box center [767, 376] width 8 height 8
type input "#000000"
type input "000000"
type input "0"
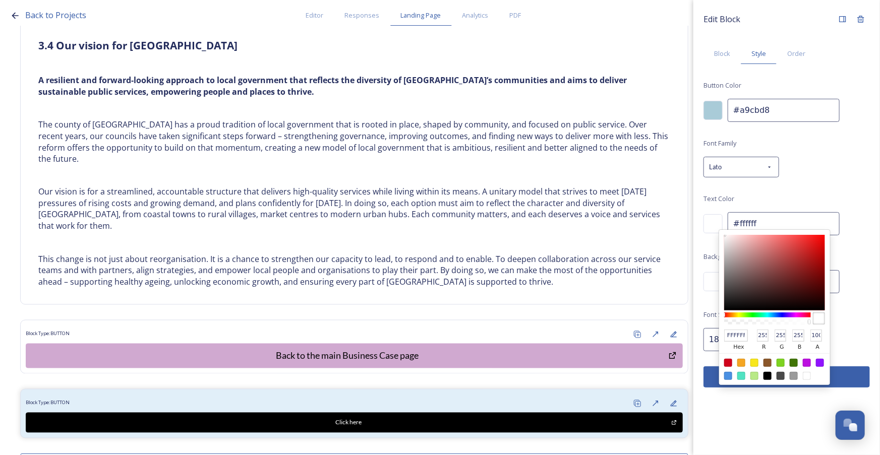
type input "0"
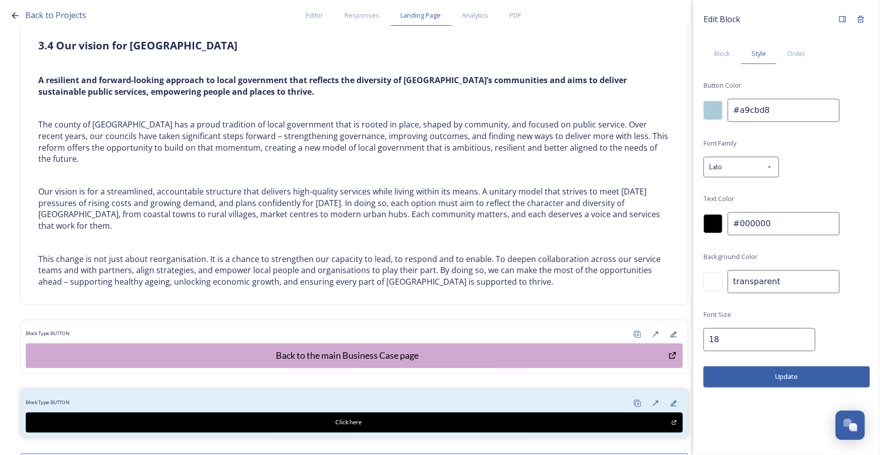
click at [851, 373] on button "Update" at bounding box center [786, 377] width 166 height 21
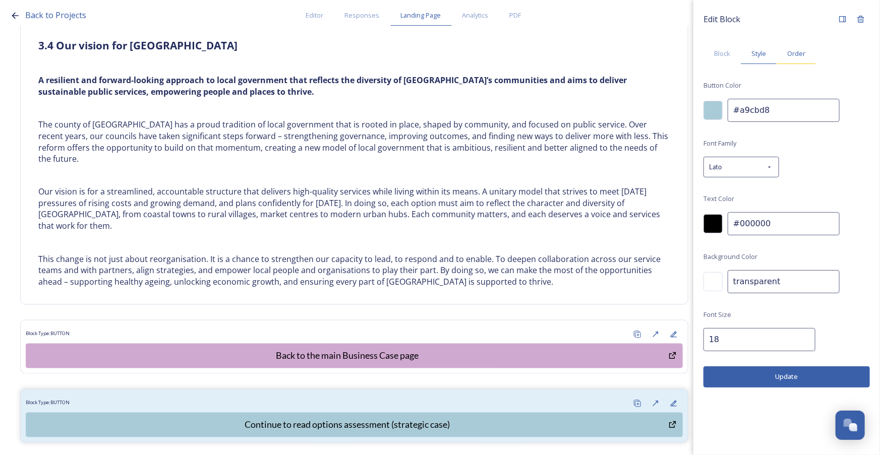
click at [792, 53] on span "Order" at bounding box center [796, 54] width 18 height 10
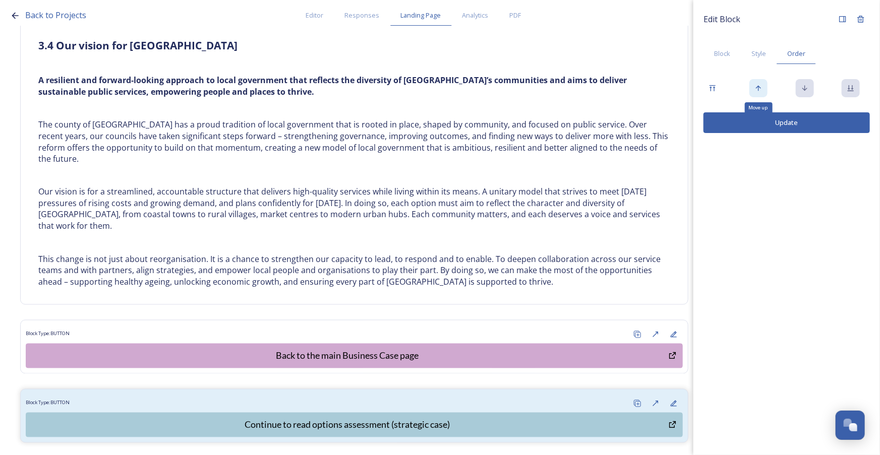
click at [764, 90] on div "Move up" at bounding box center [758, 88] width 18 height 18
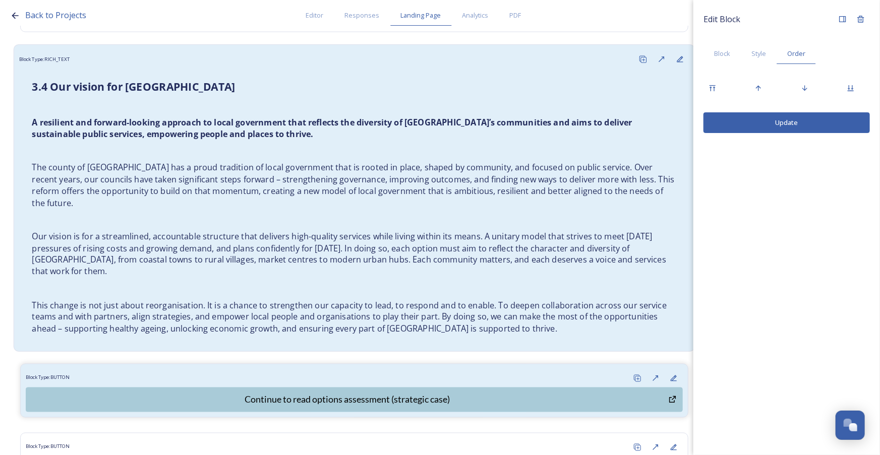
scroll to position [2731, 0]
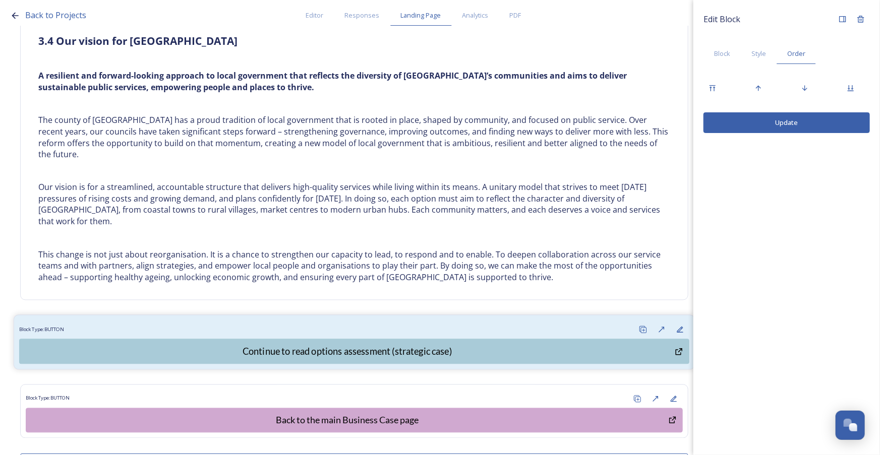
click at [478, 321] on div "Block Type: BUTTON" at bounding box center [354, 330] width 670 height 19
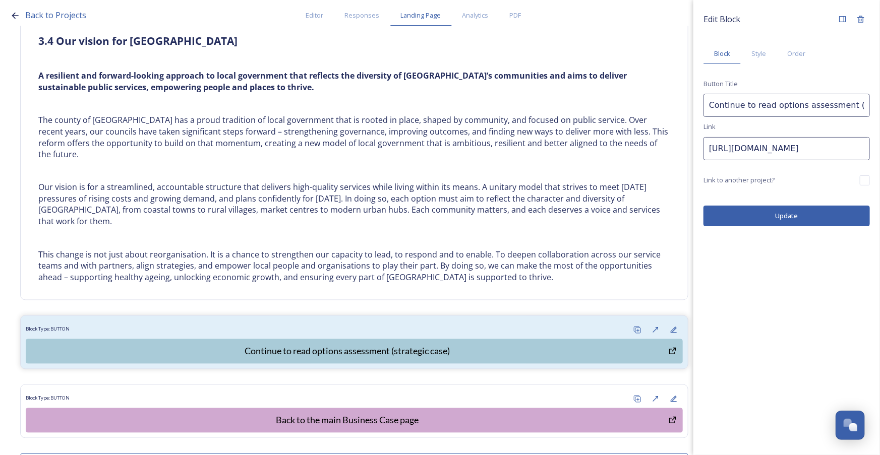
click at [860, 105] on input "Continue to read options assessment (strategic case)" at bounding box center [786, 105] width 166 height 23
type input "Continue to read options assessment (economic case)"
click at [832, 211] on button "Update" at bounding box center [786, 216] width 166 height 21
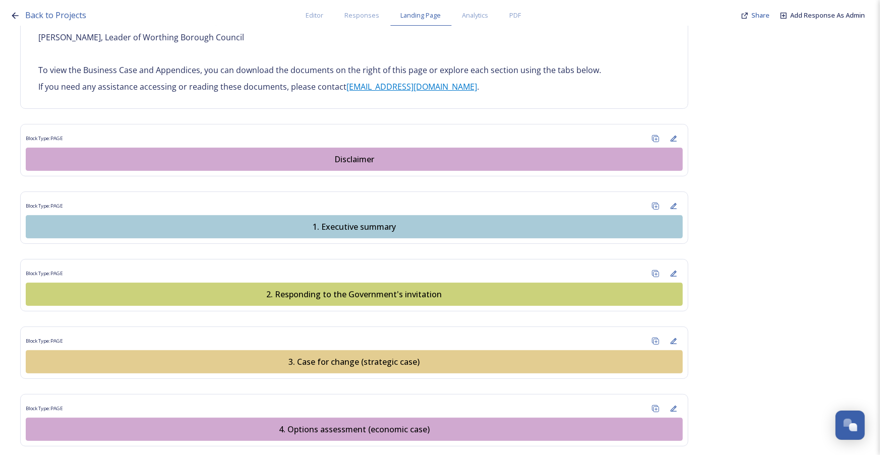
scroll to position [1008, 0]
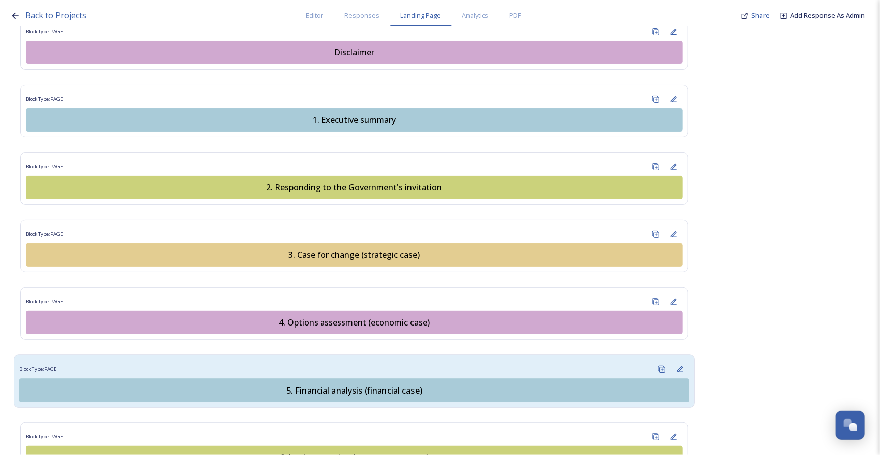
click at [437, 384] on div "5. Financial analysis (financial case)" at bounding box center [354, 390] width 659 height 12
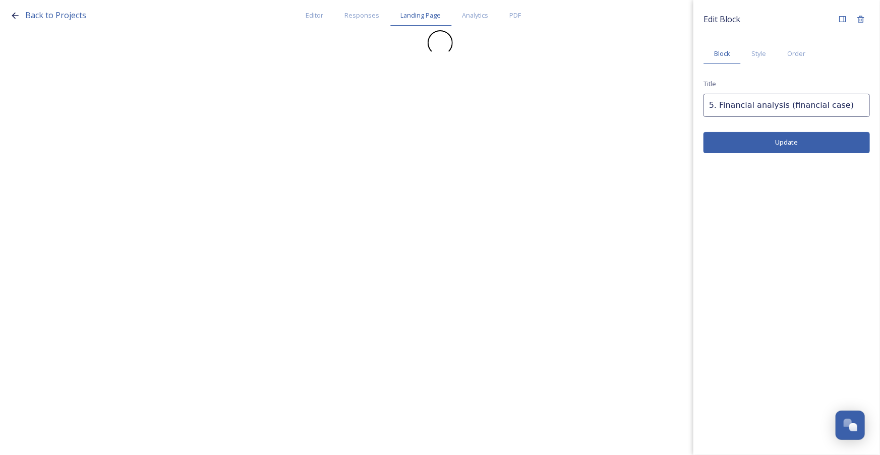
scroll to position [0, 0]
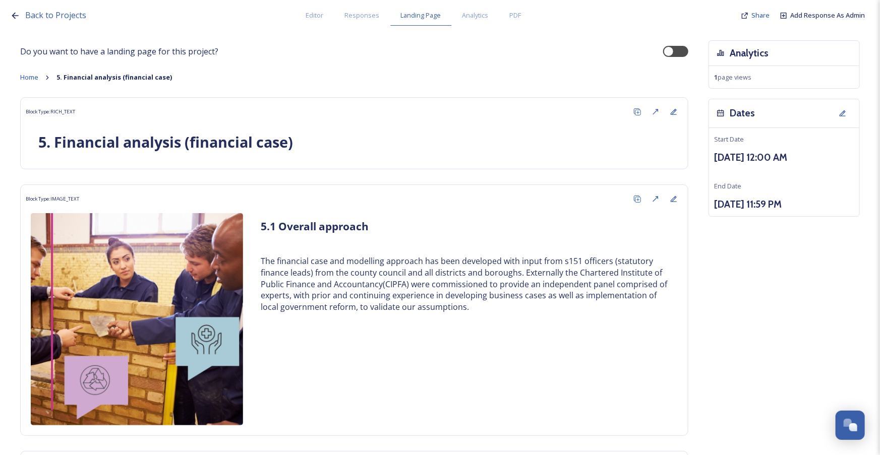
click at [261, 0] on div "Back to Projects Editor Responses Landing Page Analytics PDF Share Add Response…" at bounding box center [442, 13] width 865 height 26
click at [21, 16] on div "Back to Projects Editor Responses Landing Page Analytics PDF Share Add Response…" at bounding box center [442, 13] width 865 height 26
click at [11, 13] on icon at bounding box center [15, 16] width 10 height 10
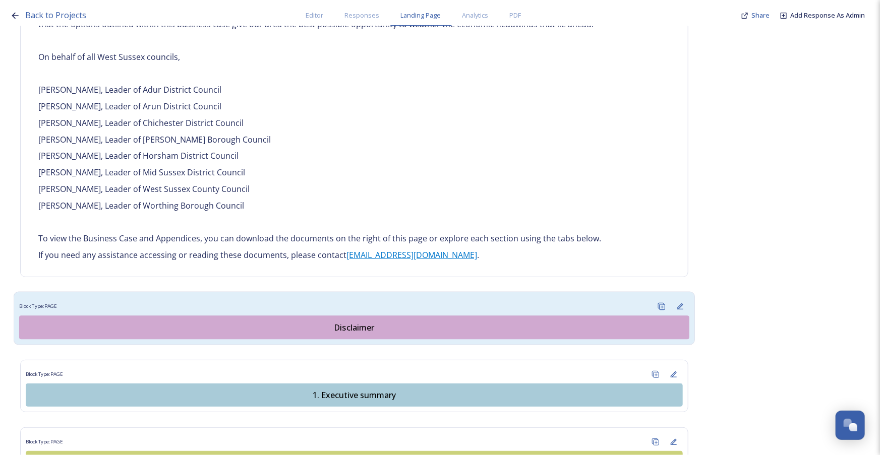
scroll to position [1100, 0]
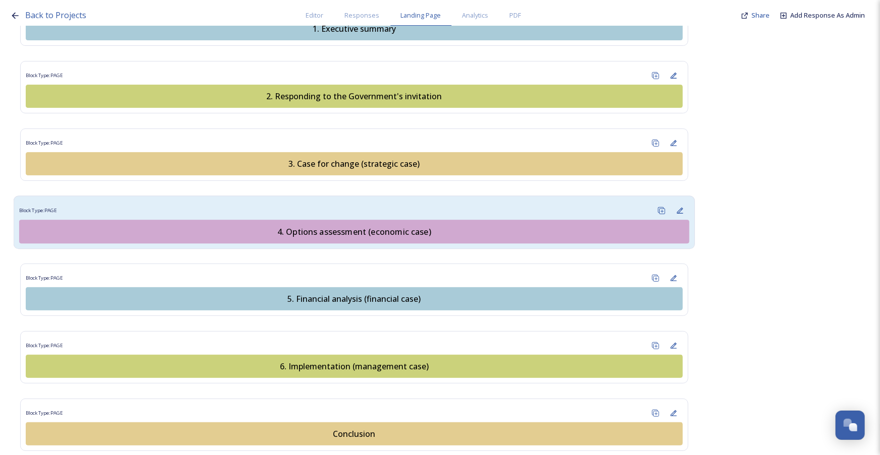
click at [319, 225] on div "4. Options assessment (economic case)" at bounding box center [354, 231] width 659 height 12
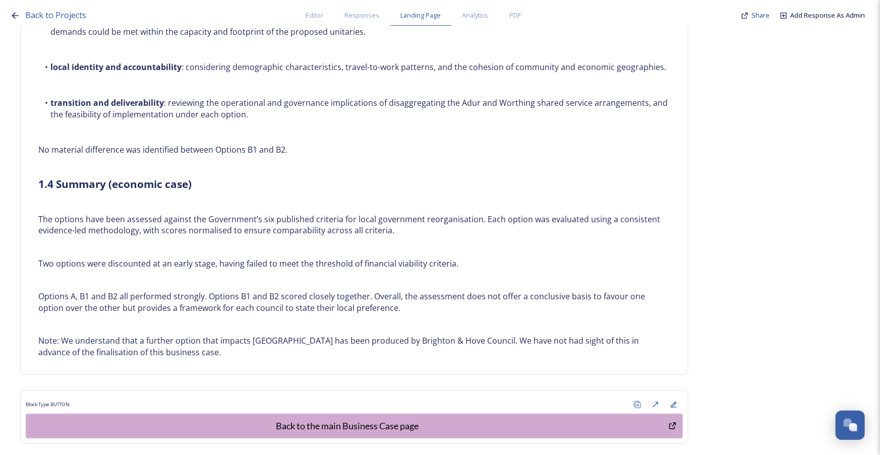
scroll to position [7598, 0]
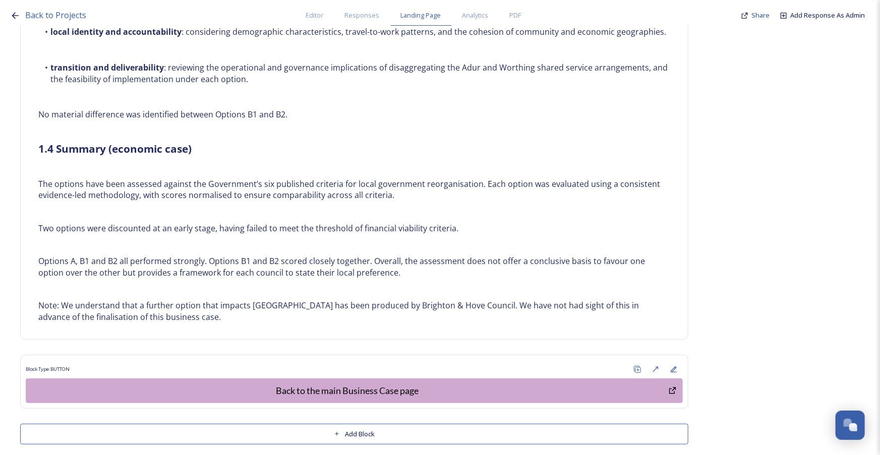
click at [368, 426] on button "Add Block" at bounding box center [354, 434] width 668 height 21
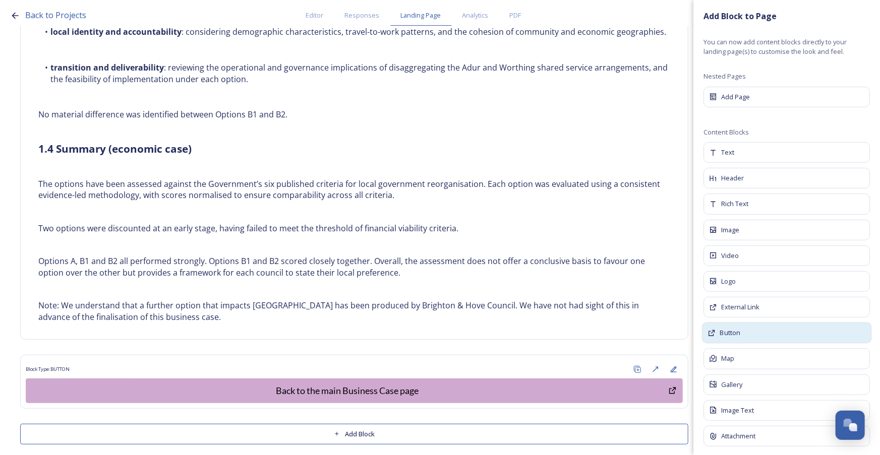
click at [742, 337] on div "Button" at bounding box center [787, 333] width 170 height 21
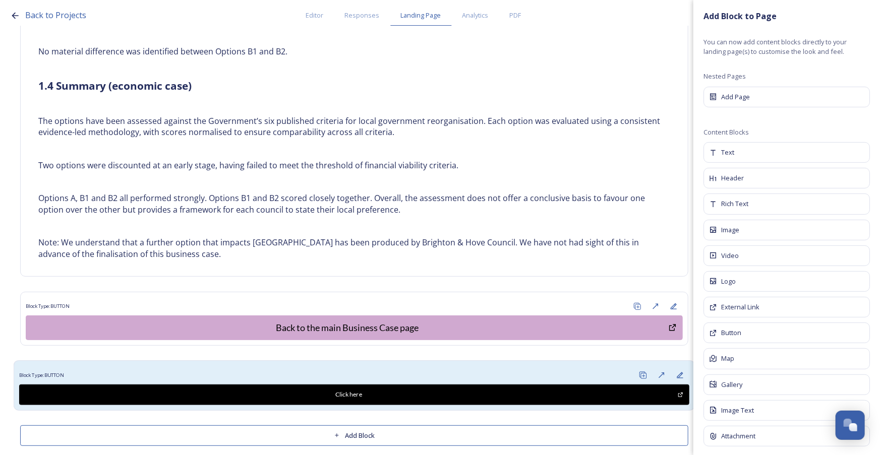
scroll to position [7663, 0]
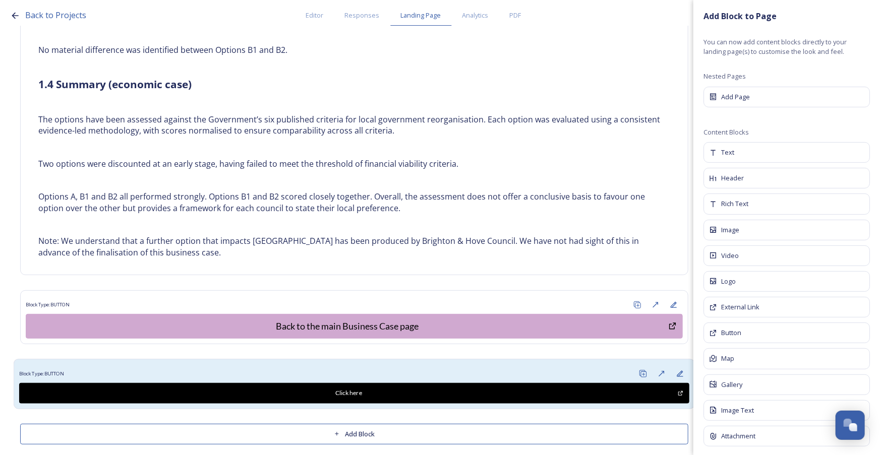
click at [365, 365] on div "Block Type: BUTTON" at bounding box center [354, 374] width 670 height 19
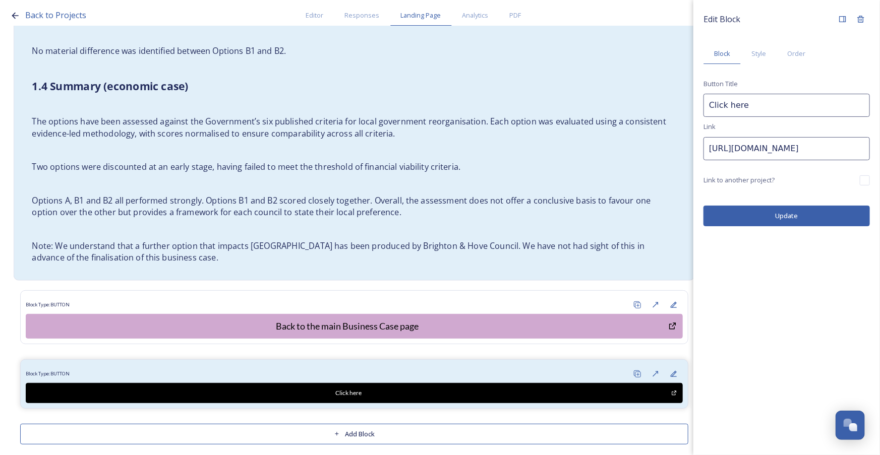
drag, startPoint x: 815, startPoint y: 148, endPoint x: 646, endPoint y: 142, distance: 169.0
click at [631, 147] on div "Back to Projects Editor Responses Landing Page Analytics PDF Share Add Response…" at bounding box center [440, 227] width 880 height 455
paste input "app.snapsea.io/collaborate/projects/93bb312a-2b7d-4e2c-afdb-fcd7fc9752c7/landin…"
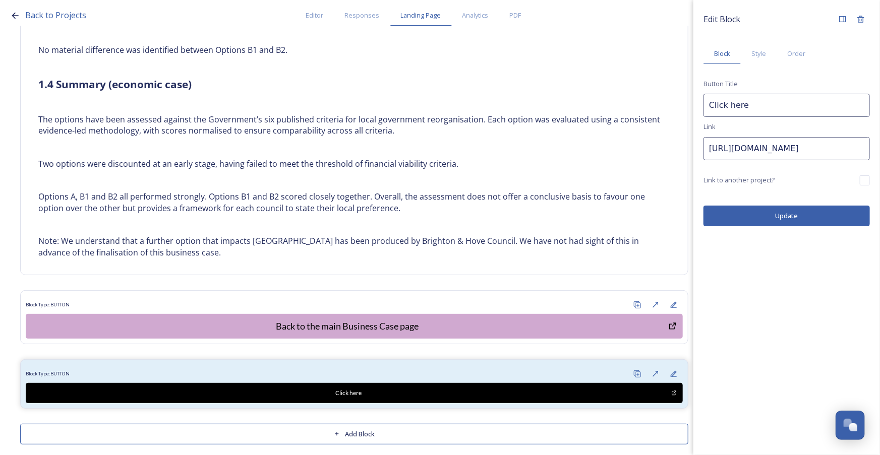
type input "https://app.snapsea.io/collaborate/projects/93bb312a-2b7d-4e2c-afdb-fcd7fc9752c…"
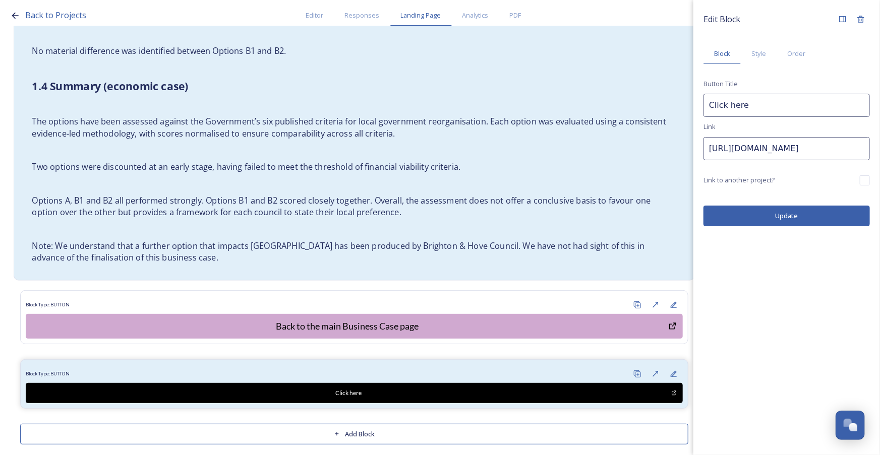
scroll to position [0, 0]
drag, startPoint x: 767, startPoint y: 103, endPoint x: 651, endPoint y: 104, distance: 116.0
click at [651, 104] on div "Back to Projects Editor Responses Landing Page Analytics PDF Share Add Response…" at bounding box center [440, 227] width 880 height 455
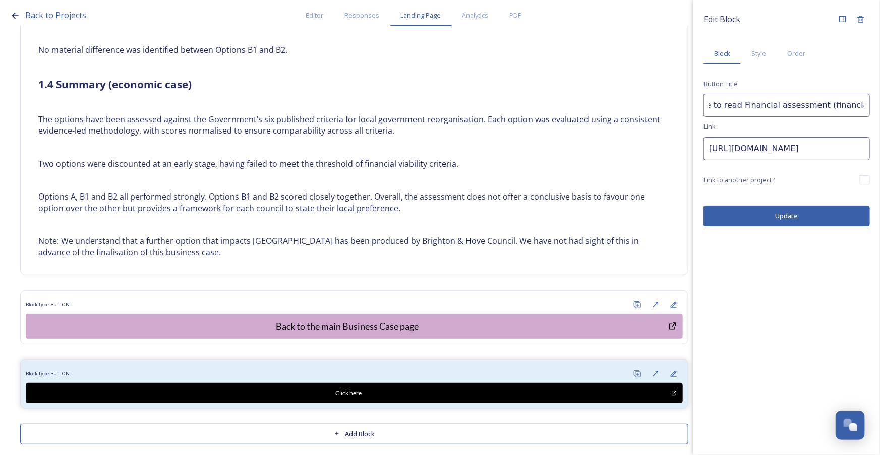
click at [740, 108] on input "Continue to read Financial assessment (financial case)" at bounding box center [786, 105] width 166 height 23
click at [739, 110] on input "Continue to read financial assessment (financial case)" at bounding box center [786, 105] width 166 height 23
type input "Continue to read the financial assessment (financial case)"
click at [790, 212] on button "Update" at bounding box center [786, 216] width 166 height 21
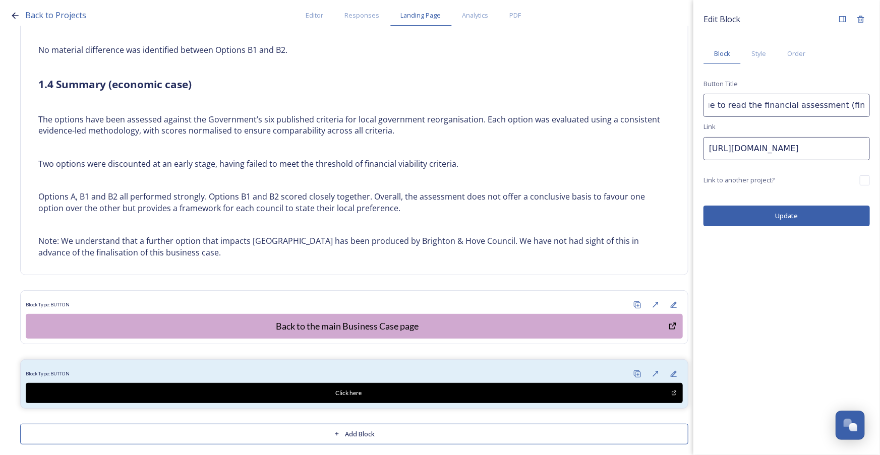
scroll to position [0, 0]
click at [760, 56] on span "Style" at bounding box center [758, 54] width 15 height 10
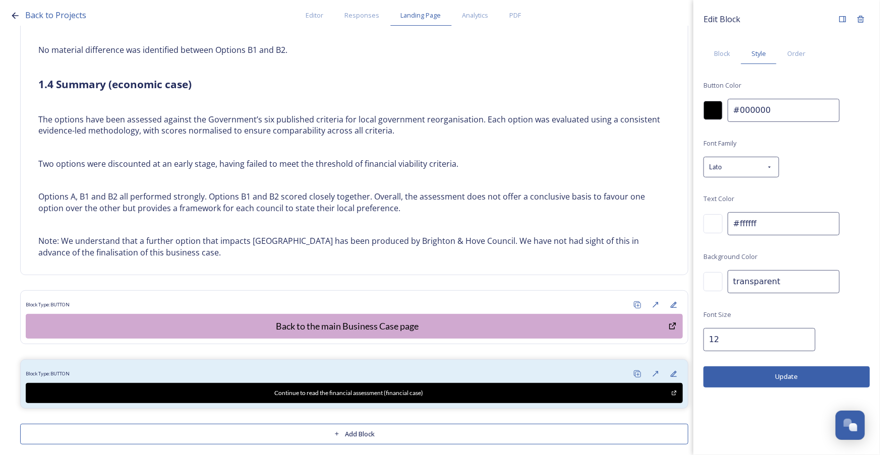
click at [711, 115] on div at bounding box center [712, 110] width 19 height 19
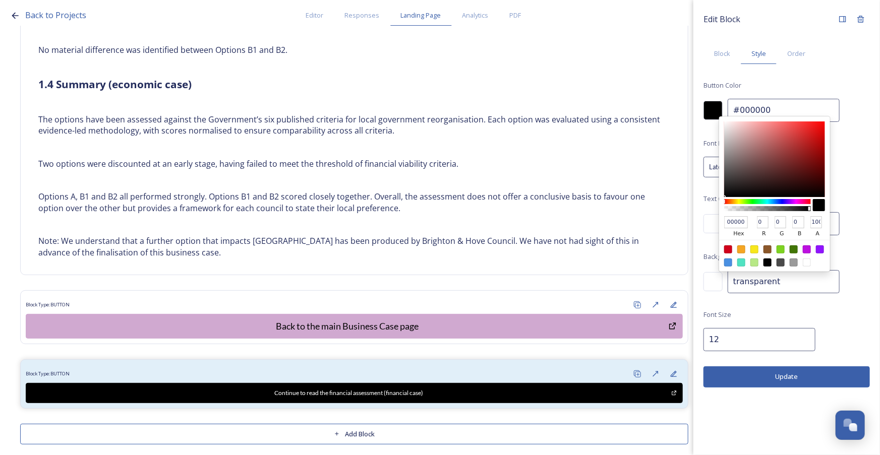
click at [776, 108] on input "#000000" at bounding box center [784, 110] width 112 height 23
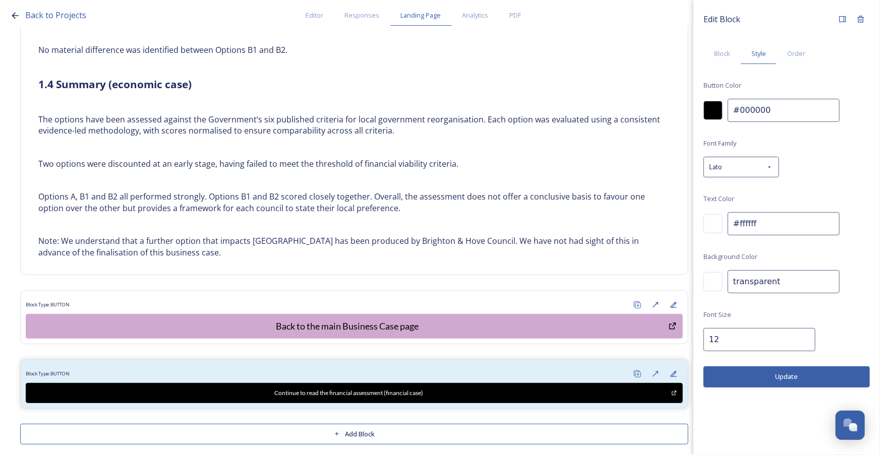
drag, startPoint x: 776, startPoint y: 108, endPoint x: 685, endPoint y: 102, distance: 91.9
click at [685, 102] on div "Back to Projects Editor Responses Landing Page Analytics PDF Share Add Response…" at bounding box center [440, 227] width 880 height 455
paste input "a9cbd8"
type input "#a9cbd8"
click at [729, 347] on input "12" at bounding box center [759, 339] width 112 height 23
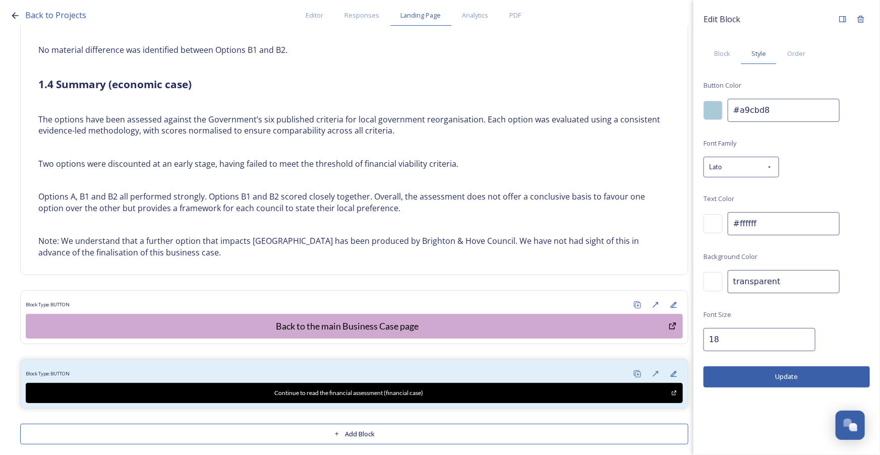
type input "18"
click at [707, 223] on div at bounding box center [712, 223] width 19 height 19
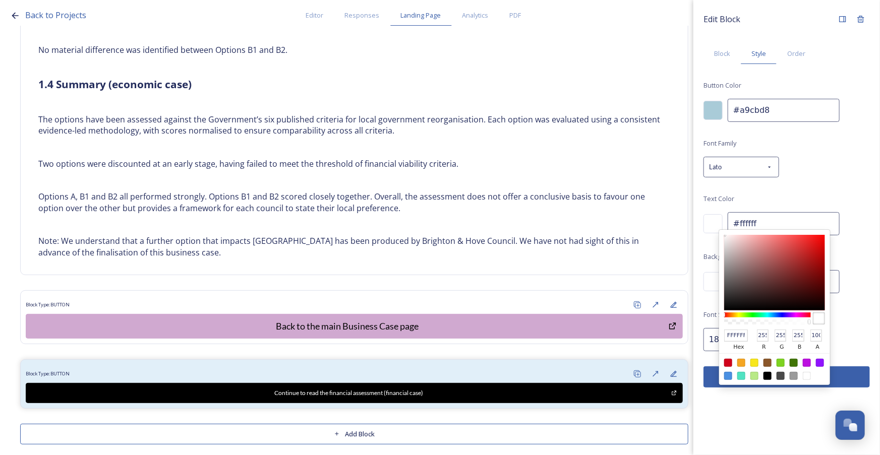
click at [770, 378] on div at bounding box center [767, 376] width 8 height 8
type input "#000000"
type input "000000"
type input "0"
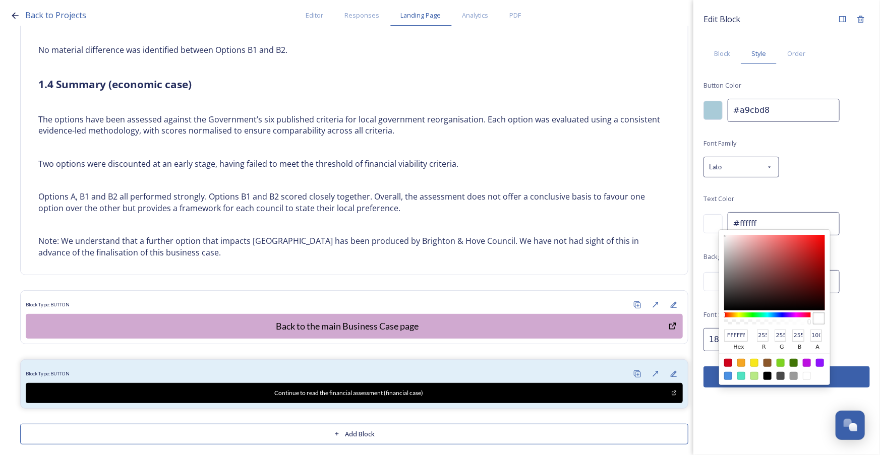
type input "0"
drag, startPoint x: 788, startPoint y: 381, endPoint x: 849, endPoint y: 379, distance: 61.0
click at [849, 379] on div "Edit Block Block Style Order Button Color #a9cbd8 Font Family Lato Text Color 0…" at bounding box center [786, 199] width 166 height 378
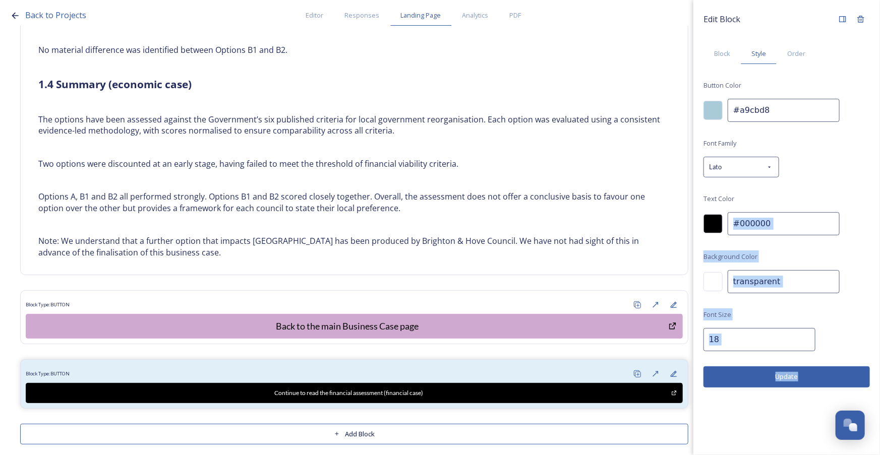
click at [849, 379] on button "Update" at bounding box center [786, 377] width 166 height 21
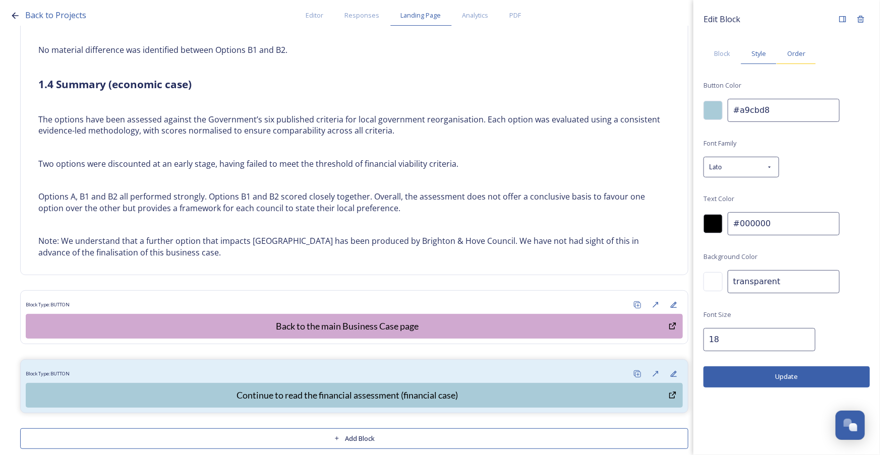
click at [800, 55] on span "Order" at bounding box center [796, 54] width 18 height 10
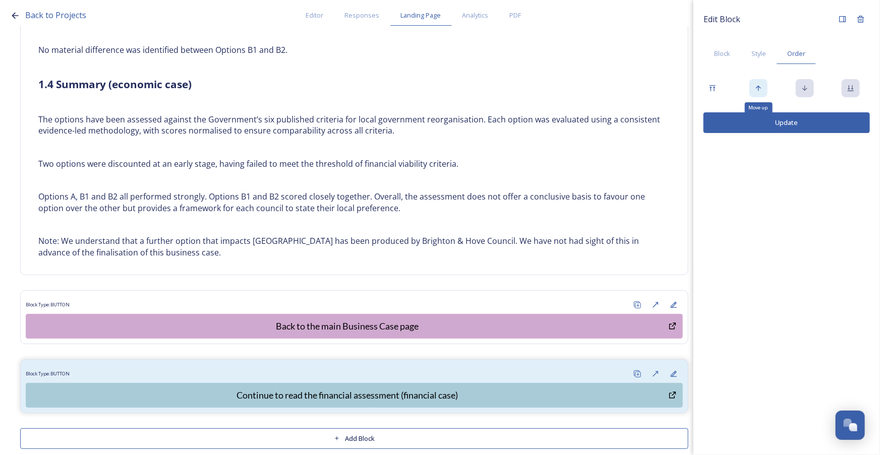
click at [762, 93] on div "Move up" at bounding box center [758, 88] width 18 height 18
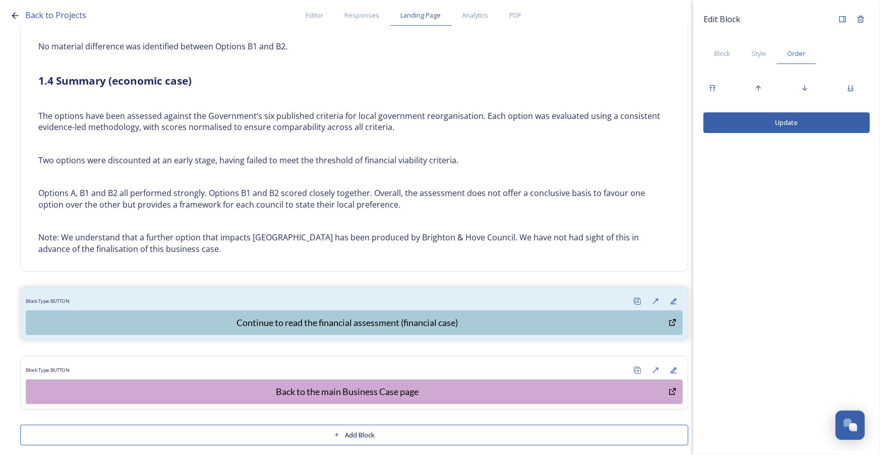
scroll to position [7668, 0]
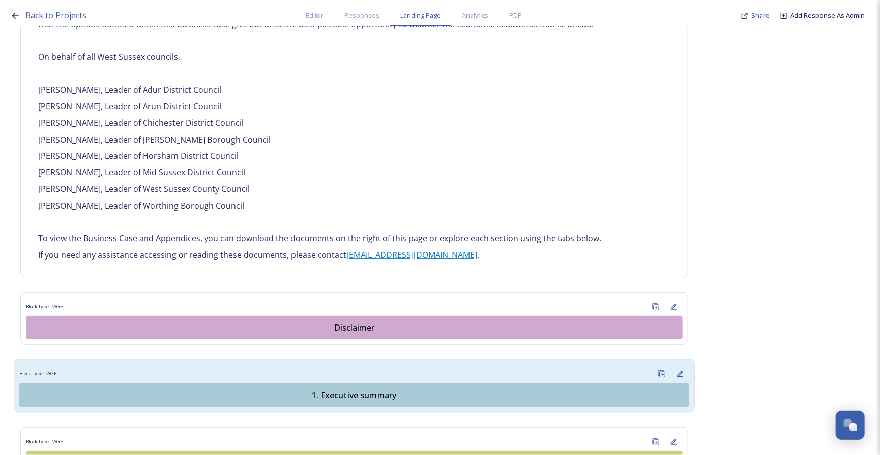
scroll to position [1100, 0]
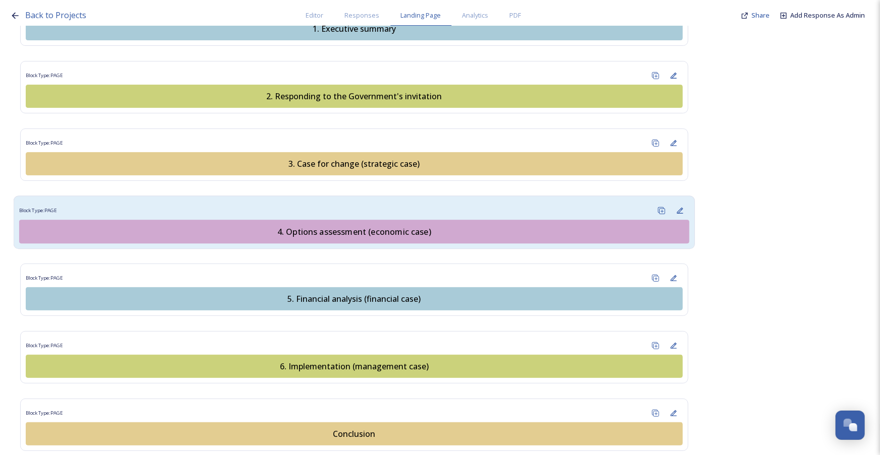
click at [494, 225] on div "4. Options assessment (economic case)" at bounding box center [354, 231] width 659 height 12
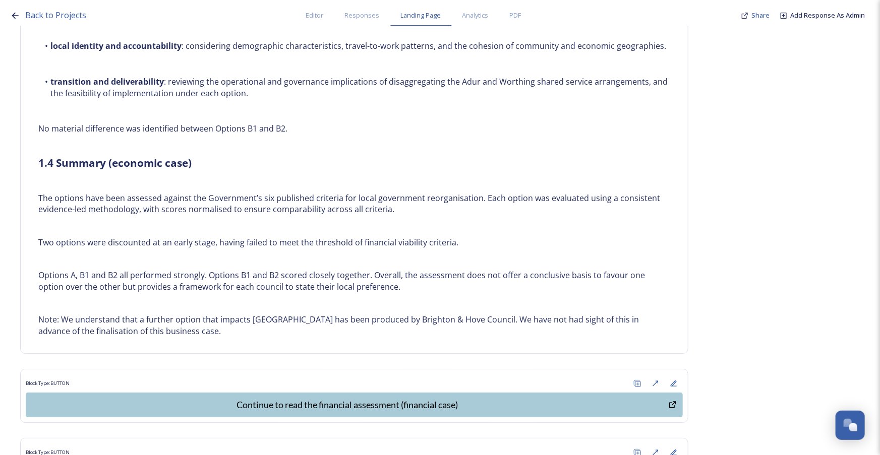
scroll to position [7668, 0]
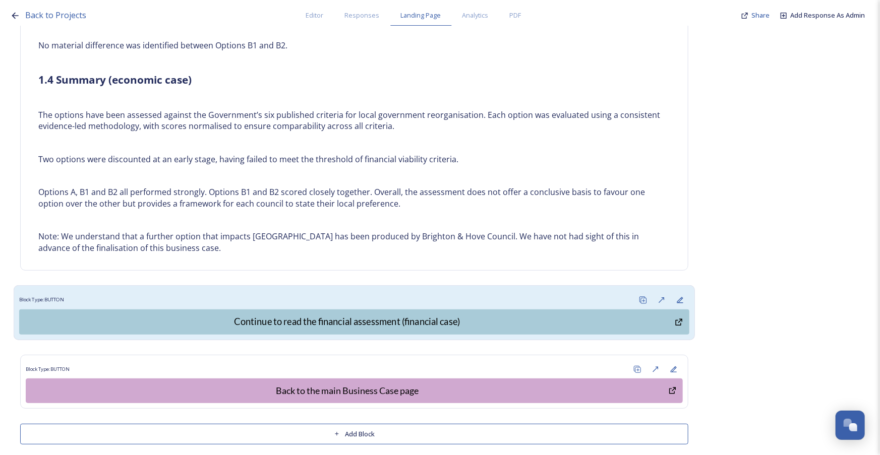
click at [560, 291] on div "Block Type: BUTTON" at bounding box center [354, 300] width 670 height 19
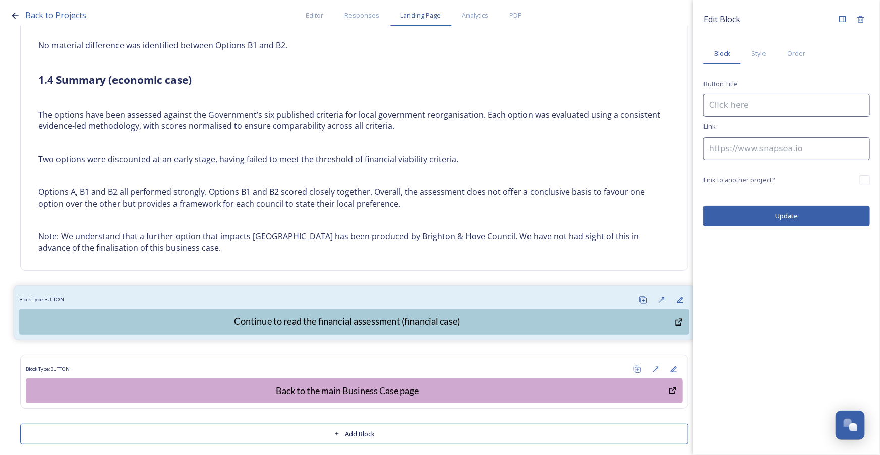
type input "Continue to read the financial assessment (financial case)"
type input "https://app.snapsea.io/collaborate/projects/93bb312a-2b7d-4e2c-afdb-fcd7fc9752c…"
click at [856, 107] on input "Continue to read the financial assessment (financial case)" at bounding box center [786, 105] width 166 height 23
type input "Continue to read the financial analysis (financial case)"
click at [776, 218] on button "Update" at bounding box center [786, 216] width 166 height 21
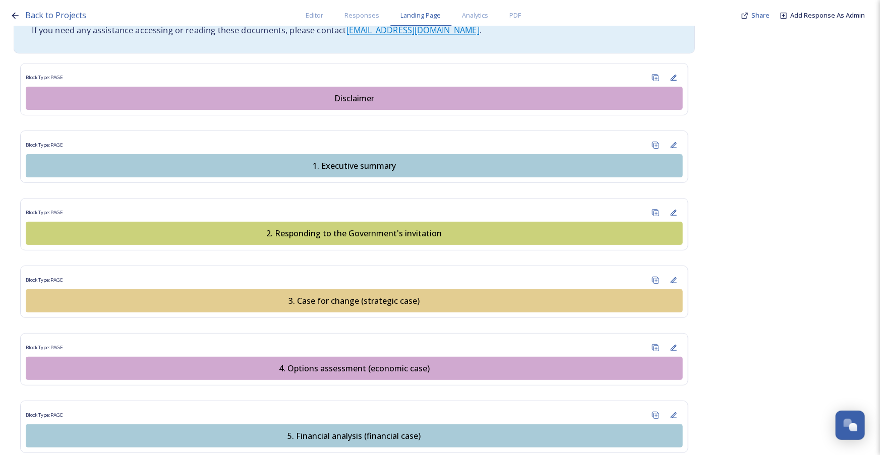
scroll to position [1100, 0]
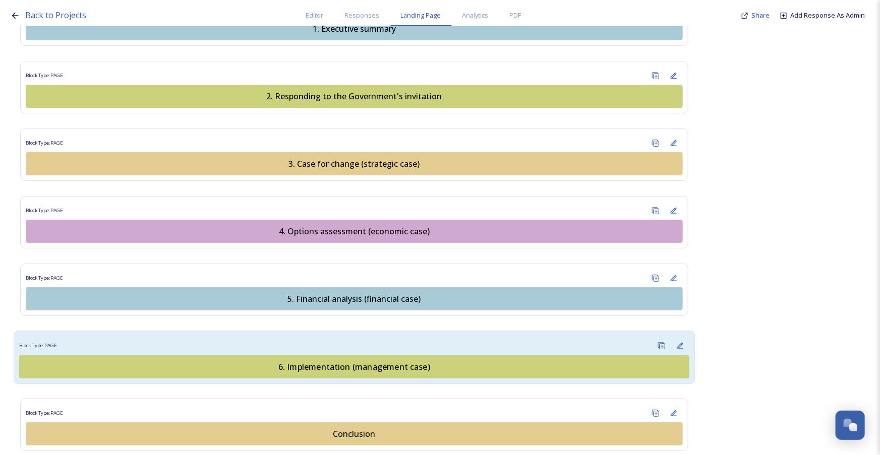
click at [358, 337] on div "Block Type: PAGE" at bounding box center [354, 346] width 670 height 19
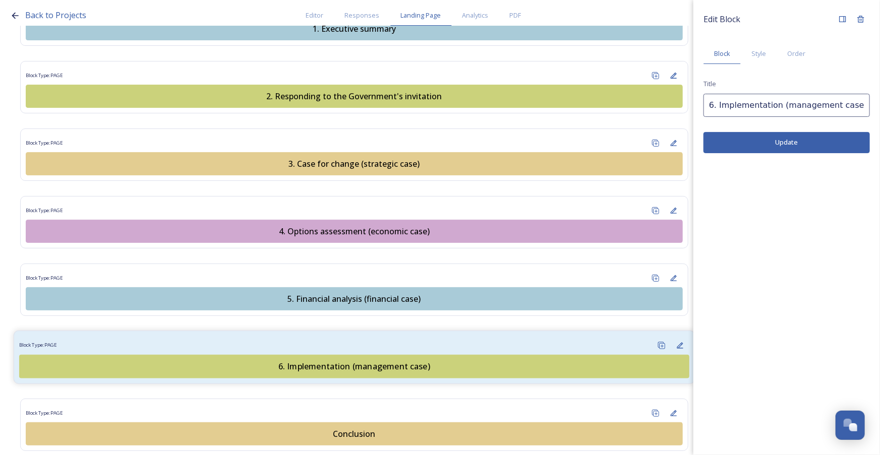
click at [366, 361] on div "6. Implementation (management case)" at bounding box center [354, 367] width 659 height 12
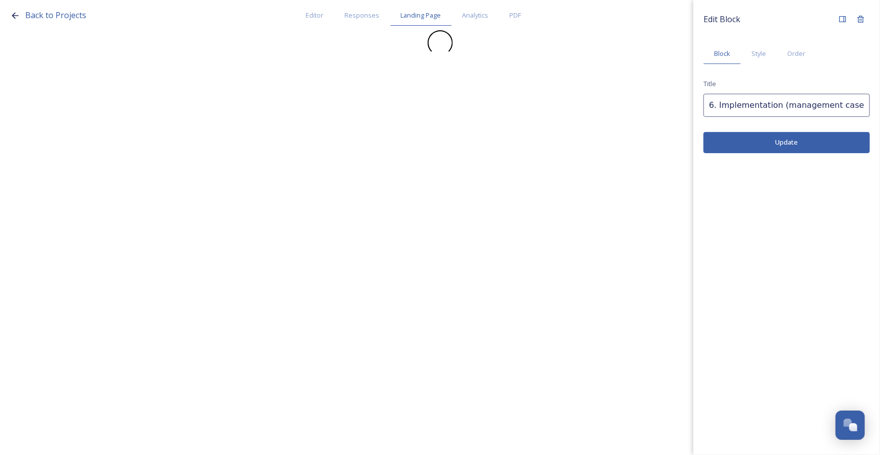
scroll to position [0, 0]
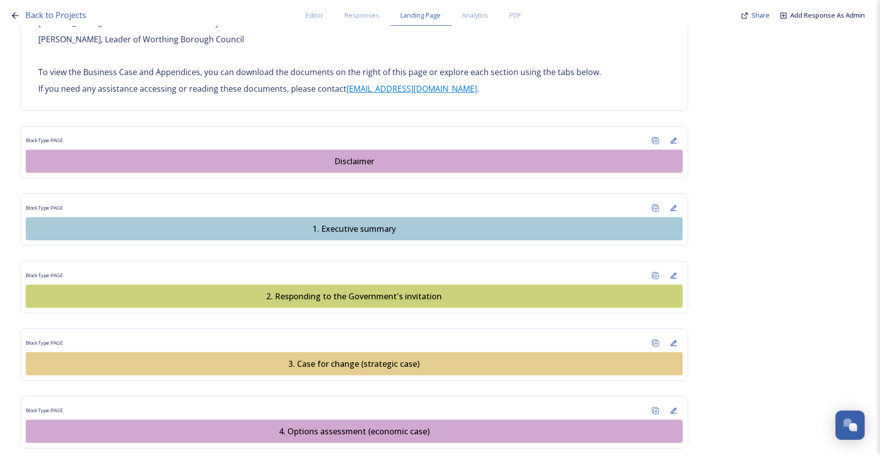
scroll to position [1054, 0]
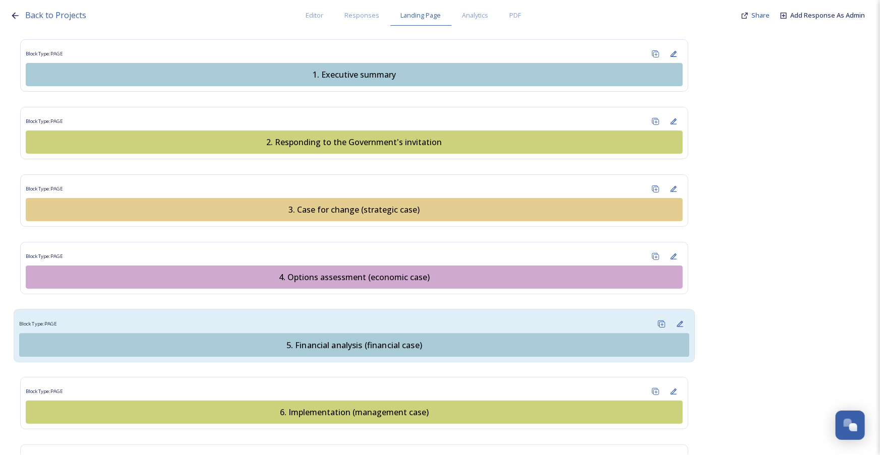
click at [380, 315] on div "Block Type: PAGE" at bounding box center [354, 324] width 670 height 19
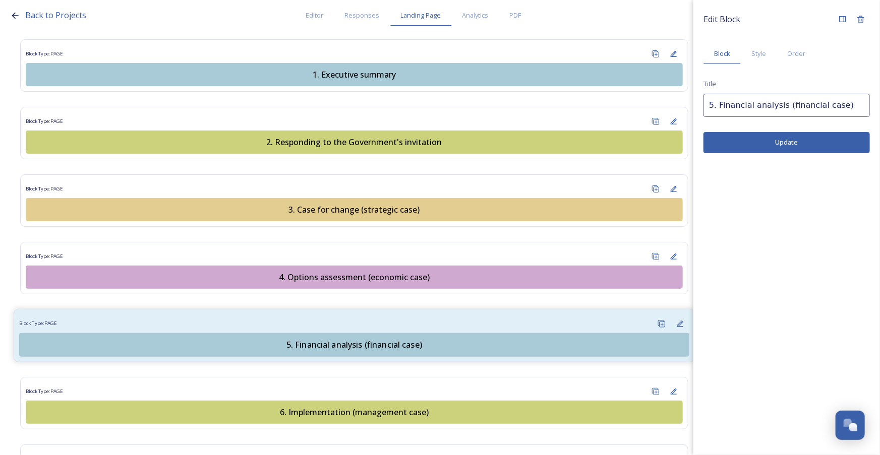
click at [363, 339] on div "5. Financial analysis (financial case)" at bounding box center [354, 345] width 659 height 12
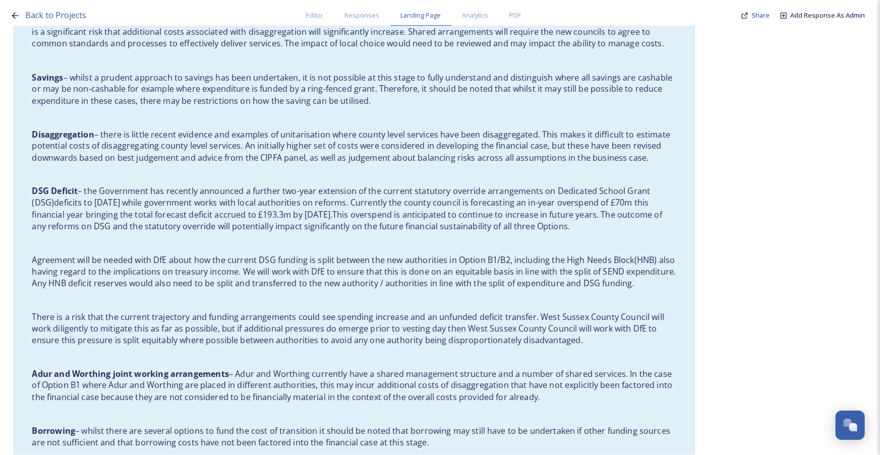
scroll to position [5057, 0]
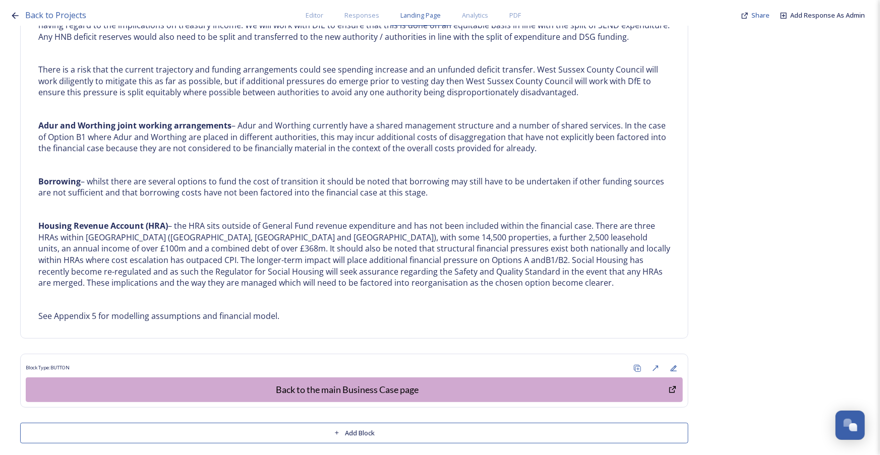
click at [384, 430] on button "Add Block" at bounding box center [354, 433] width 668 height 21
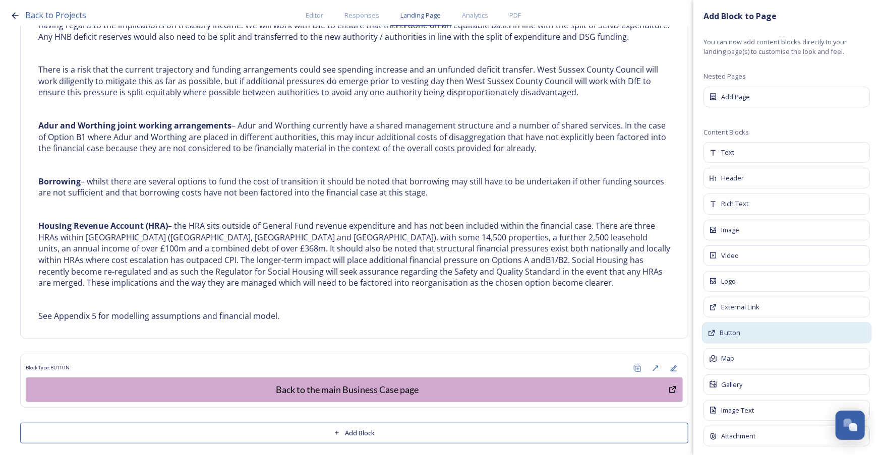
click at [759, 332] on div "Button" at bounding box center [787, 333] width 170 height 21
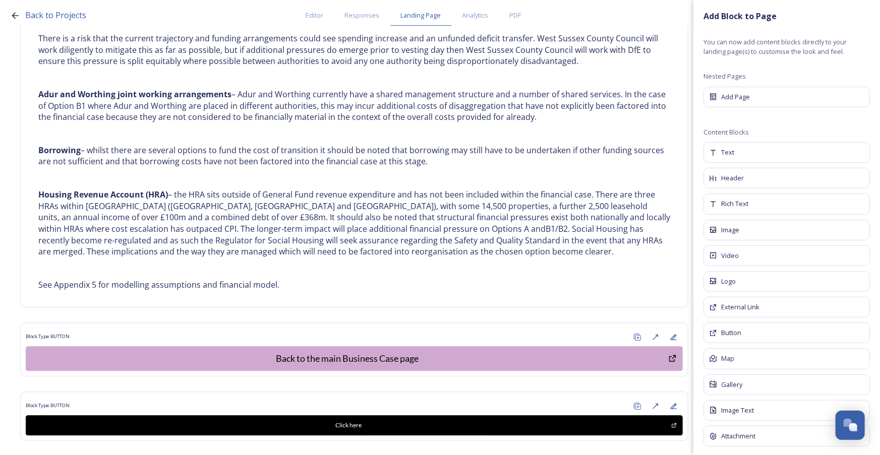
scroll to position [5122, 0]
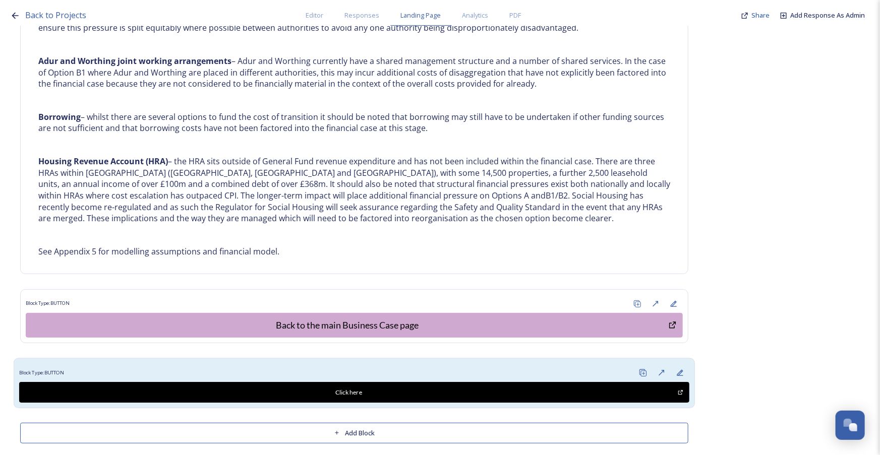
click at [383, 367] on div "Block Type: BUTTON" at bounding box center [354, 373] width 670 height 19
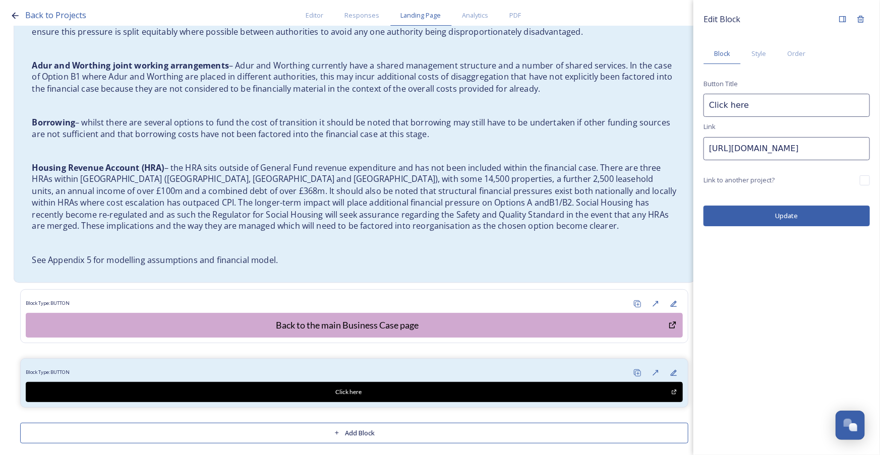
drag, startPoint x: 788, startPoint y: 146, endPoint x: 669, endPoint y: 152, distance: 119.1
click at [669, 152] on div "Back to Projects Editor Responses Landing Page Analytics PDF Share Add Response…" at bounding box center [440, 227] width 880 height 455
paste input "app.snapsea.io/collaborate/projects/93bb312a-2b7d-4e2c-afdb-fcd7fc9752c7/landin…"
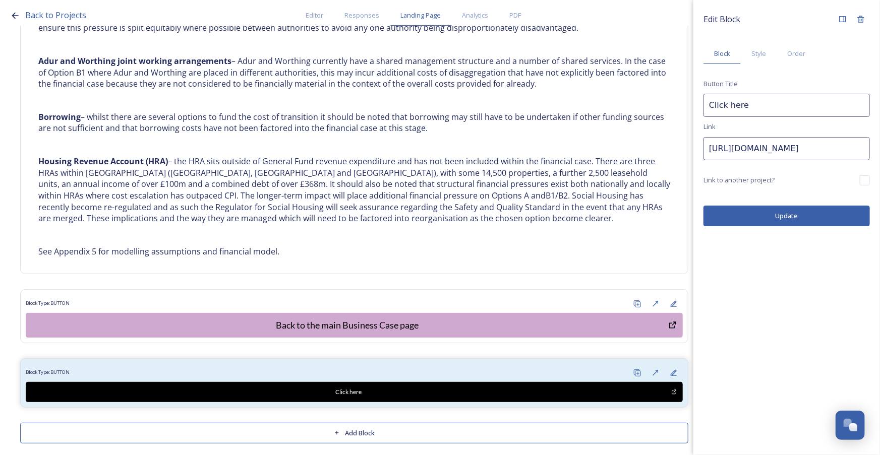
type input "https://app.snapsea.io/collaborate/projects/93bb312a-2b7d-4e2c-afdb-fcd7fc9752c…"
drag, startPoint x: 759, startPoint y: 107, endPoint x: 690, endPoint y: 107, distance: 69.1
click at [690, 107] on div "Back to Projects Editor Responses Landing Page Analytics PDF Share Add Response…" at bounding box center [440, 227] width 880 height 455
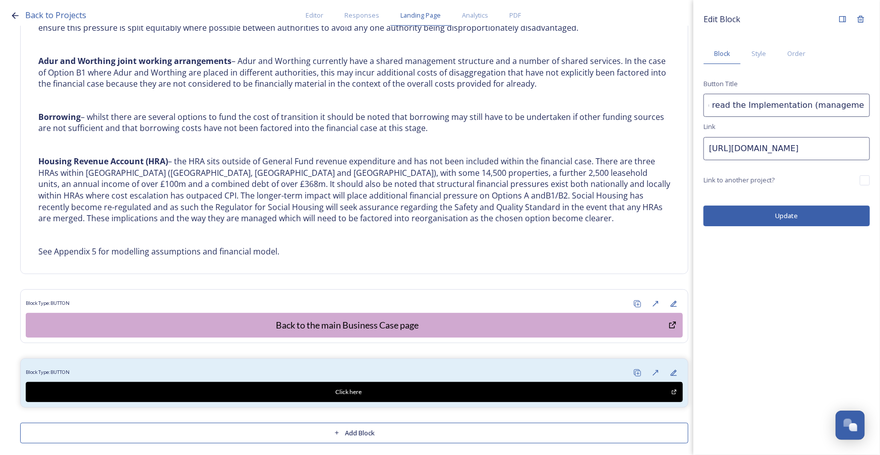
click at [740, 106] on input "Continue to read the Implementation (management case)" at bounding box center [786, 105] width 166 height 23
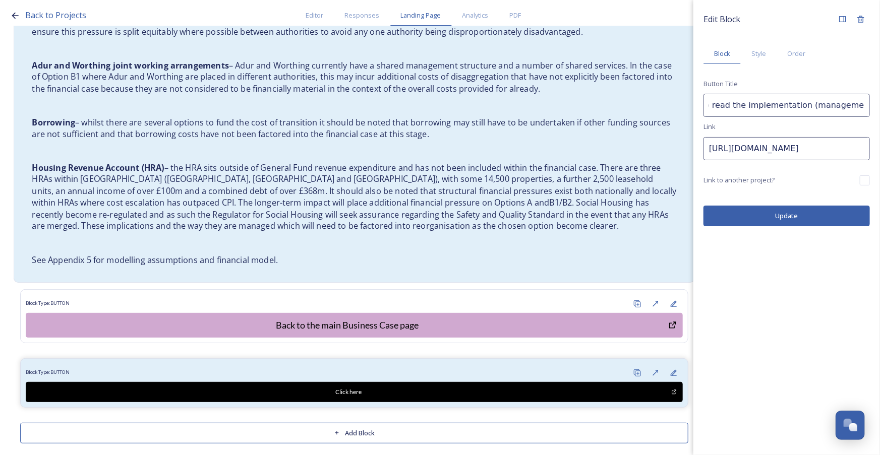
scroll to position [0, 0]
drag, startPoint x: 779, startPoint y: 109, endPoint x: 632, endPoint y: 110, distance: 146.2
click at [632, 110] on div "Back to Projects Editor Responses Landing Page Analytics PDF Share Add Response…" at bounding box center [440, 227] width 880 height 455
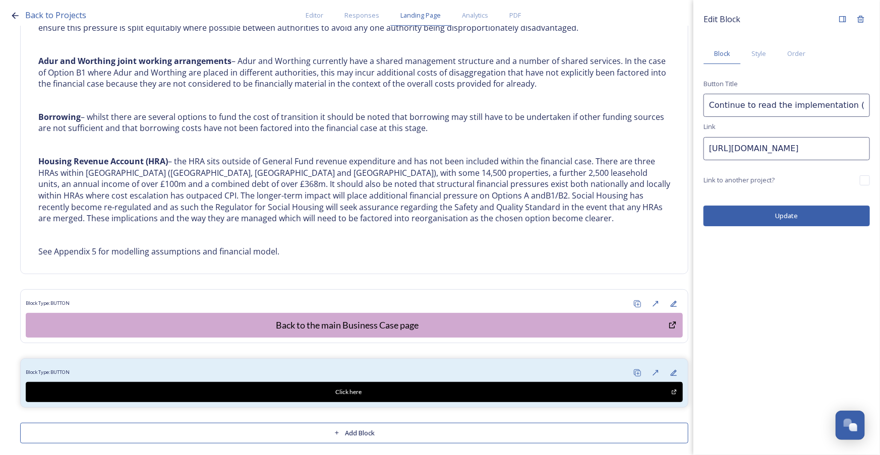
type input "Continue to read the implementation (management case)"
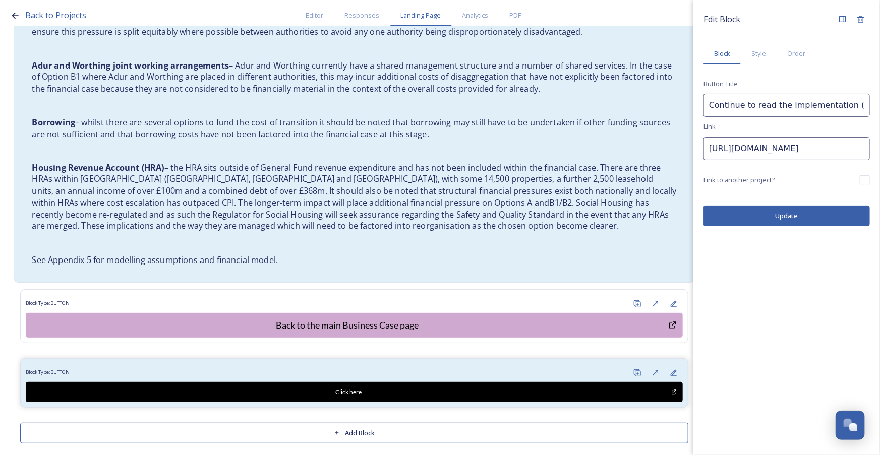
drag, startPoint x: 680, startPoint y: 148, endPoint x: 671, endPoint y: 151, distance: 10.0
click at [662, 148] on div "Back to Projects Editor Responses Landing Page Analytics PDF Share Add Response…" at bounding box center [440, 227] width 880 height 455
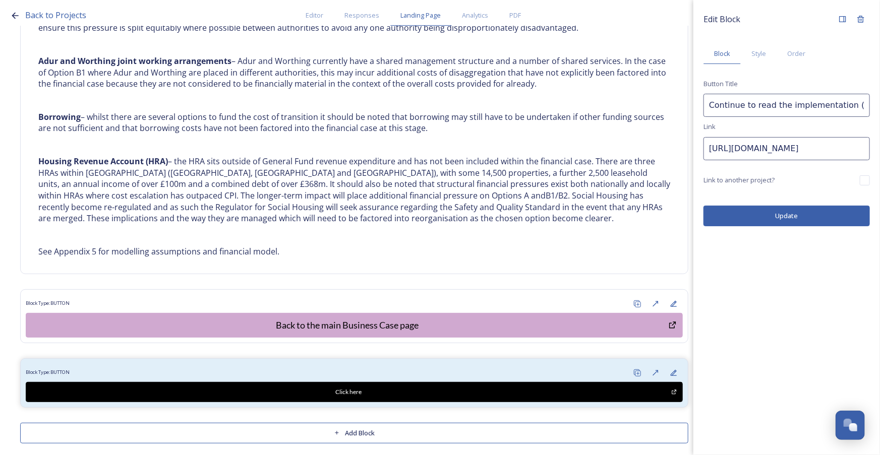
click at [807, 212] on button "Update" at bounding box center [786, 216] width 166 height 21
click at [764, 55] on span "Style" at bounding box center [758, 54] width 15 height 10
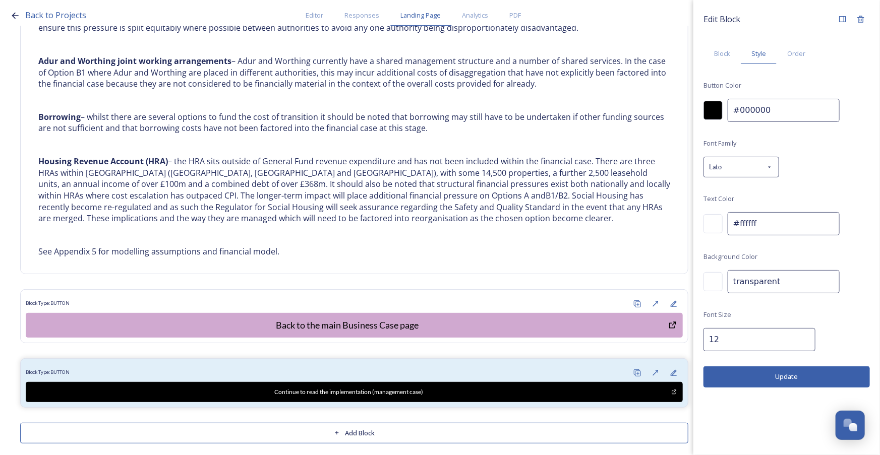
click at [781, 113] on input "#000000" at bounding box center [784, 110] width 112 height 23
click at [711, 113] on div "#000000" at bounding box center [786, 110] width 166 height 23
paste input "cbd27b"
type input "#cbd27b"
click at [822, 142] on div "Font Family Lato Text Color #ffffff Background Color transparent Font Size 12" at bounding box center [786, 244] width 166 height 214
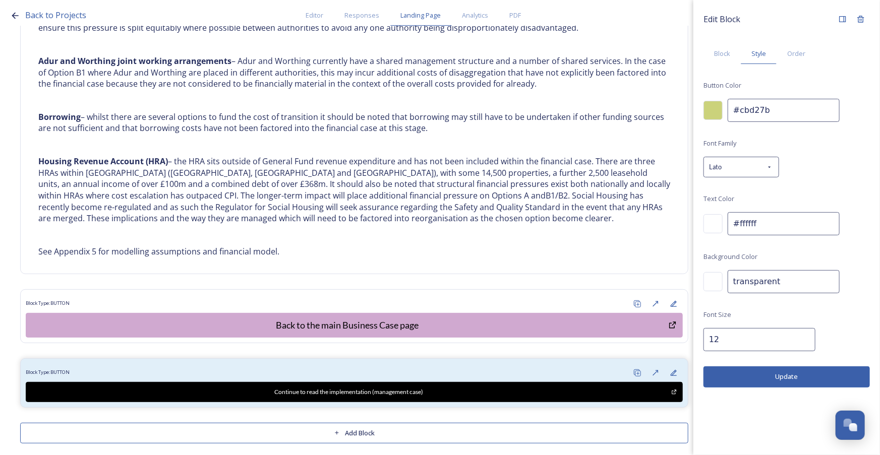
click at [711, 222] on div at bounding box center [712, 223] width 19 height 19
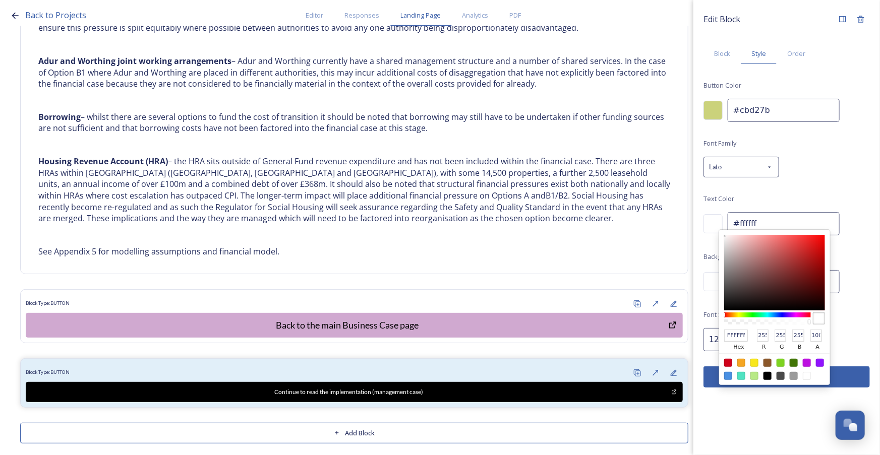
click at [766, 378] on div at bounding box center [767, 376] width 8 height 8
type input "#000000"
type input "000000"
type input "0"
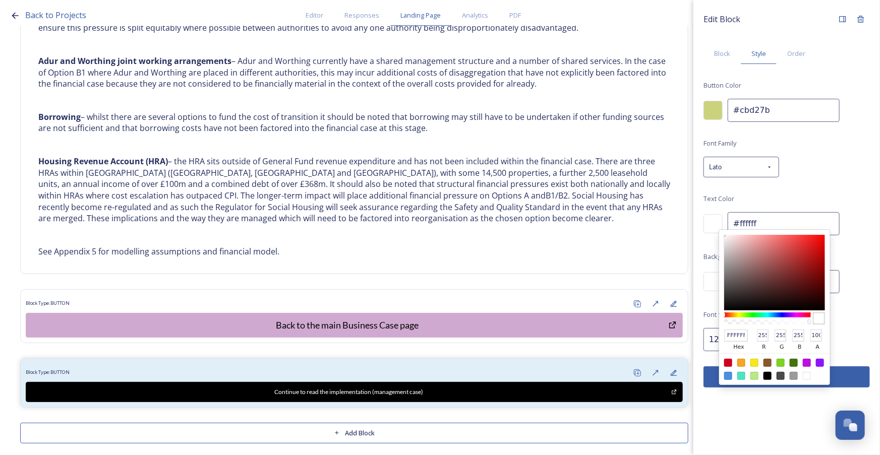
type input "0"
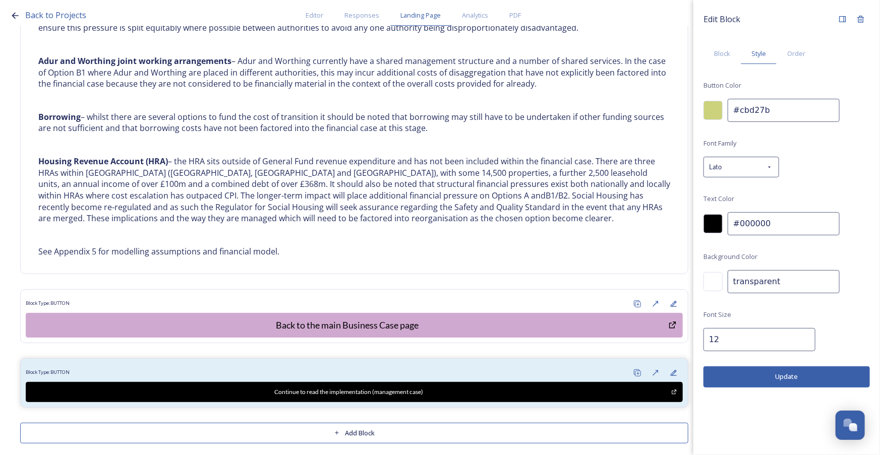
click at [708, 341] on input "12" at bounding box center [759, 339] width 112 height 23
click at [719, 340] on input "12" at bounding box center [759, 339] width 112 height 23
type input "18"
click at [758, 371] on button "Update" at bounding box center [786, 377] width 166 height 21
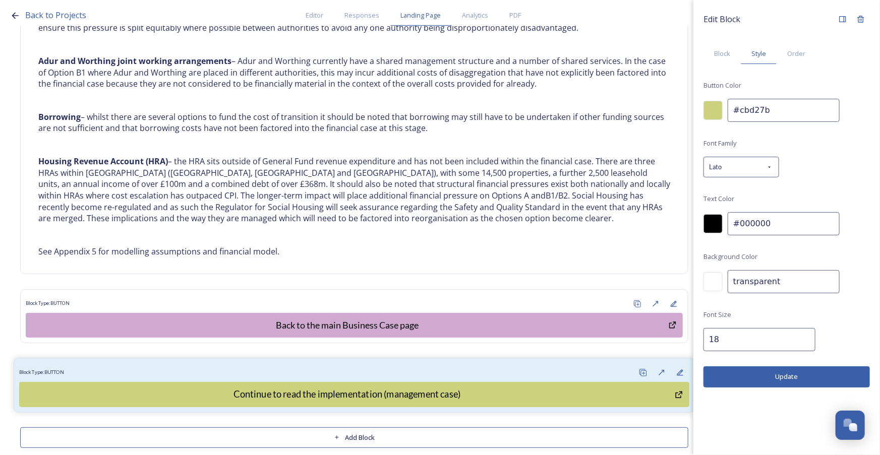
click at [424, 364] on div "Block Type: BUTTON" at bounding box center [354, 373] width 670 height 19
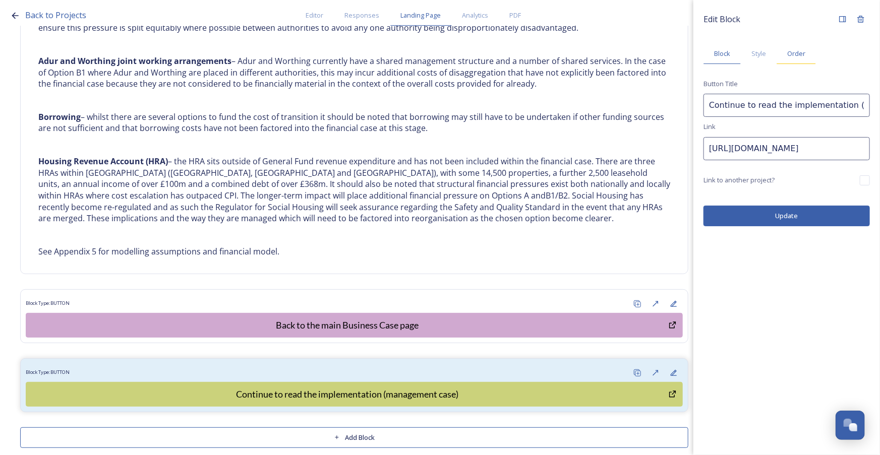
click at [794, 54] on span "Order" at bounding box center [796, 54] width 18 height 10
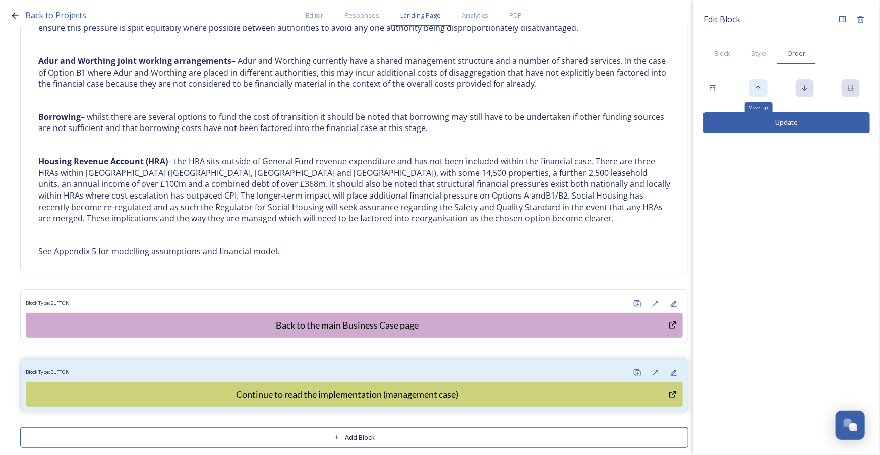
click at [756, 92] on icon at bounding box center [758, 88] width 8 height 8
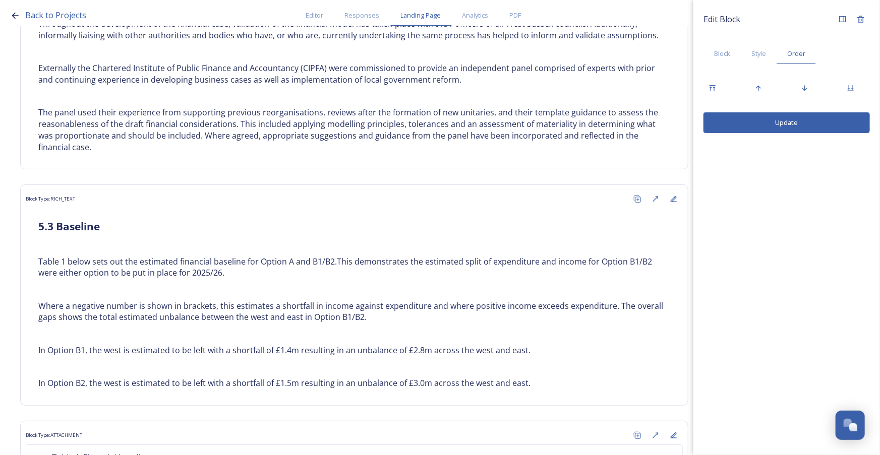
scroll to position [1459, 0]
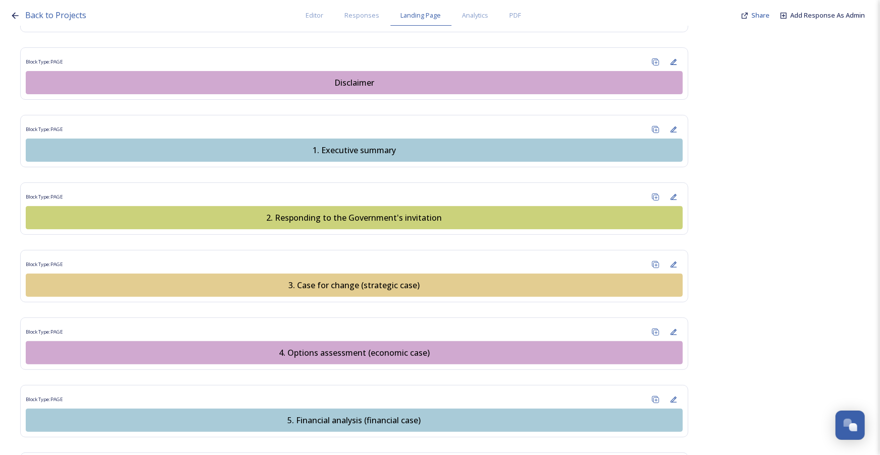
scroll to position [1271, 0]
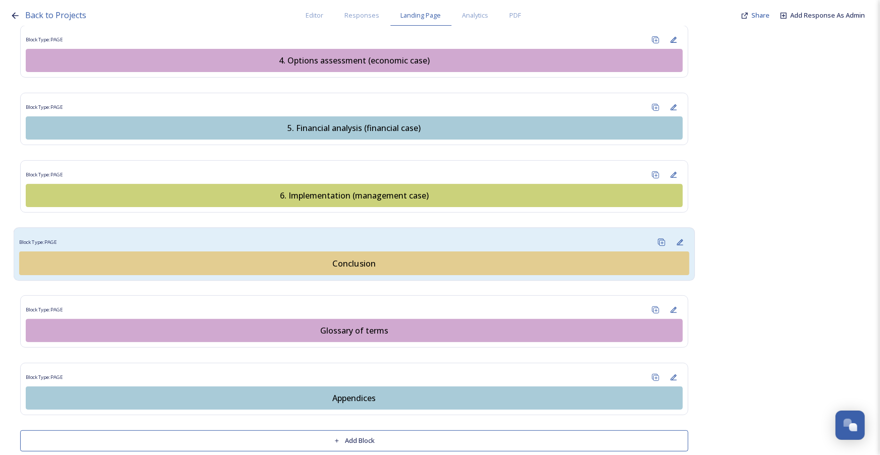
click at [344, 257] on div "Conclusion" at bounding box center [354, 263] width 659 height 12
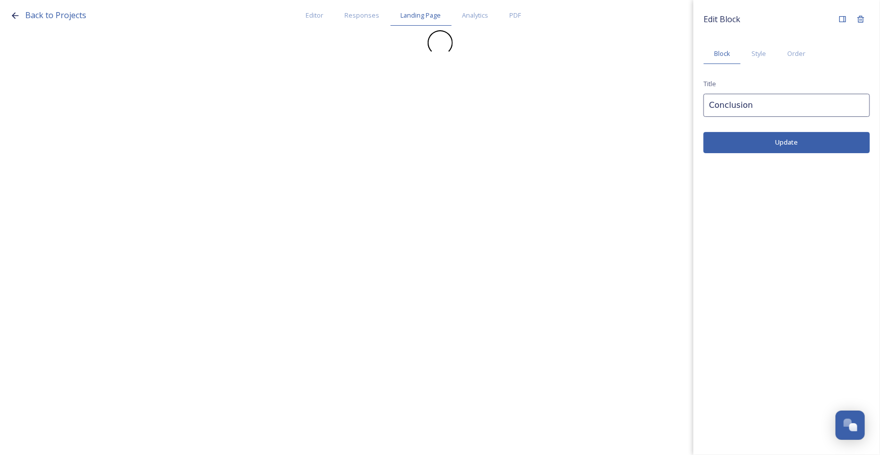
scroll to position [0, 0]
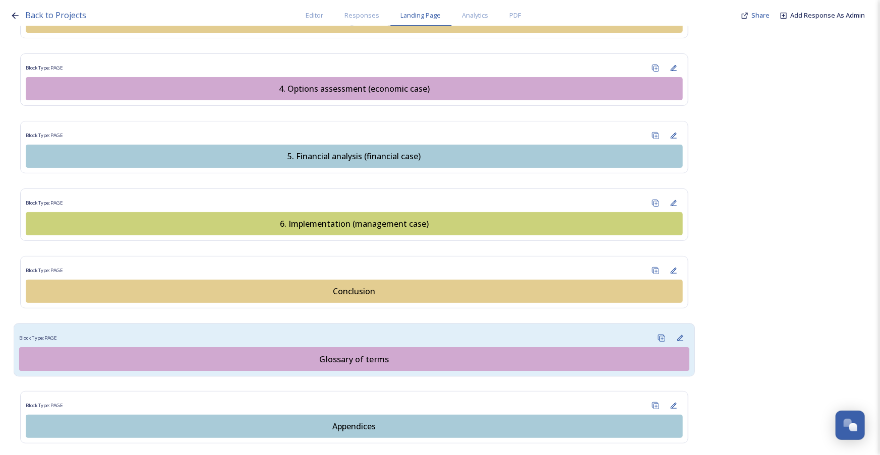
scroll to position [1271, 0]
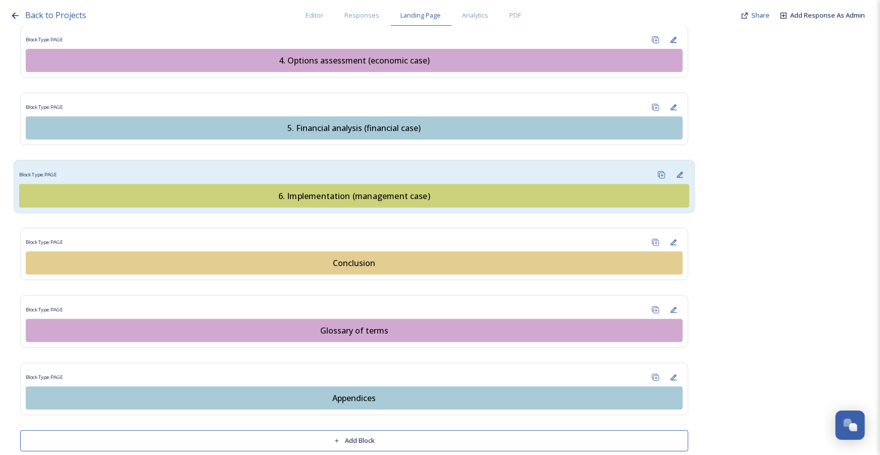
click at [326, 166] on div "Block Type: PAGE" at bounding box center [354, 175] width 670 height 19
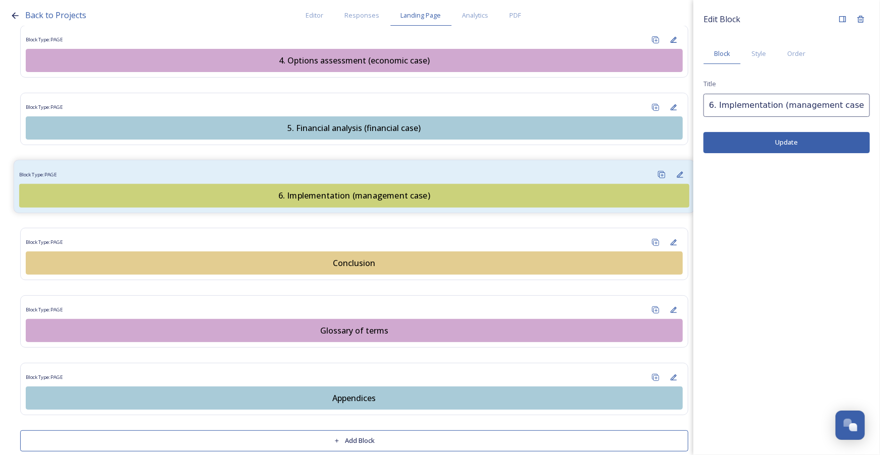
click at [430, 190] on div "6. Implementation (management case)" at bounding box center [354, 196] width 659 height 12
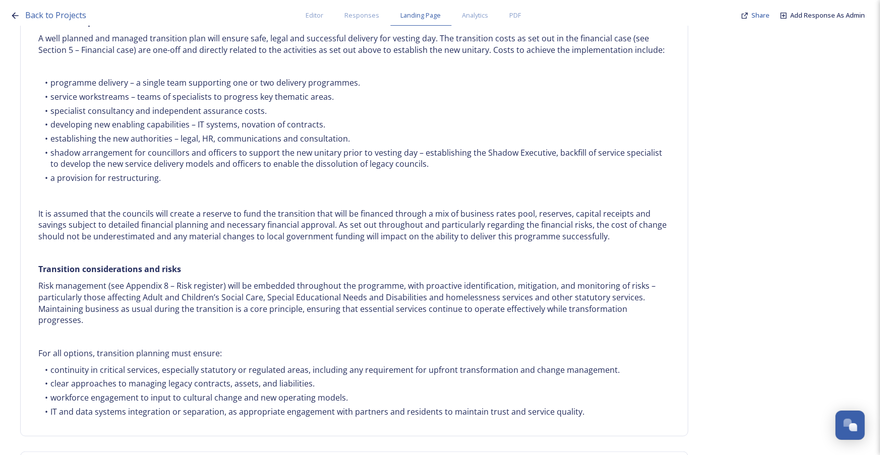
scroll to position [3962, 0]
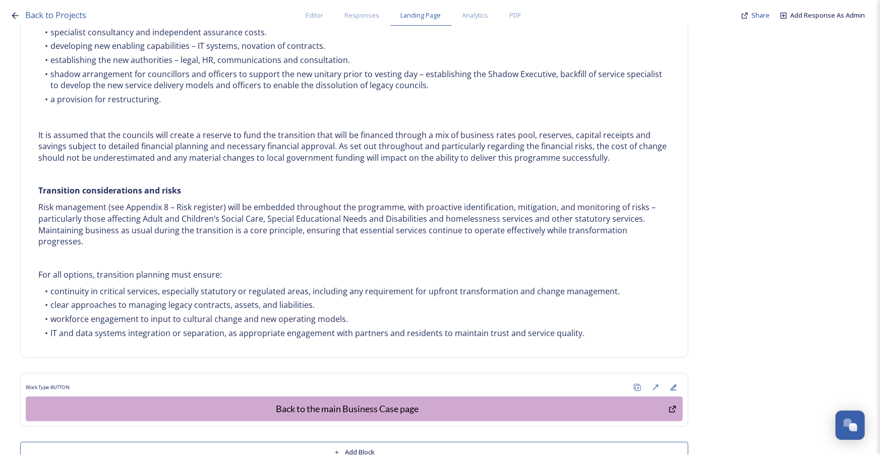
click at [408, 442] on button "Add Block" at bounding box center [354, 452] width 668 height 21
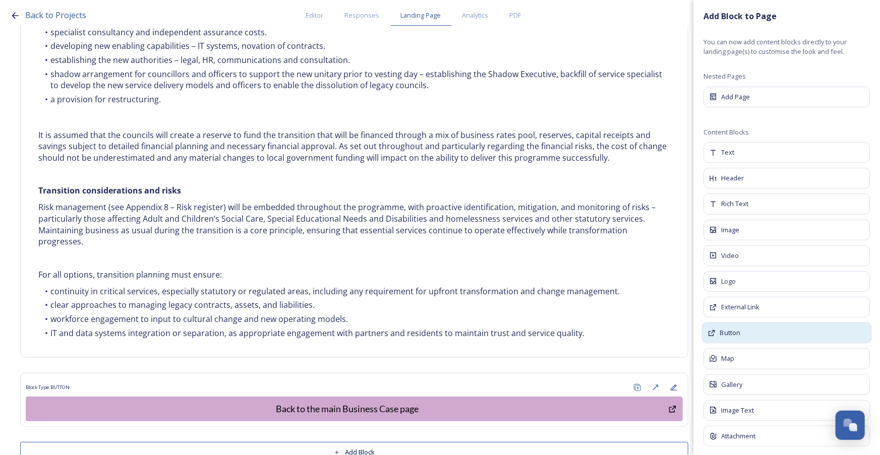
click at [766, 332] on div "Button" at bounding box center [787, 333] width 170 height 21
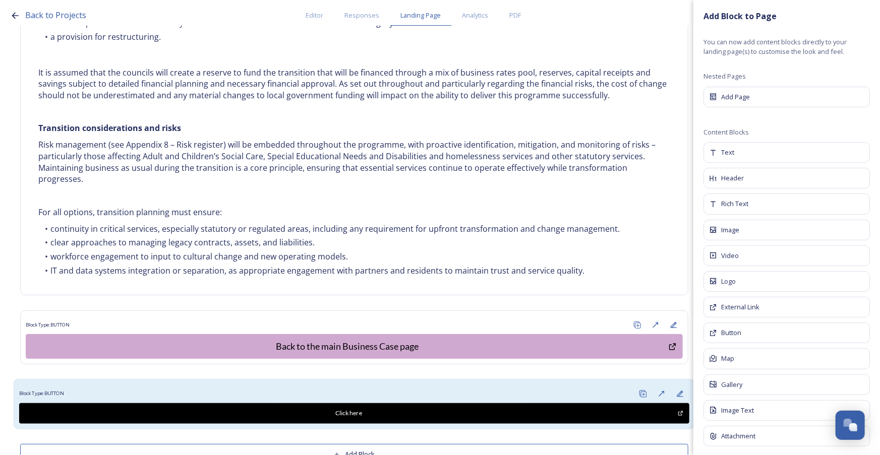
scroll to position [4026, 0]
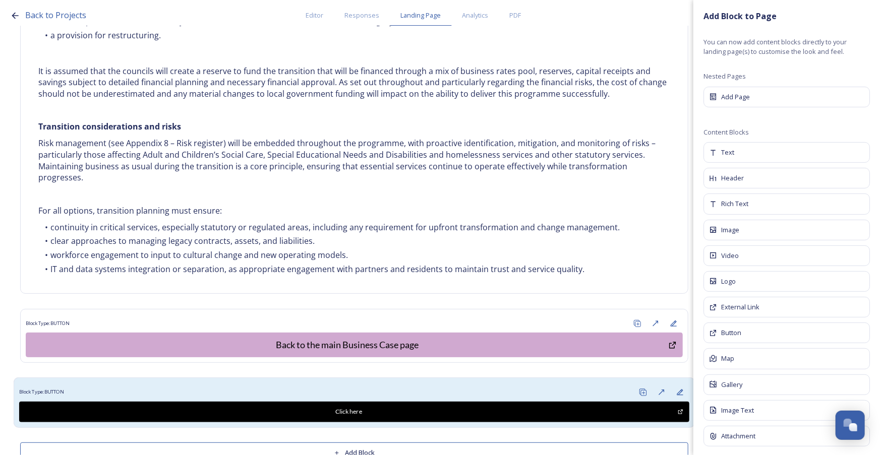
click at [351, 384] on div "Block Type: BUTTON" at bounding box center [354, 393] width 670 height 19
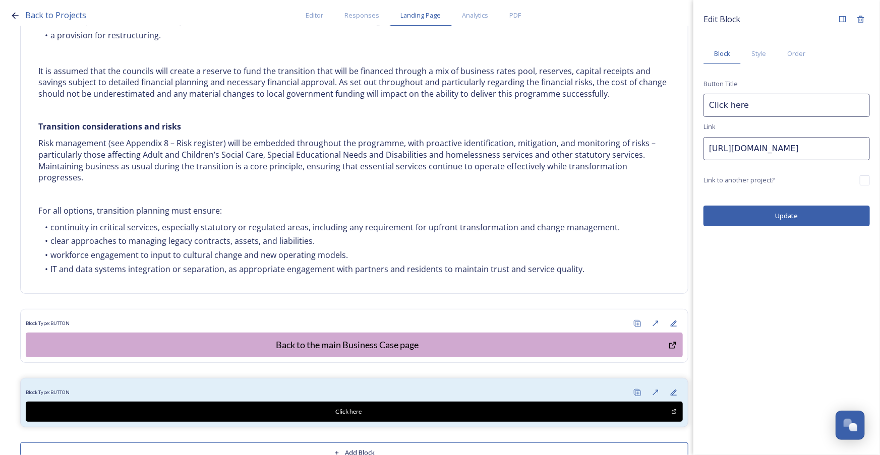
click at [756, 98] on input "Click here" at bounding box center [786, 105] width 166 height 23
drag, startPoint x: 738, startPoint y: 106, endPoint x: 696, endPoint y: 106, distance: 42.4
click at [696, 106] on div "Edit Block Block Style Order Button Title Click here Link https://snapsea.io Li…" at bounding box center [786, 118] width 187 height 236
type input "Continue to read the conclusion"
click at [796, 147] on input "https://snapsea.io" at bounding box center [786, 148] width 166 height 23
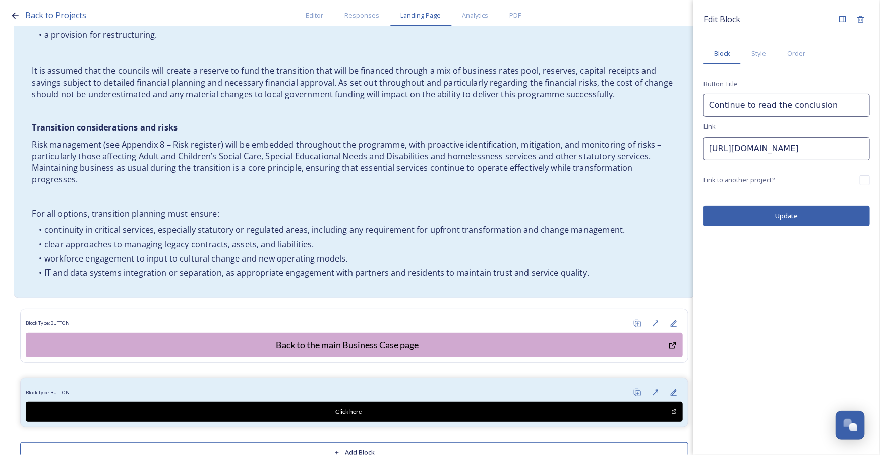
drag, startPoint x: 796, startPoint y: 147, endPoint x: 669, endPoint y: 148, distance: 127.6
click at [669, 148] on div "Back to Projects Editor Responses Landing Page Analytics PDF Share Add Response…" at bounding box center [440, 227] width 880 height 455
paste input "app.snapsea.io/collaborate/projects/93bb312a-2b7d-4e2c-afdb-fcd7fc9752c7/landin…"
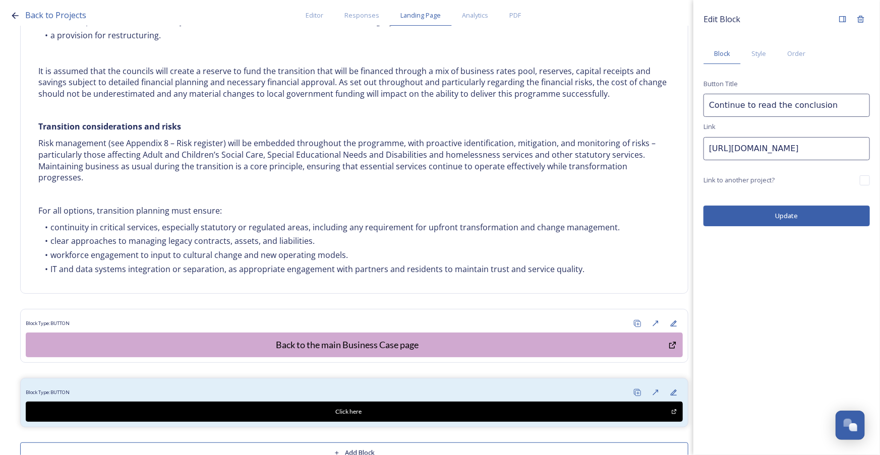
drag, startPoint x: 817, startPoint y: 148, endPoint x: 797, endPoint y: 177, distance: 35.5
click at [619, 151] on div "Back to Projects Editor Responses Landing Page Analytics PDF Share Add Response…" at bounding box center [440, 227] width 880 height 455
type input "https://app.snapsea.io/collaborate/projects/93bb312a-2b7d-4e2c-afdb-fcd7fc9752c…"
click at [814, 183] on div "Link to another project?" at bounding box center [786, 180] width 166 height 10
click at [808, 215] on button "Update" at bounding box center [786, 216] width 166 height 21
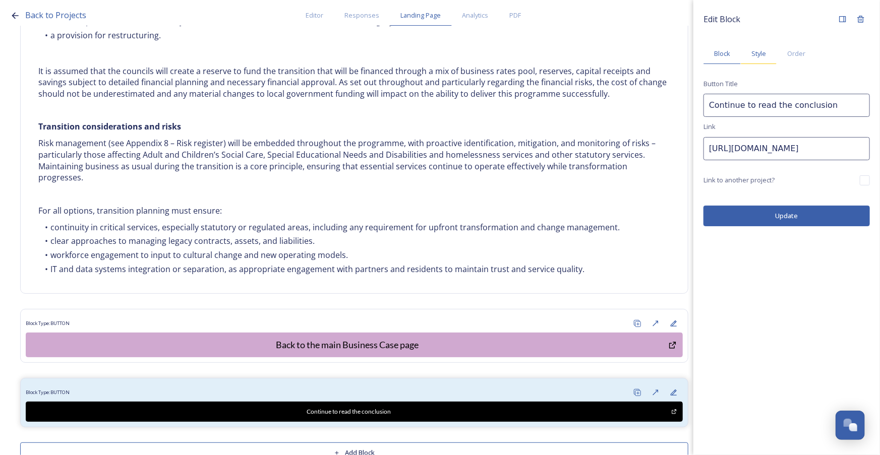
click at [760, 56] on span "Style" at bounding box center [758, 54] width 15 height 10
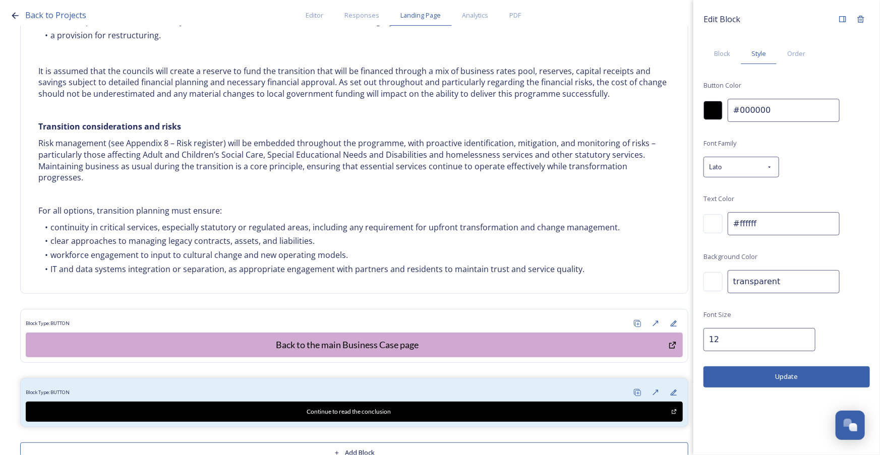
drag, startPoint x: 781, startPoint y: 107, endPoint x: 711, endPoint y: 109, distance: 69.6
click at [711, 109] on div "#000000" at bounding box center [786, 110] width 166 height 23
paste input "e3cd91"
type input "#e3cd91"
drag, startPoint x: 840, startPoint y: 165, endPoint x: 813, endPoint y: 162, distance: 27.4
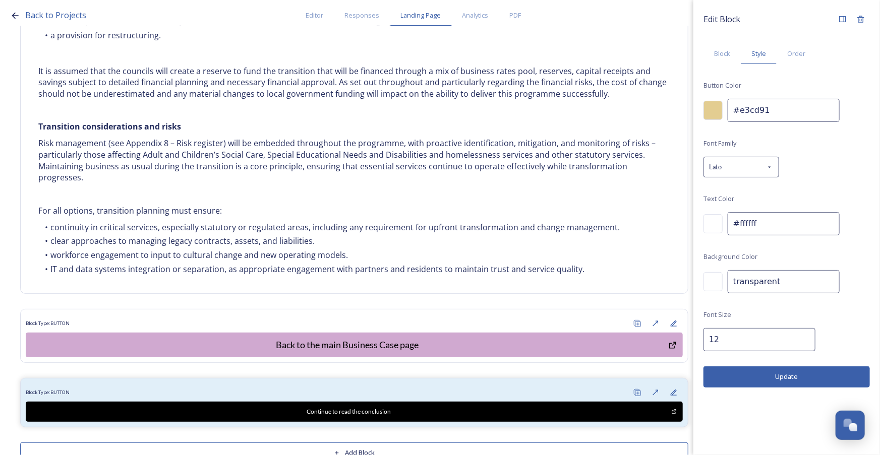
click at [841, 164] on div "Font Family Lato Text Color #ffffff Background Color transparent Font Size 12" at bounding box center [786, 244] width 166 height 214
click at [773, 225] on input "#ffffff" at bounding box center [784, 223] width 112 height 23
click at [709, 221] on div at bounding box center [712, 223] width 19 height 19
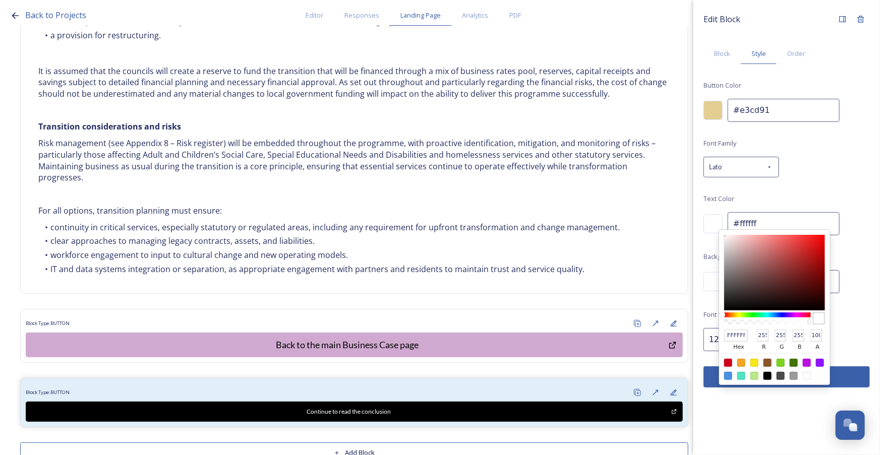
click at [767, 378] on div at bounding box center [767, 376] width 8 height 8
type input "#000000"
type input "000000"
type input "0"
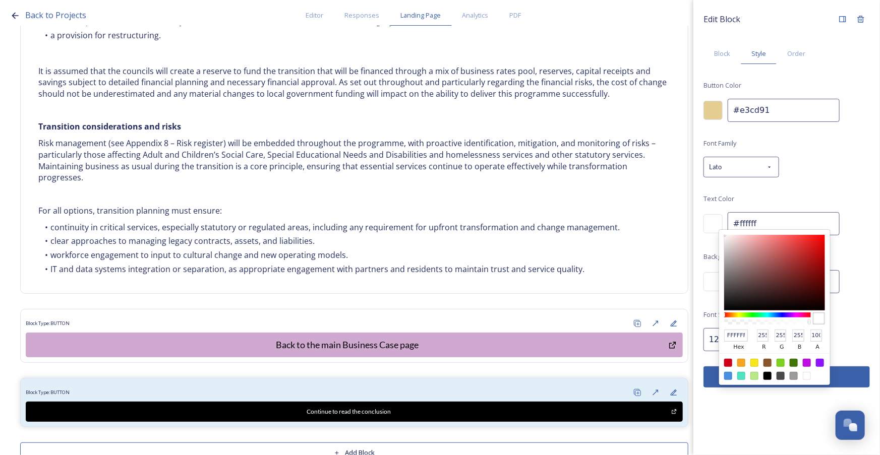
type input "0"
click at [851, 310] on div "Font Family Lato Text Color 000000 hex 0 r 0 g 0 b 100 a #000000 Background Col…" at bounding box center [786, 244] width 166 height 214
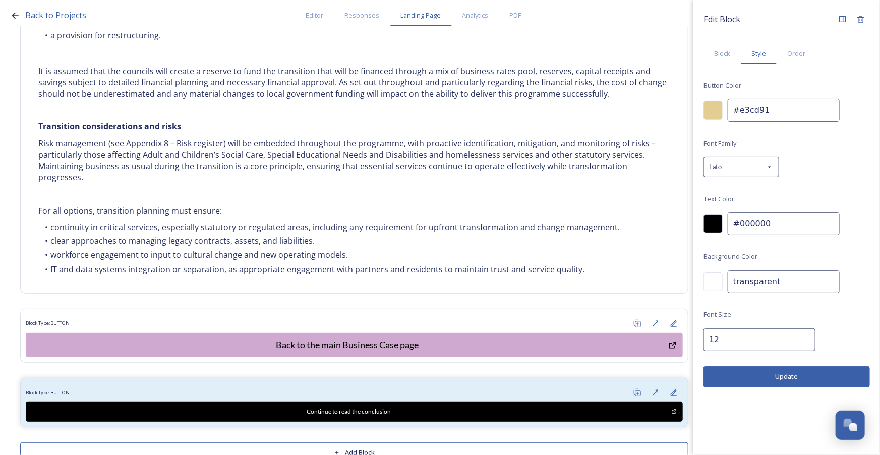
click at [736, 339] on input "12" at bounding box center [759, 339] width 112 height 23
click at [795, 337] on input "13" at bounding box center [759, 339] width 112 height 23
click at [796, 336] on input "14" at bounding box center [759, 339] width 112 height 23
click at [796, 336] on input "15" at bounding box center [759, 339] width 112 height 23
click at [796, 336] on input "16" at bounding box center [759, 339] width 112 height 23
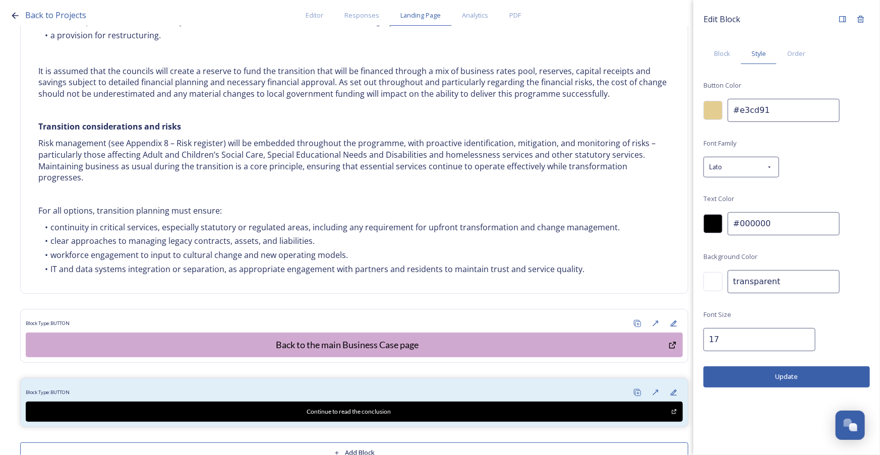
click at [796, 336] on input "17" at bounding box center [759, 339] width 112 height 23
type input "18"
click at [796, 336] on input "18" at bounding box center [759, 339] width 112 height 23
click at [790, 379] on button "Update" at bounding box center [786, 377] width 166 height 21
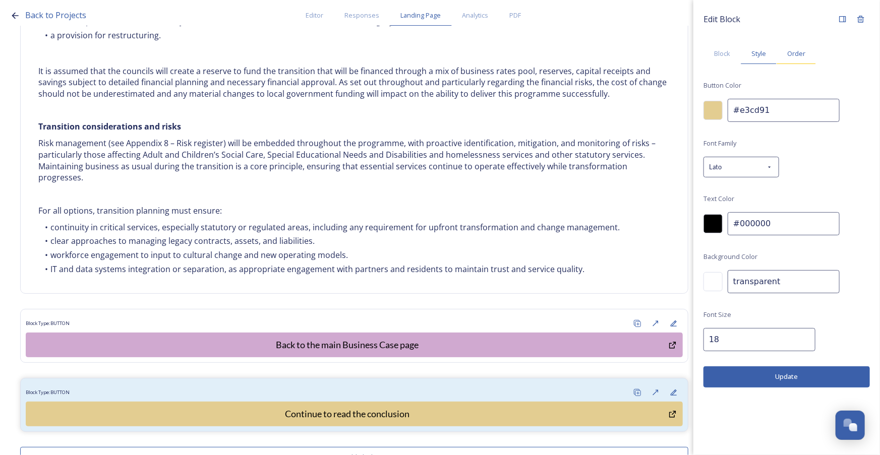
click at [800, 53] on span "Order" at bounding box center [796, 54] width 18 height 10
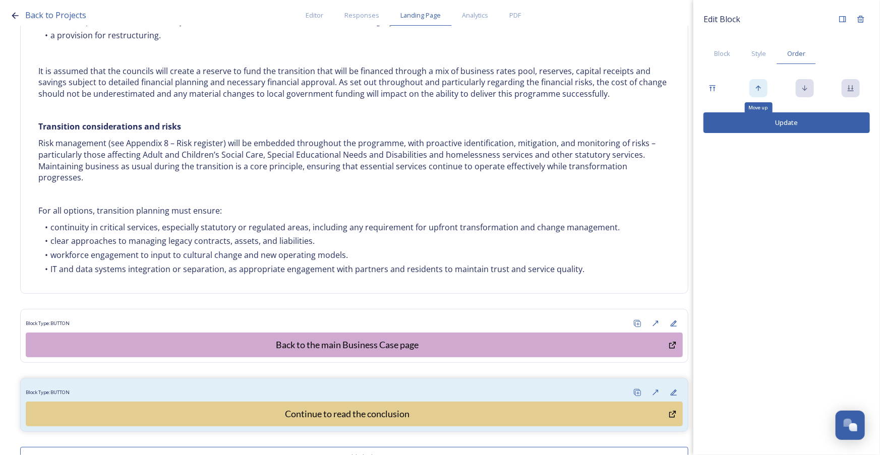
click at [755, 87] on icon at bounding box center [758, 88] width 8 height 8
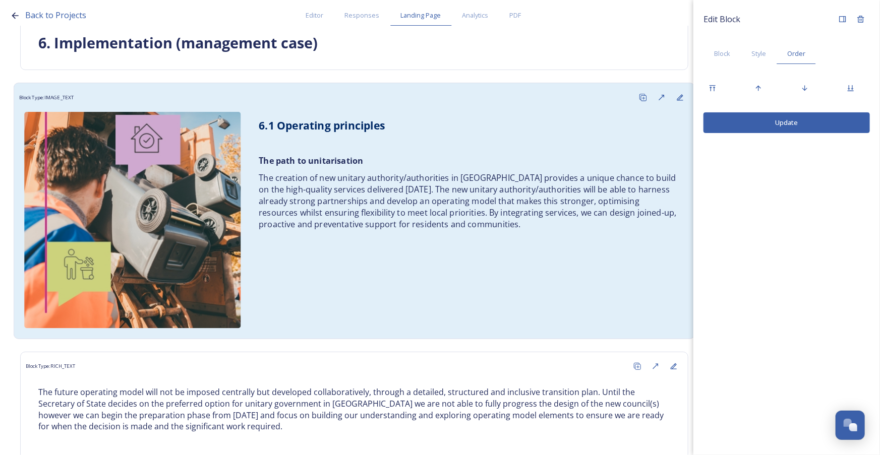
scroll to position [88, 0]
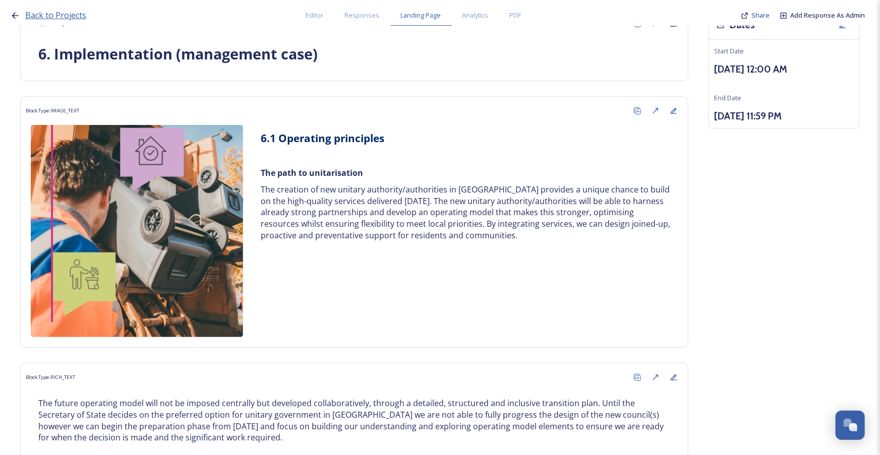
click at [44, 19] on span "Back to Projects" at bounding box center [55, 15] width 61 height 11
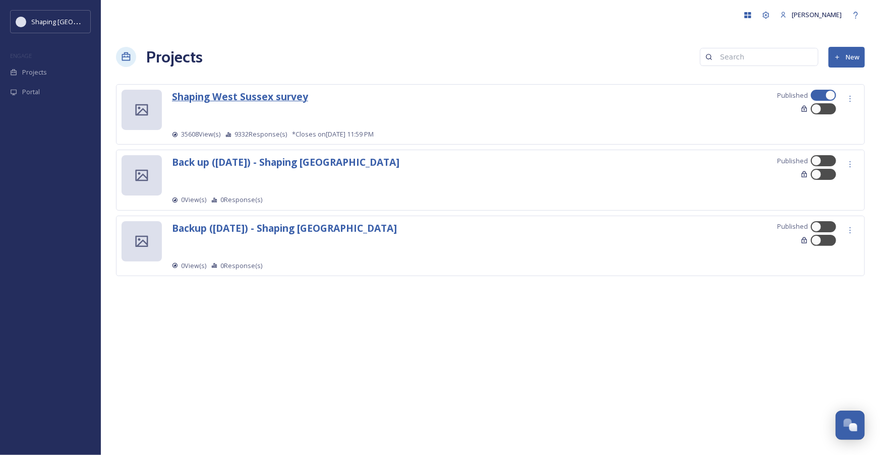
click at [253, 92] on strong "Shaping West Sussex survey" at bounding box center [240, 97] width 136 height 14
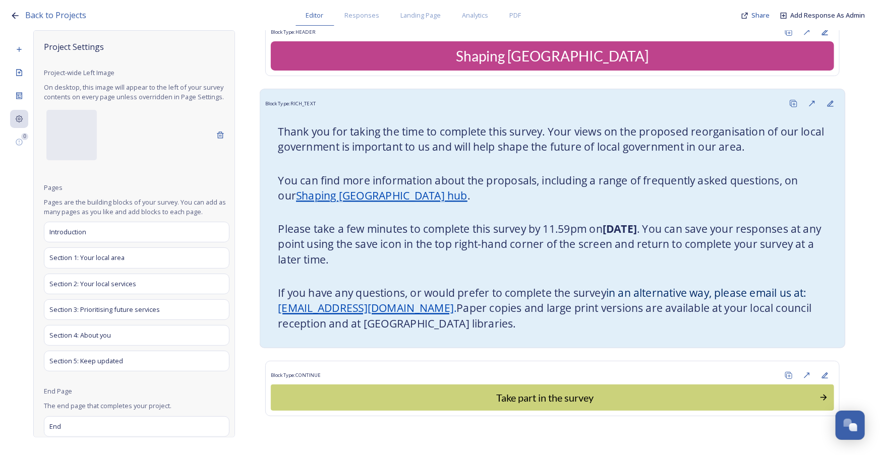
scroll to position [41, 0]
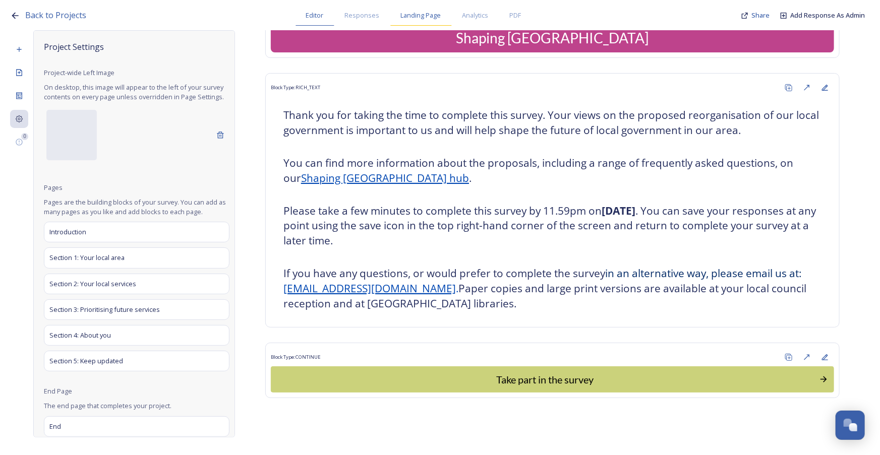
click at [434, 10] on div "Landing Page" at bounding box center [421, 15] width 62 height 21
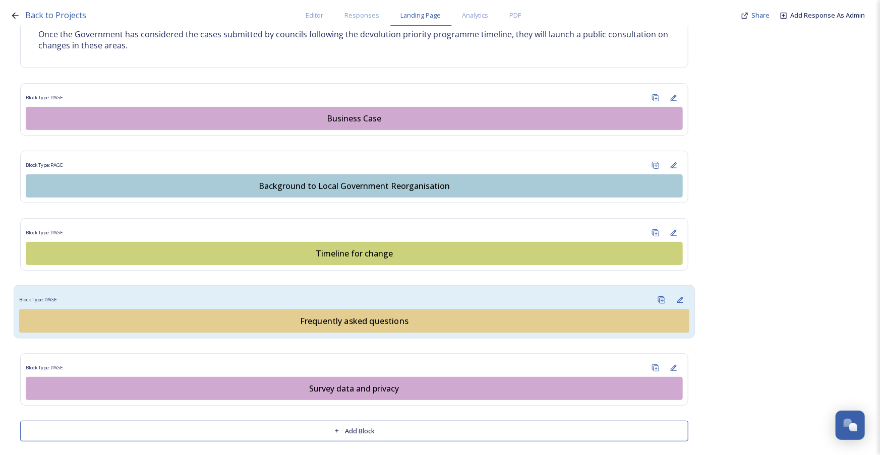
scroll to position [616, 0]
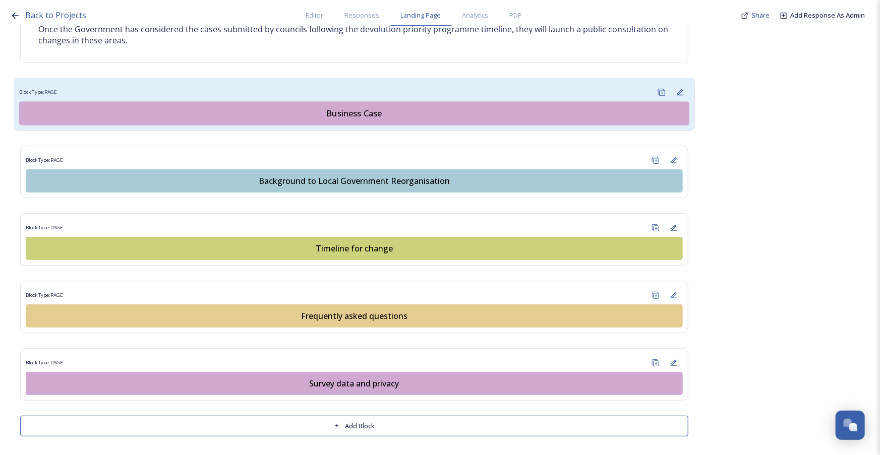
click at [343, 105] on button "Business Case" at bounding box center [354, 114] width 670 height 24
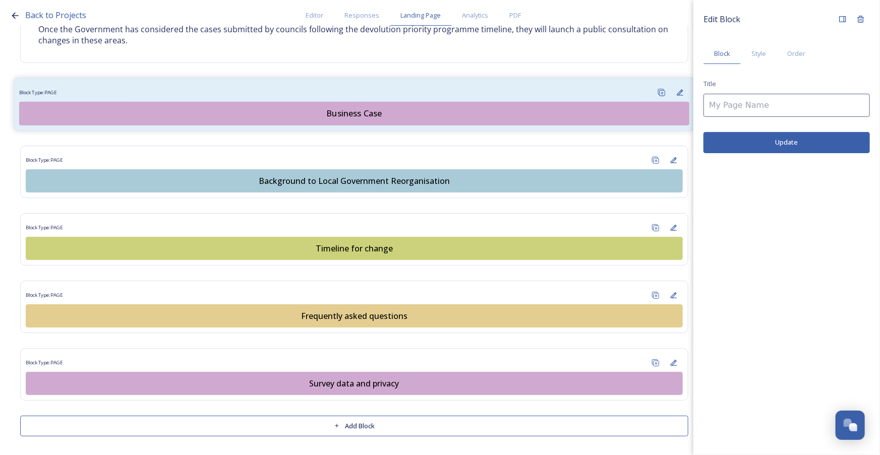
type input "Business Case"
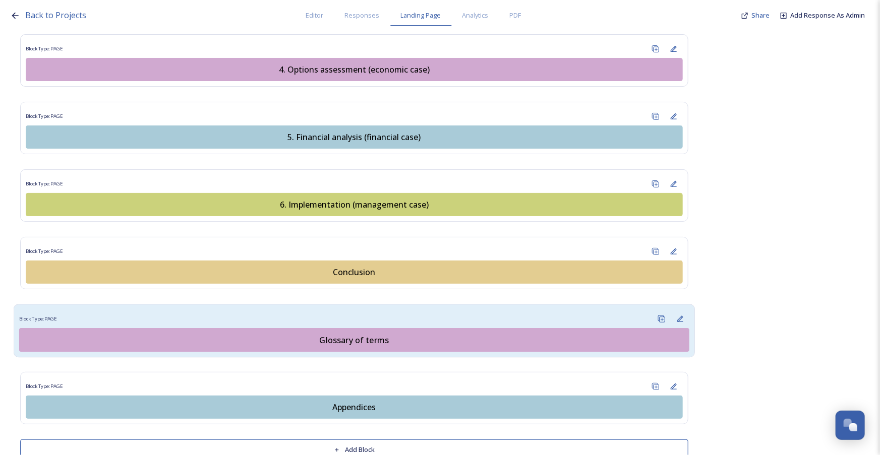
scroll to position [1271, 0]
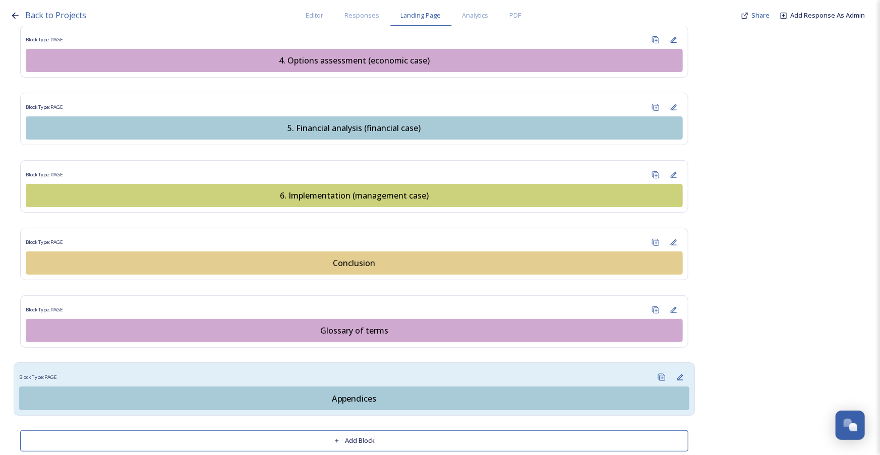
click at [621, 369] on div "Block Type: PAGE" at bounding box center [354, 378] width 670 height 19
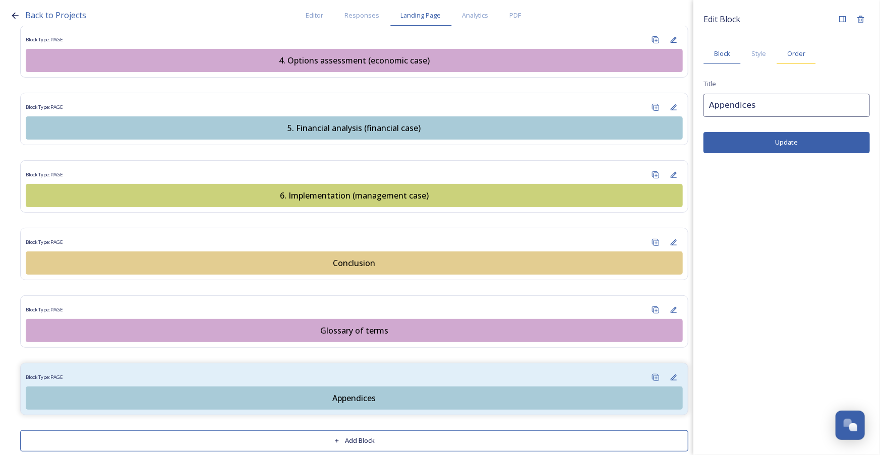
click at [783, 51] on div "Order" at bounding box center [795, 53] width 39 height 21
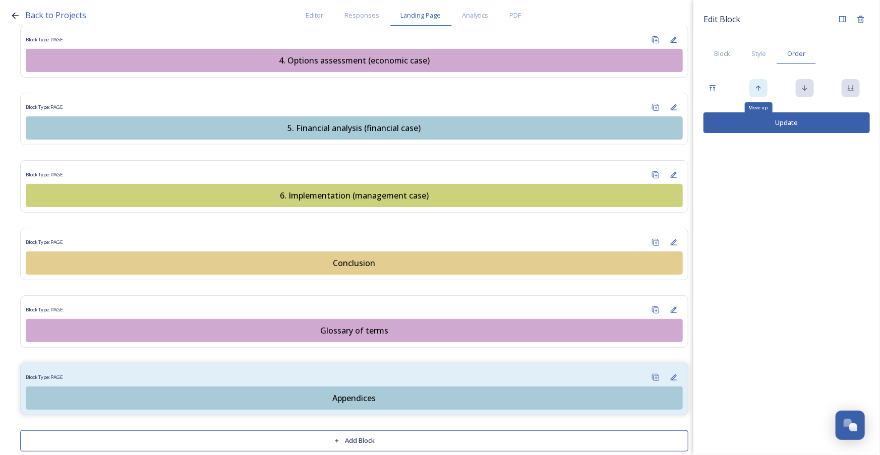
click at [763, 90] on div "Move up" at bounding box center [758, 88] width 18 height 18
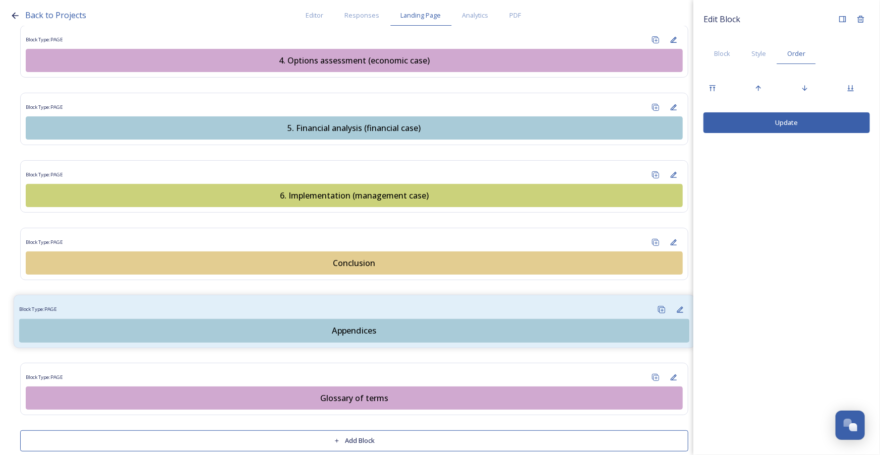
click at [371, 301] on div "Block Type: PAGE" at bounding box center [354, 310] width 670 height 19
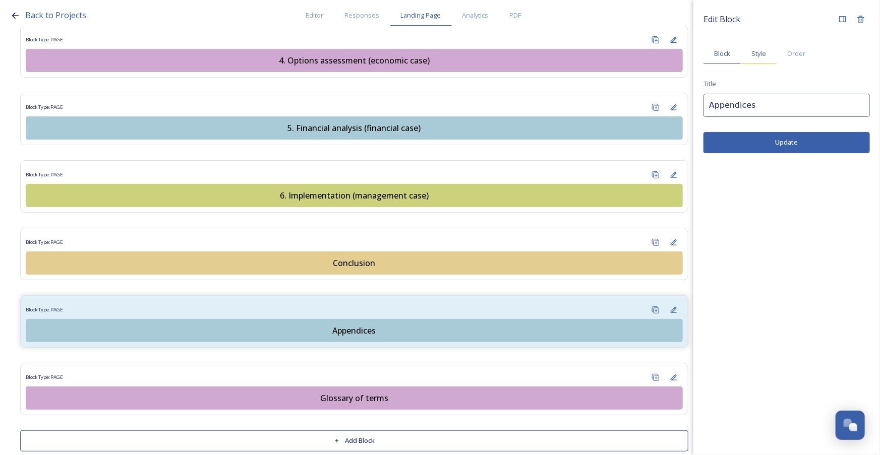
click at [763, 55] on span "Style" at bounding box center [758, 54] width 15 height 10
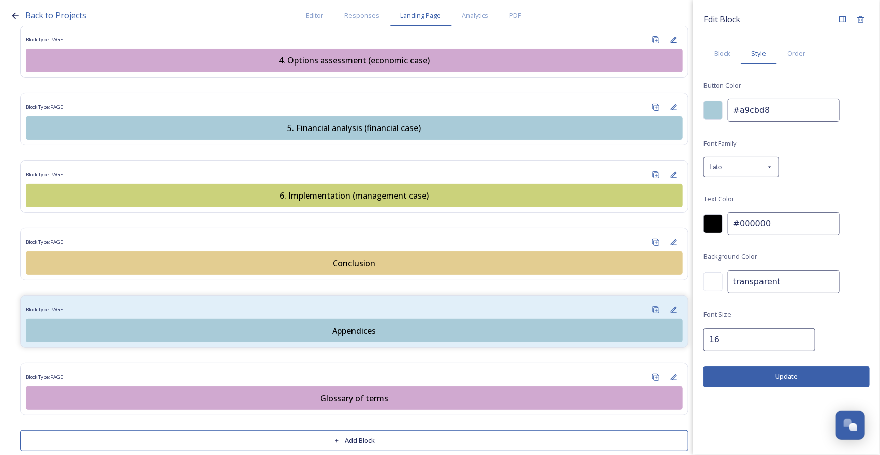
drag, startPoint x: 773, startPoint y: 108, endPoint x: 698, endPoint y: 107, distance: 74.6
click at [698, 107] on div "Edit Block Block Style Order Button Color #a9cbd8 Font Family Lato Text Color #…" at bounding box center [786, 199] width 187 height 398
paste input "d0a9d0"
type input "#d0a9d0"
click at [776, 377] on button "Update" at bounding box center [786, 377] width 166 height 21
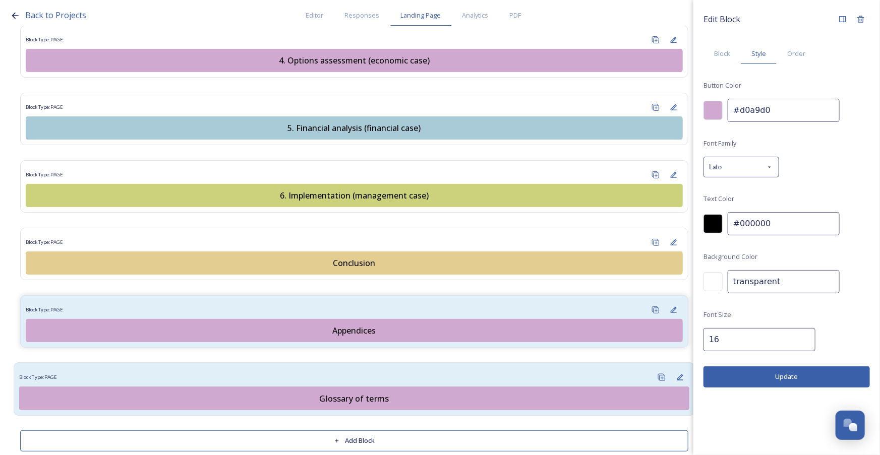
click at [580, 369] on div "Block Type: PAGE" at bounding box center [354, 378] width 670 height 19
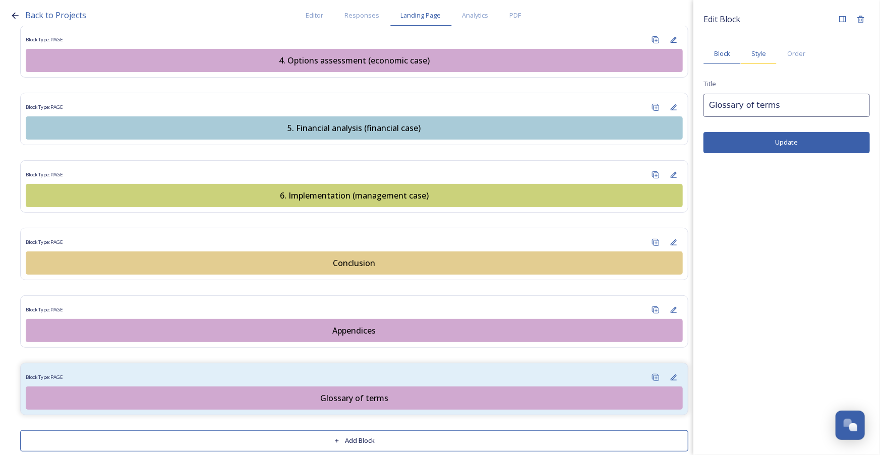
click at [761, 47] on div "Style" at bounding box center [759, 53] width 36 height 21
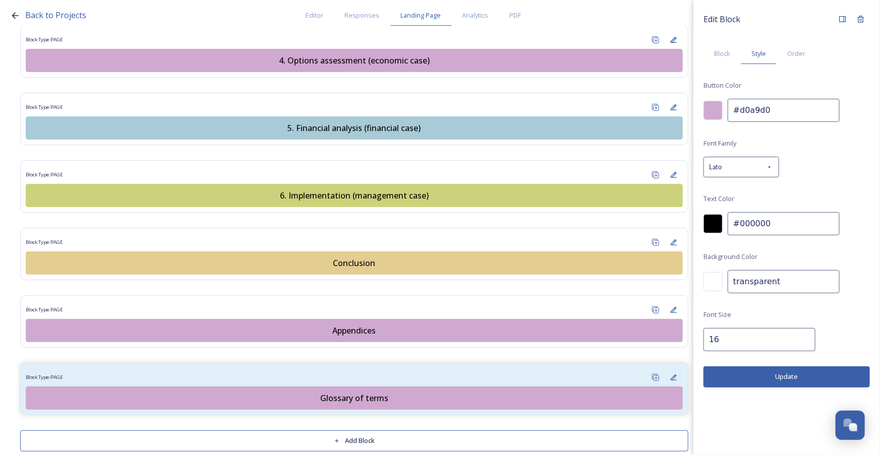
drag, startPoint x: 780, startPoint y: 108, endPoint x: 722, endPoint y: 110, distance: 57.5
click at [722, 110] on div "#d0a9d0" at bounding box center [786, 110] width 166 height 23
paste input "a9cbd8"
type input "#a9cbd8"
click at [791, 374] on button "Update" at bounding box center [786, 377] width 166 height 21
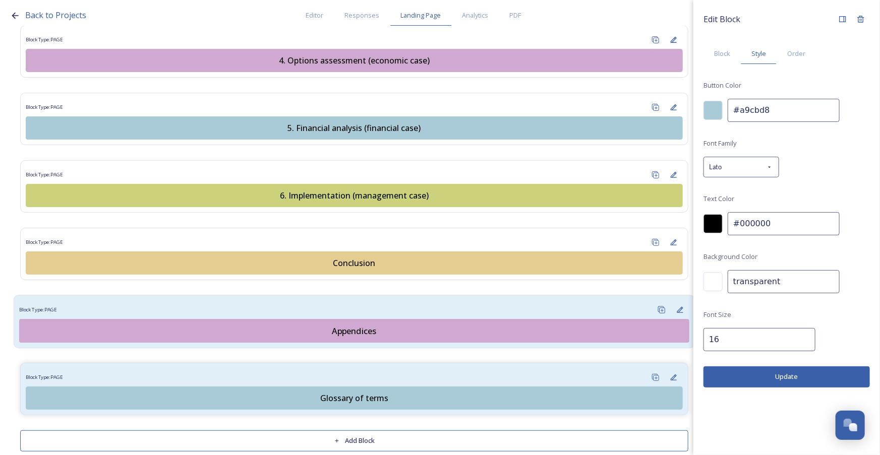
click at [384, 325] on div "Appendices" at bounding box center [354, 331] width 659 height 12
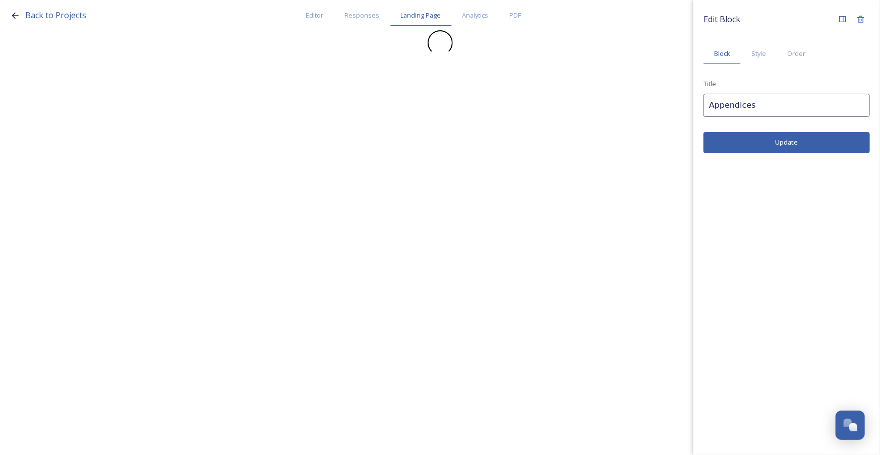
scroll to position [0, 0]
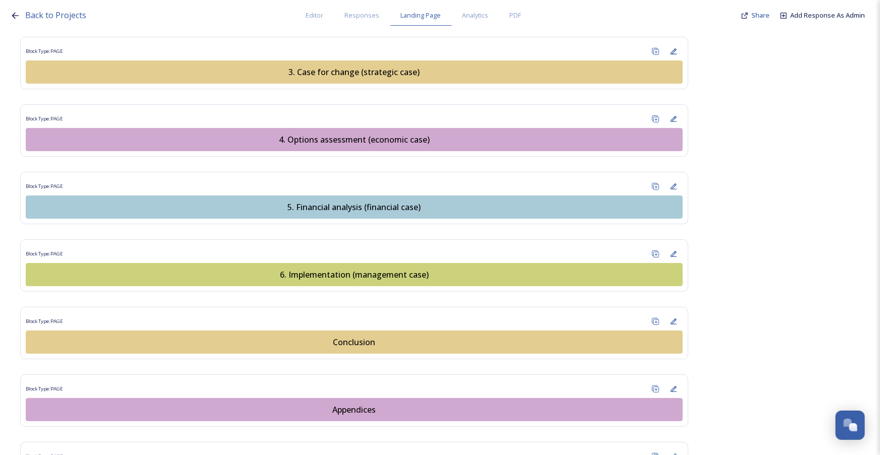
scroll to position [1271, 0]
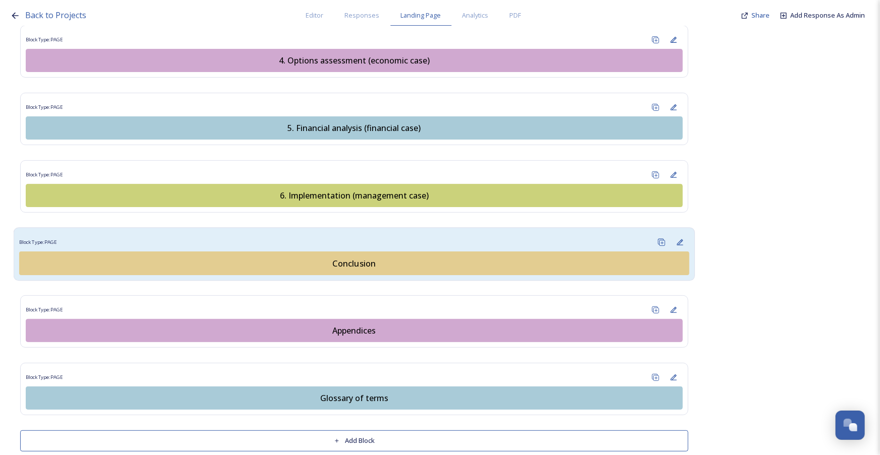
click at [408, 257] on div "Conclusion" at bounding box center [354, 263] width 659 height 12
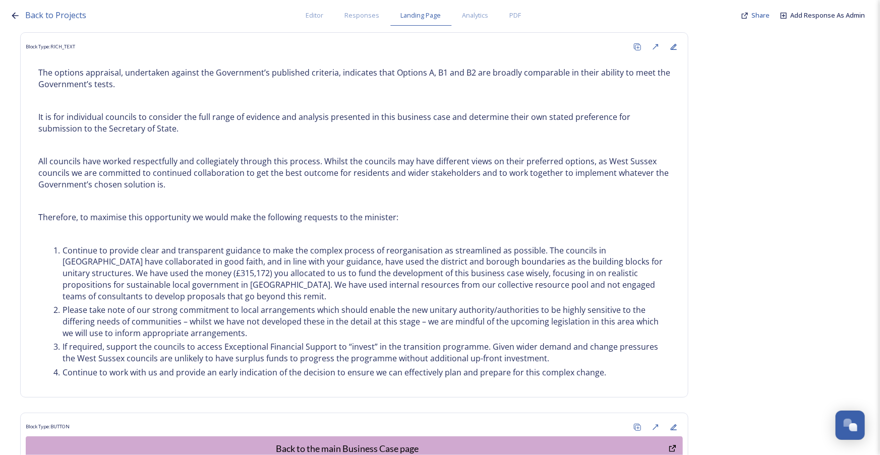
scroll to position [484, 0]
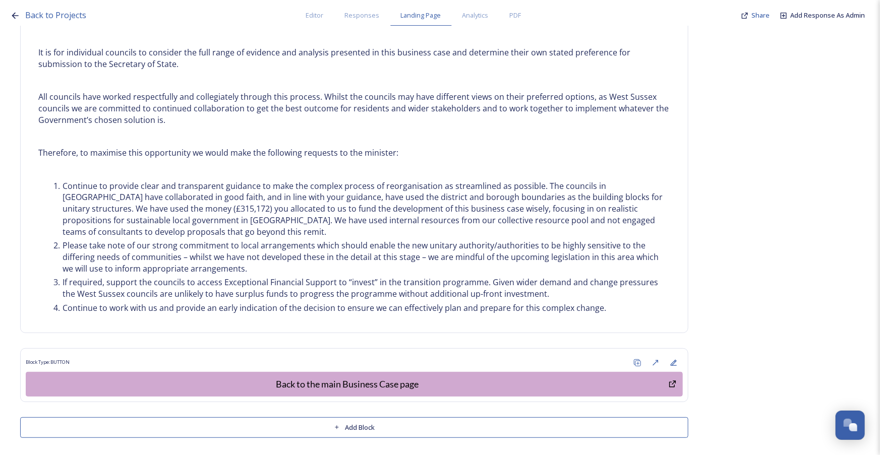
click at [397, 423] on button "Add Block" at bounding box center [354, 427] width 668 height 21
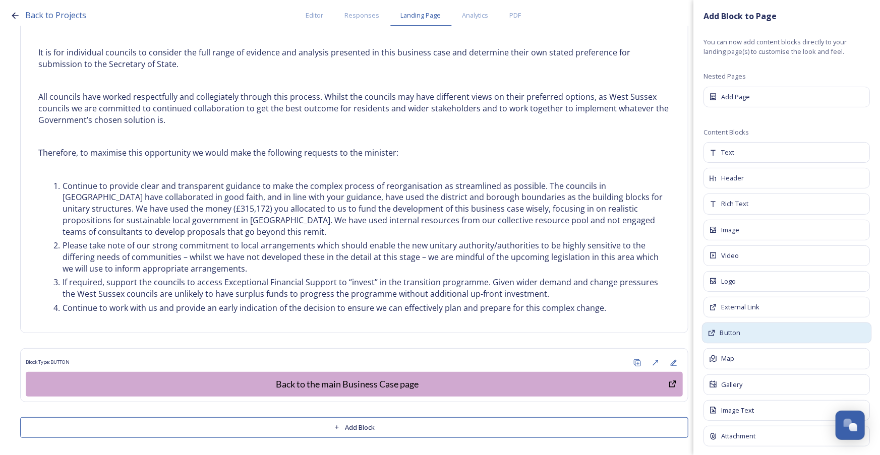
click at [745, 333] on div "Button" at bounding box center [787, 333] width 170 height 21
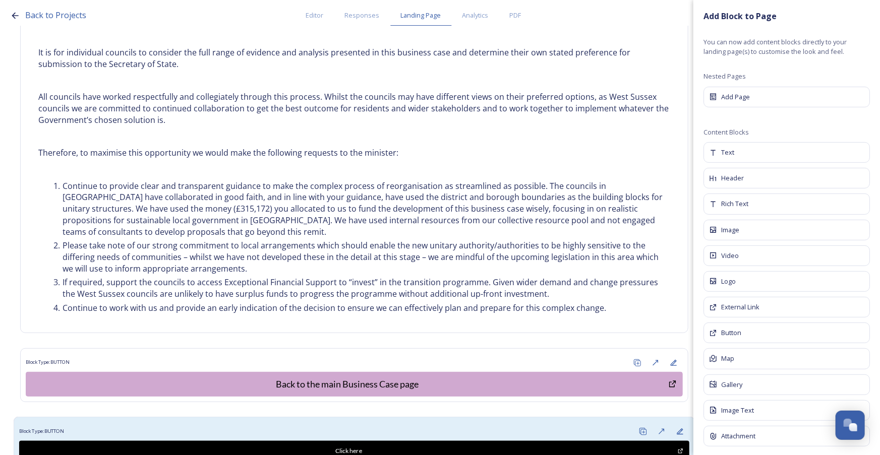
click at [428, 426] on div "Block Type: BUTTON" at bounding box center [354, 432] width 670 height 19
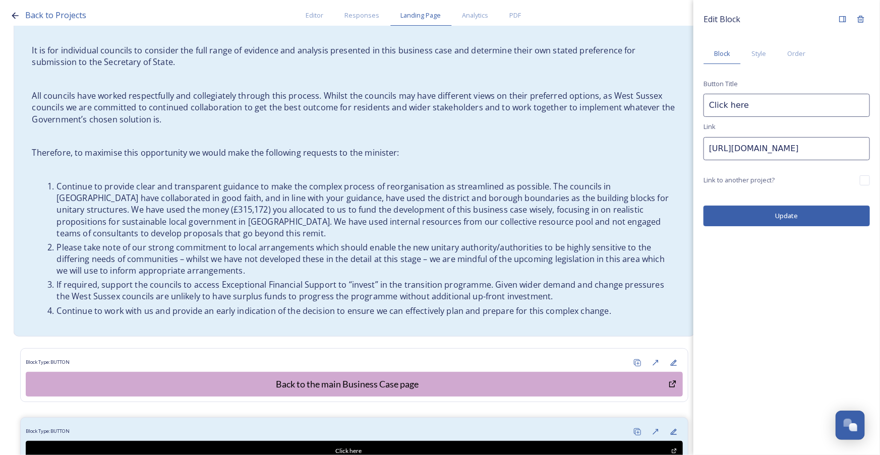
drag, startPoint x: 784, startPoint y: 150, endPoint x: 621, endPoint y: 150, distance: 162.9
click at [621, 150] on div "Back to Projects Editor Responses Landing Page Analytics PDF Share Add Response…" at bounding box center [440, 227] width 880 height 455
paste input "app.snapsea.io/collaborate/projects/93bb312a-2b7d-4e2c-afdb-fcd7fc9752c7/landin…"
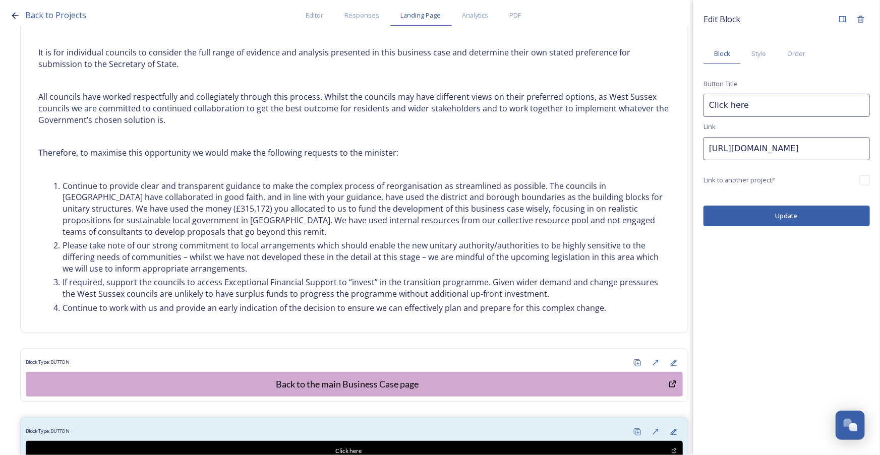
scroll to position [0, 349]
type input "https://app.snapsea.io/collaborate/projects/93bb312a-2b7d-4e2c-afdb-fcd7fc9752c…"
drag, startPoint x: 756, startPoint y: 110, endPoint x: 701, endPoint y: 105, distance: 55.7
click at [701, 105] on div "Edit Block Block Style Order Button Title Click here Link https://app.snapsea.i…" at bounding box center [786, 118] width 187 height 236
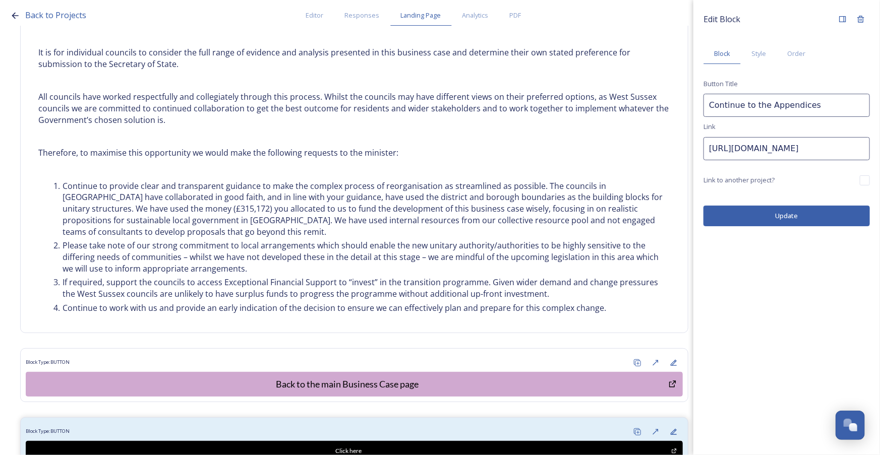
click at [770, 105] on input "Continue to the Appendices" at bounding box center [786, 105] width 166 height 23
type input "Continue to the appendices"
click at [759, 58] on div "Style" at bounding box center [759, 53] width 36 height 21
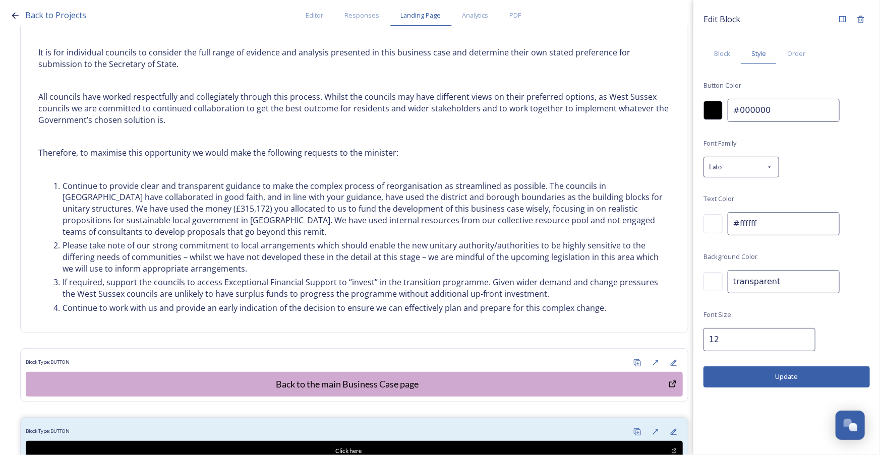
drag, startPoint x: 776, startPoint y: 110, endPoint x: 717, endPoint y: 103, distance: 58.9
click at [717, 103] on div "#000000" at bounding box center [786, 110] width 166 height 23
paste input "a9cbd8"
type input "#a9cbd8"
click at [716, 227] on div at bounding box center [712, 223] width 19 height 19
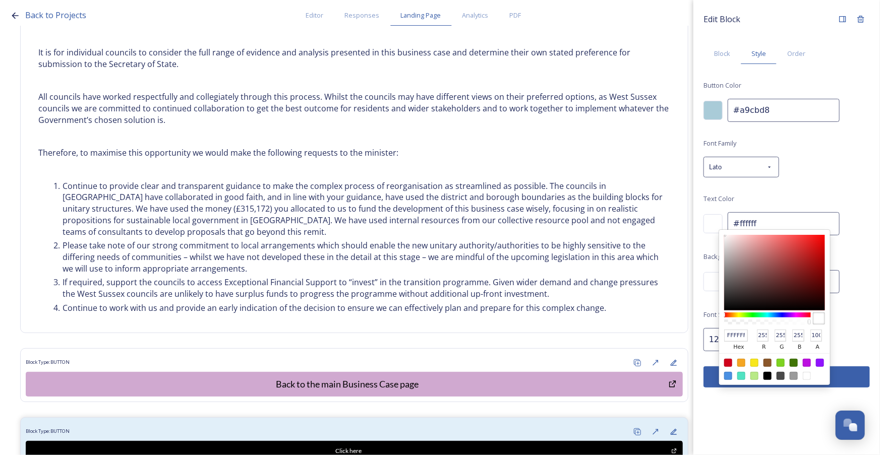
click at [766, 374] on div at bounding box center [767, 376] width 8 height 8
type input "#000000"
type input "000000"
type input "0"
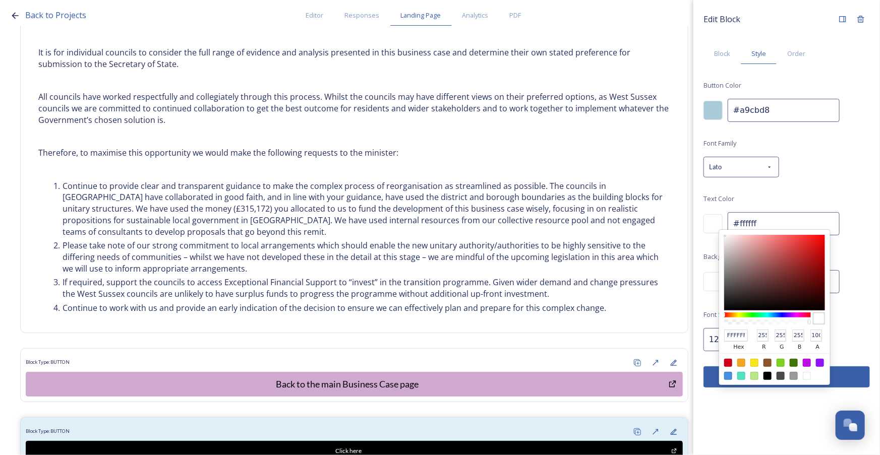
type input "0"
click at [718, 341] on input "12" at bounding box center [759, 339] width 112 height 23
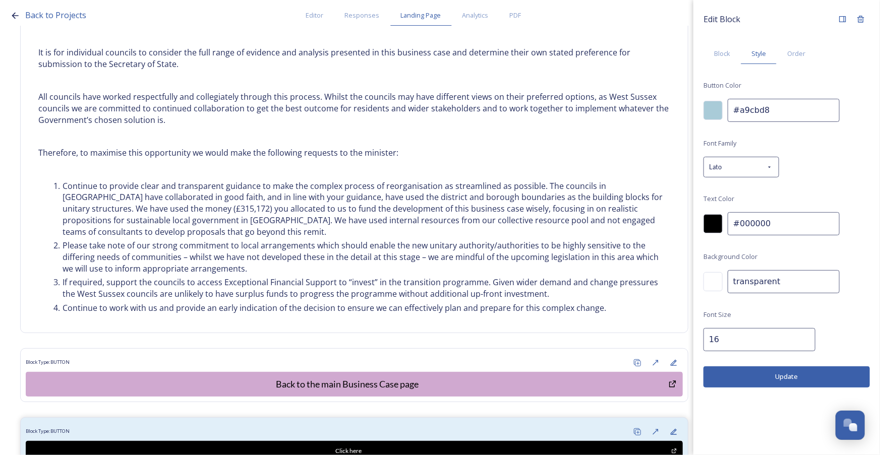
click at [785, 376] on button "Update" at bounding box center [786, 377] width 166 height 21
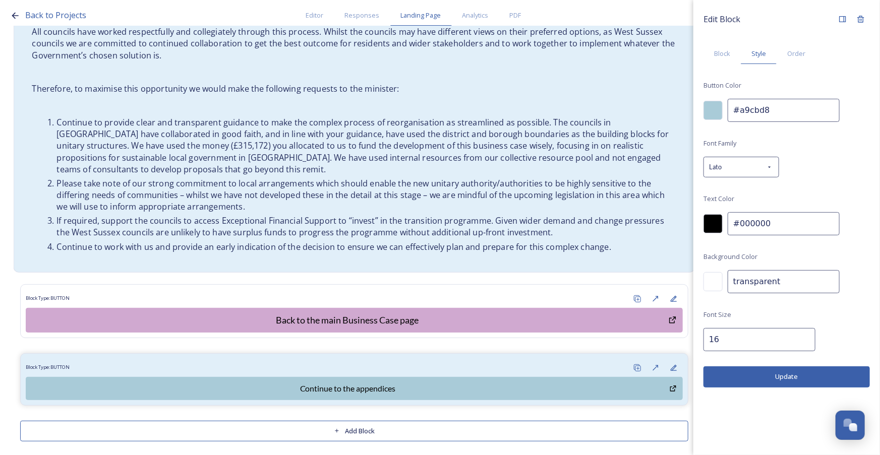
scroll to position [551, 0]
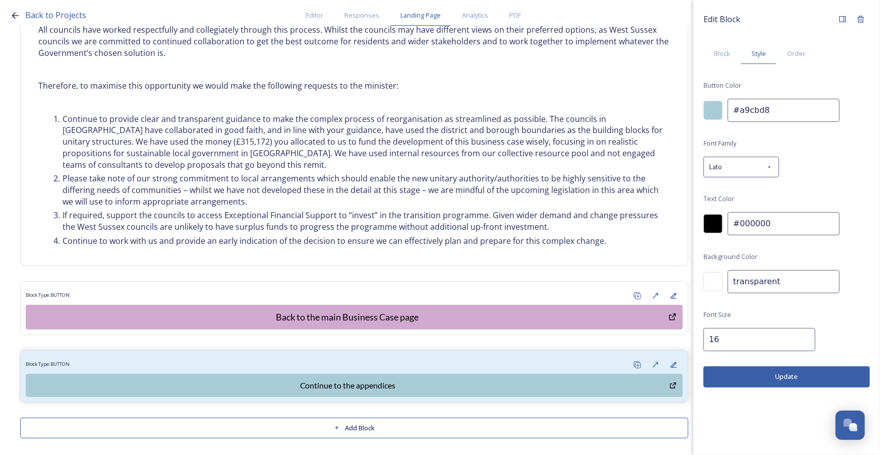
click at [741, 345] on input "16" at bounding box center [759, 339] width 112 height 23
type input "18"
click at [761, 375] on button "Update" at bounding box center [786, 377] width 166 height 21
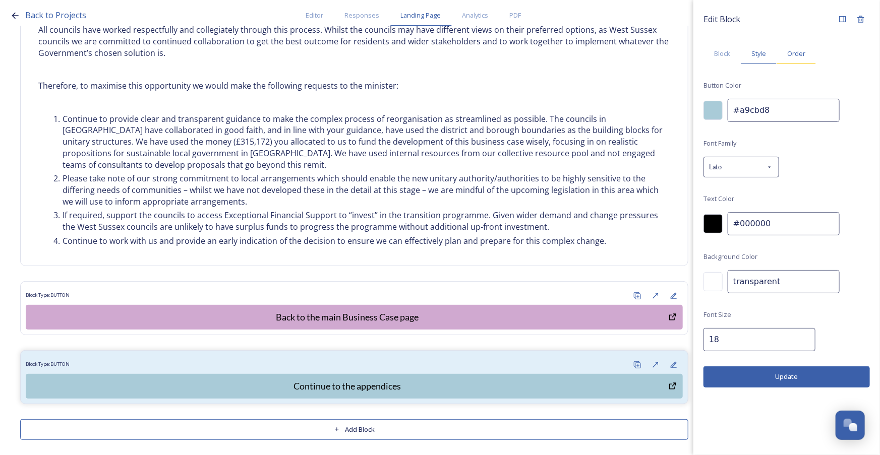
click at [800, 55] on span "Order" at bounding box center [796, 54] width 18 height 10
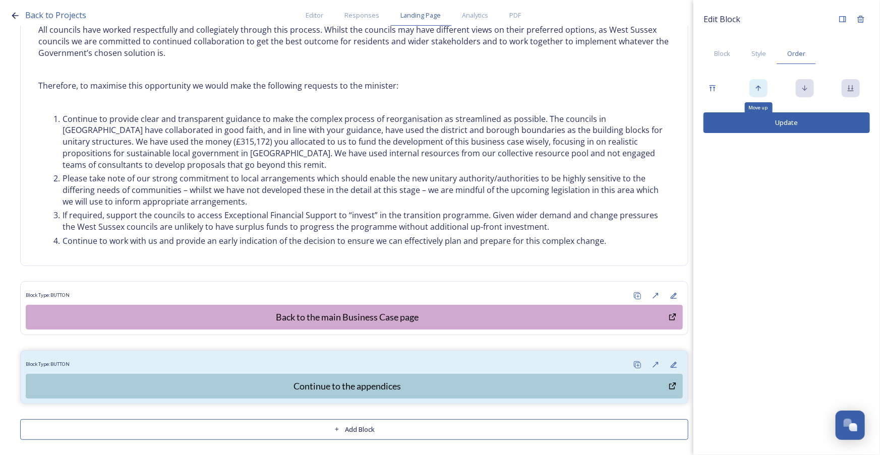
click at [759, 90] on icon at bounding box center [758, 88] width 8 height 8
